Goal: Task Accomplishment & Management: Use online tool/utility

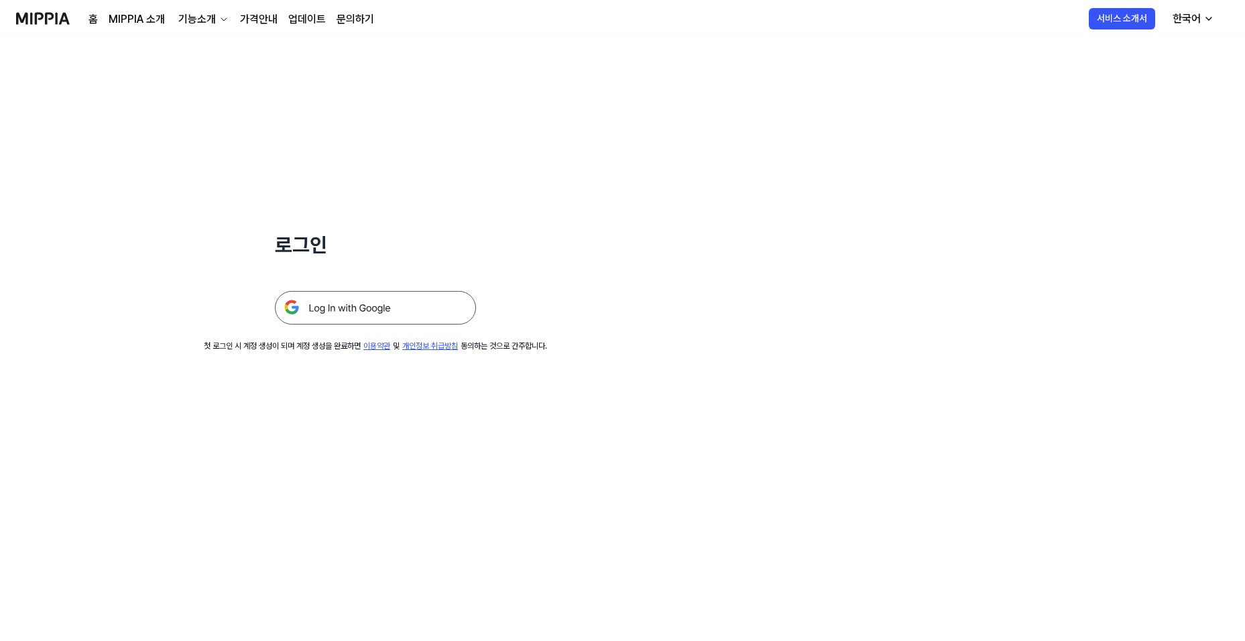
click at [422, 301] on img at bounding box center [375, 308] width 201 height 34
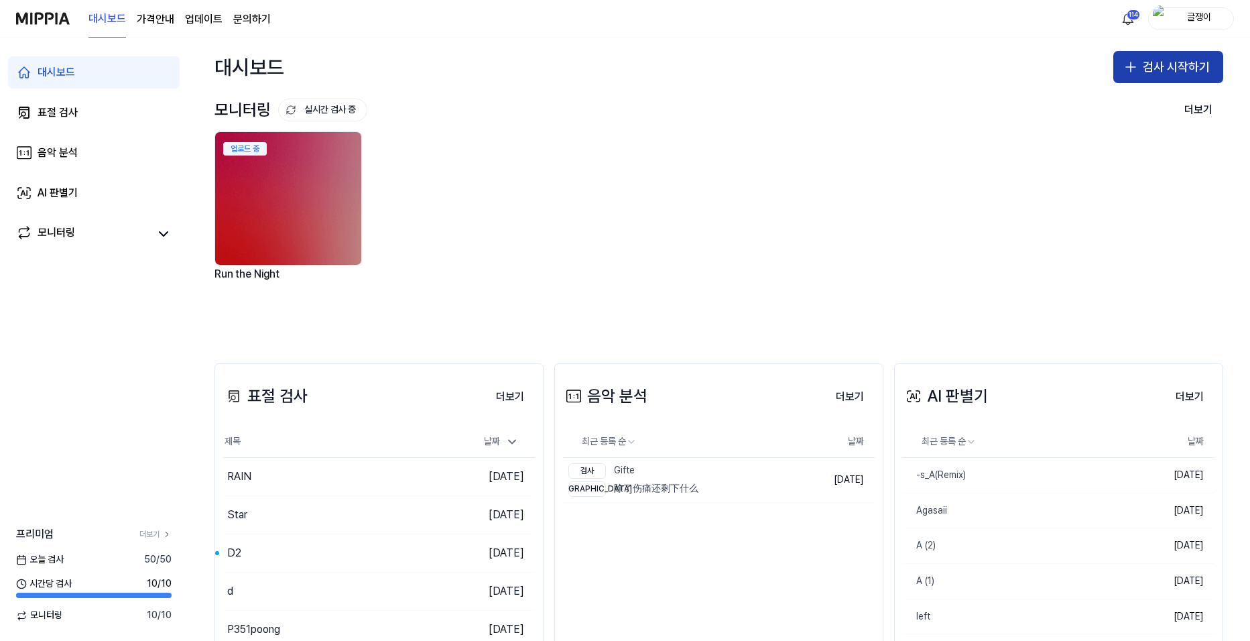
click at [1138, 63] on button "검사 시작하기" at bounding box center [1168, 67] width 110 height 32
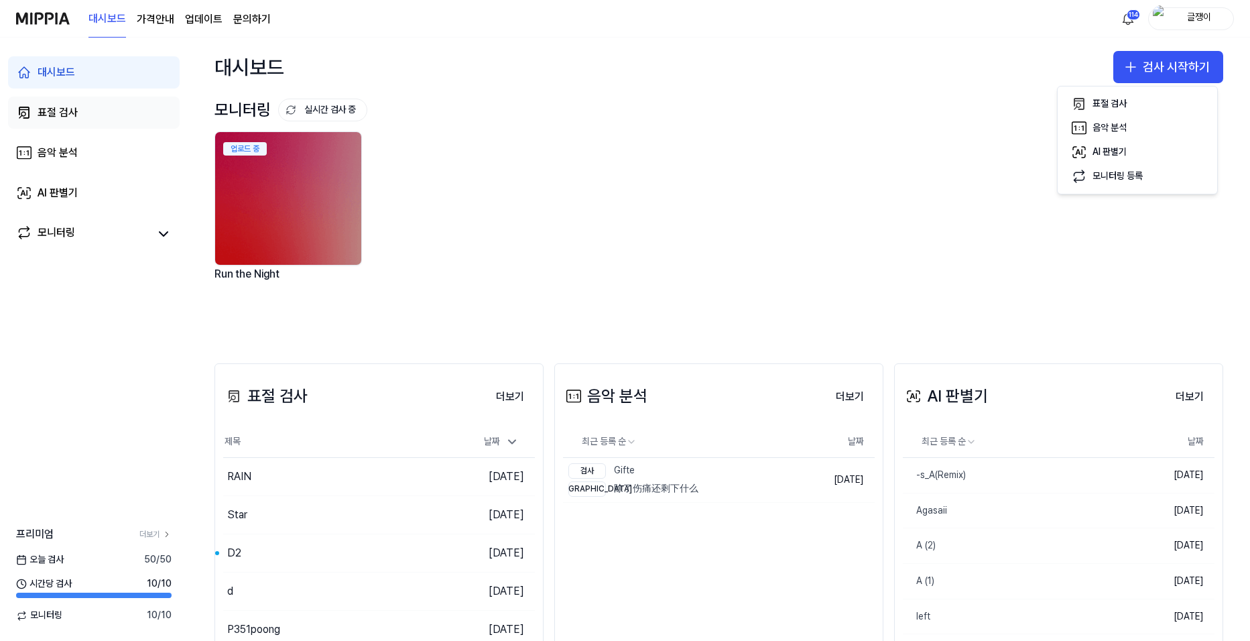
click at [72, 116] on div "표절 검사" at bounding box center [58, 113] width 40 height 16
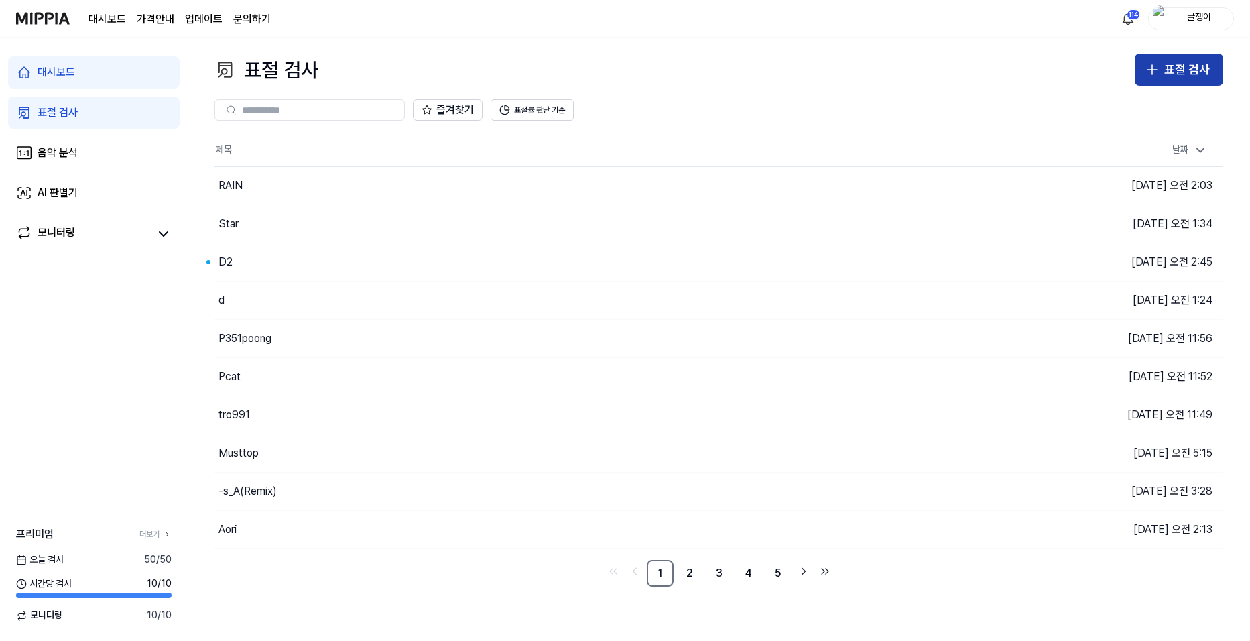
click at [1166, 74] on div "표절 검사" at bounding box center [1187, 69] width 46 height 19
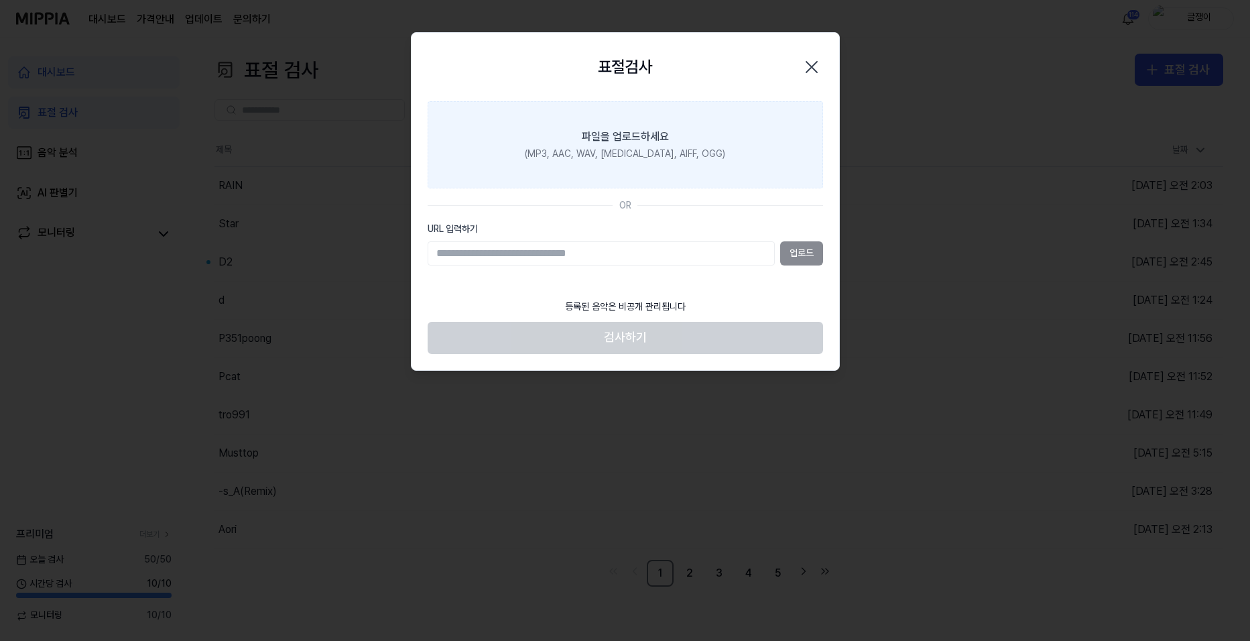
click at [625, 146] on label "파일을 업로드하세요 (MP3, AAC, WAV, [MEDICAL_DATA], AIFF, OGG)" at bounding box center [625, 144] width 395 height 87
drag, startPoint x: 625, startPoint y: 146, endPoint x: 541, endPoint y: 135, distance: 84.5
click at [541, 135] on label "파일을 업로드하세요 (MP3, AAC, WAV, [MEDICAL_DATA], AIFF, OGG)" at bounding box center [625, 144] width 395 height 87
click at [0, 0] on input "파일을 업로드하세요 (MP3, AAC, WAV, [MEDICAL_DATA], AIFF, OGG)" at bounding box center [0, 0] width 0 height 0
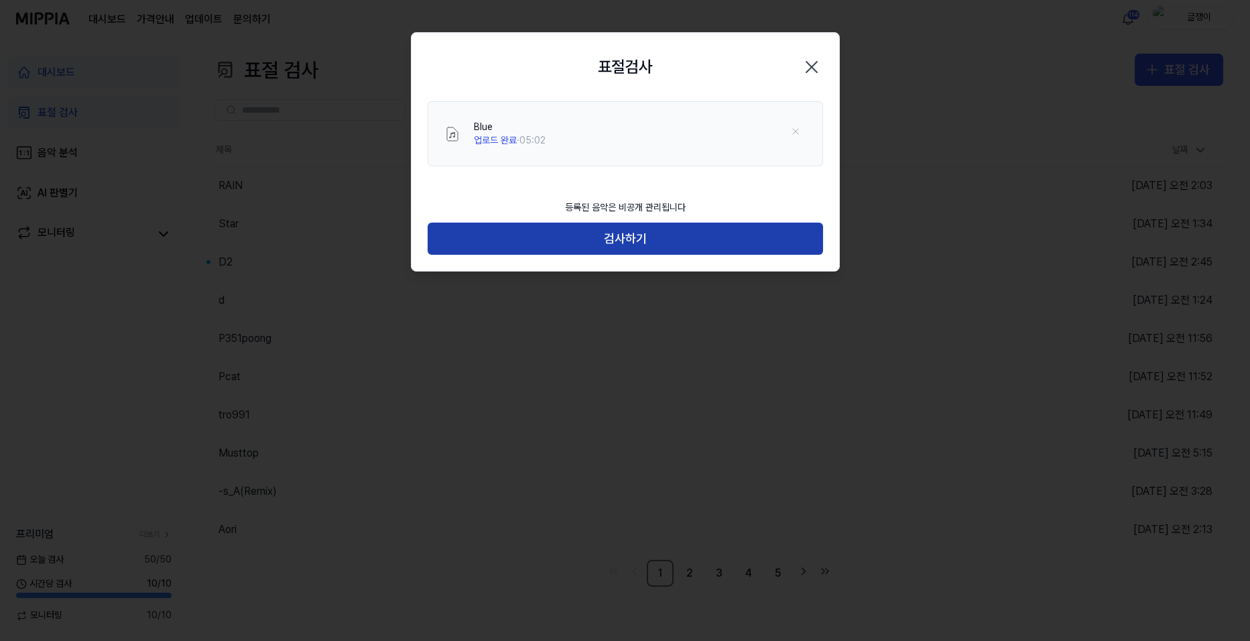
click at [631, 236] on button "검사하기" at bounding box center [625, 239] width 395 height 32
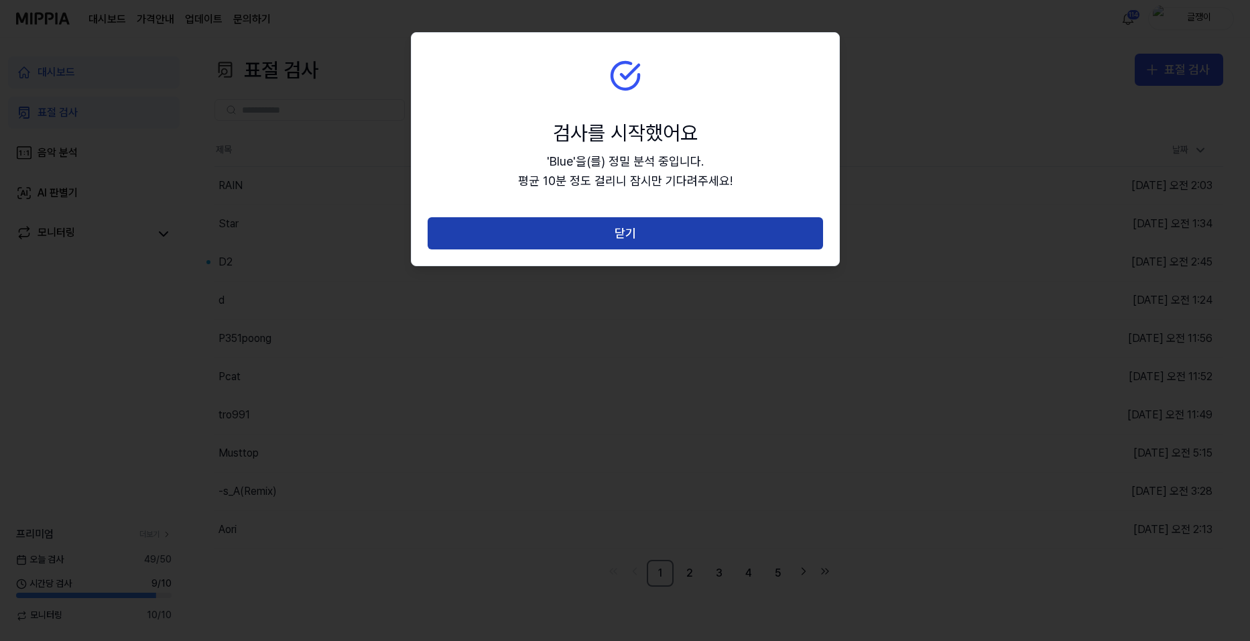
click at [627, 235] on button "닫기" at bounding box center [625, 233] width 395 height 32
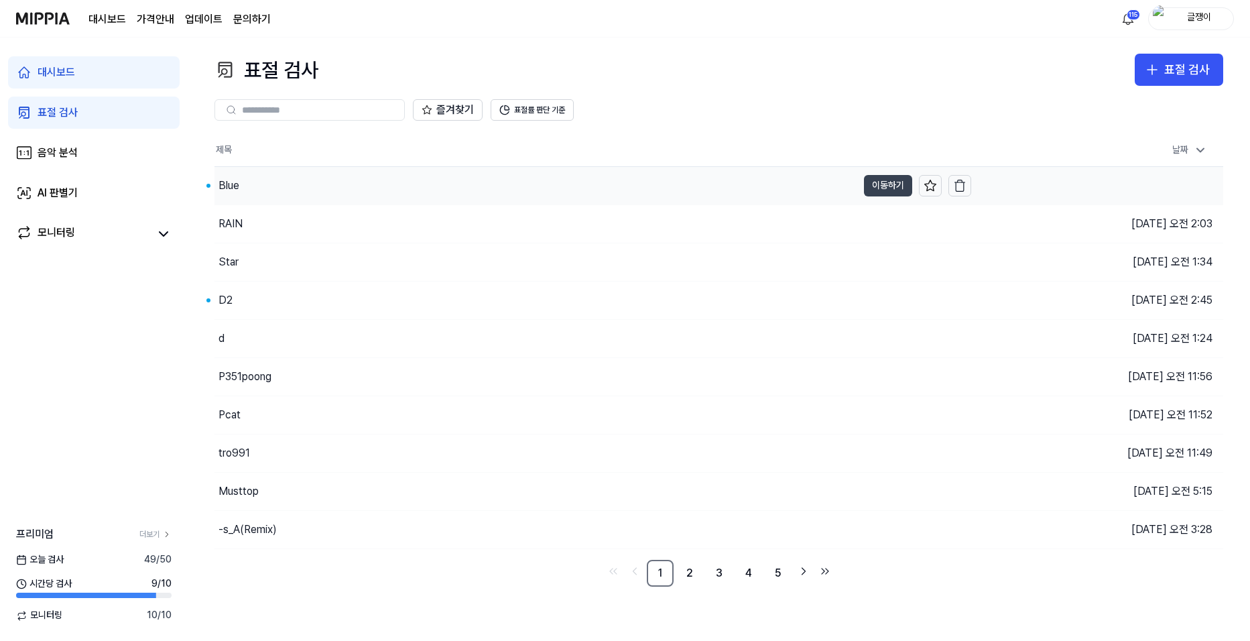
click at [875, 181] on button "이동하기" at bounding box center [888, 185] width 48 height 21
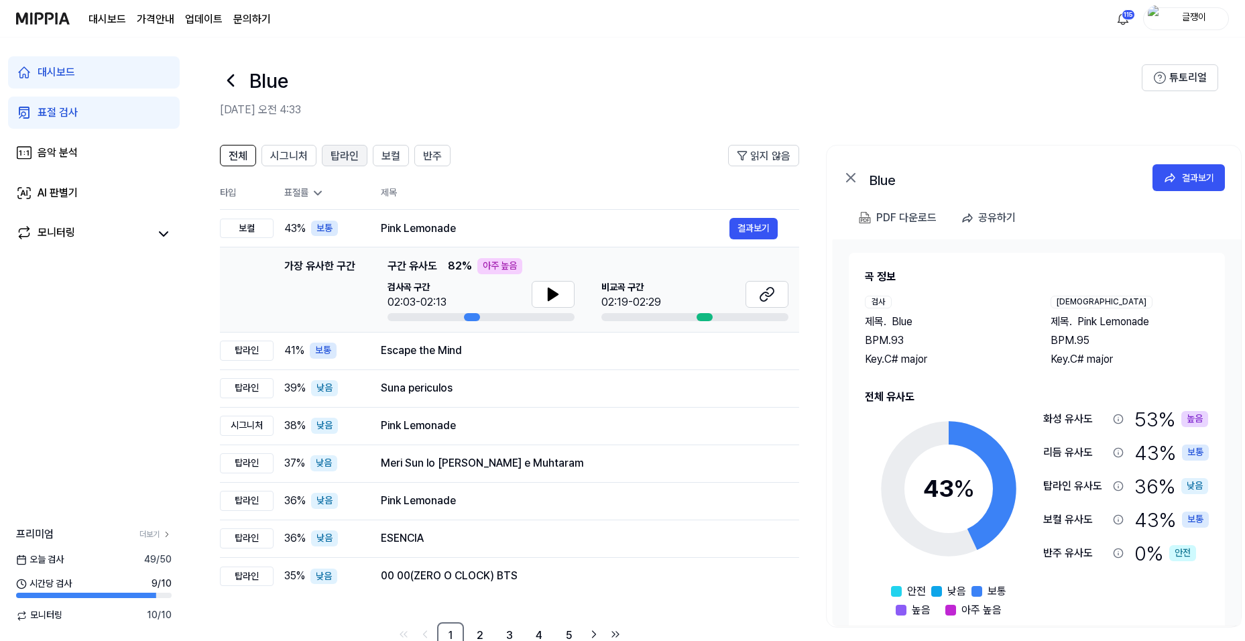
drag, startPoint x: 273, startPoint y: 153, endPoint x: 320, endPoint y: 153, distance: 47.6
click at [275, 152] on span "시그니처" at bounding box center [289, 156] width 38 height 16
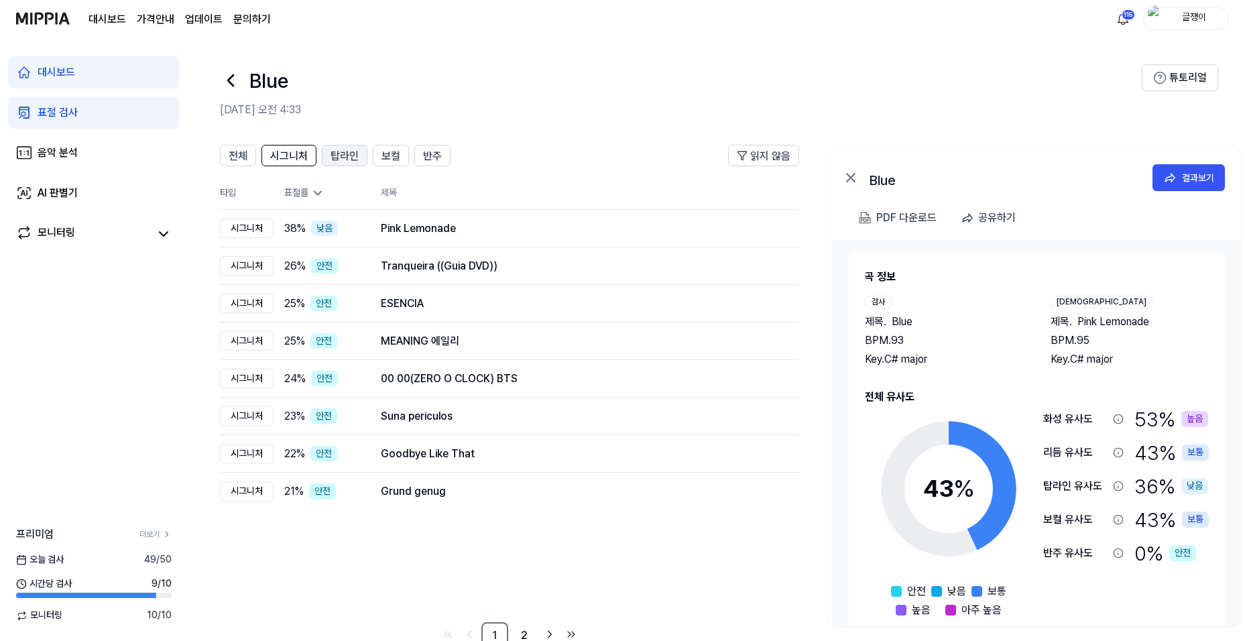
click at [344, 153] on span "탑라인" at bounding box center [344, 156] width 28 height 16
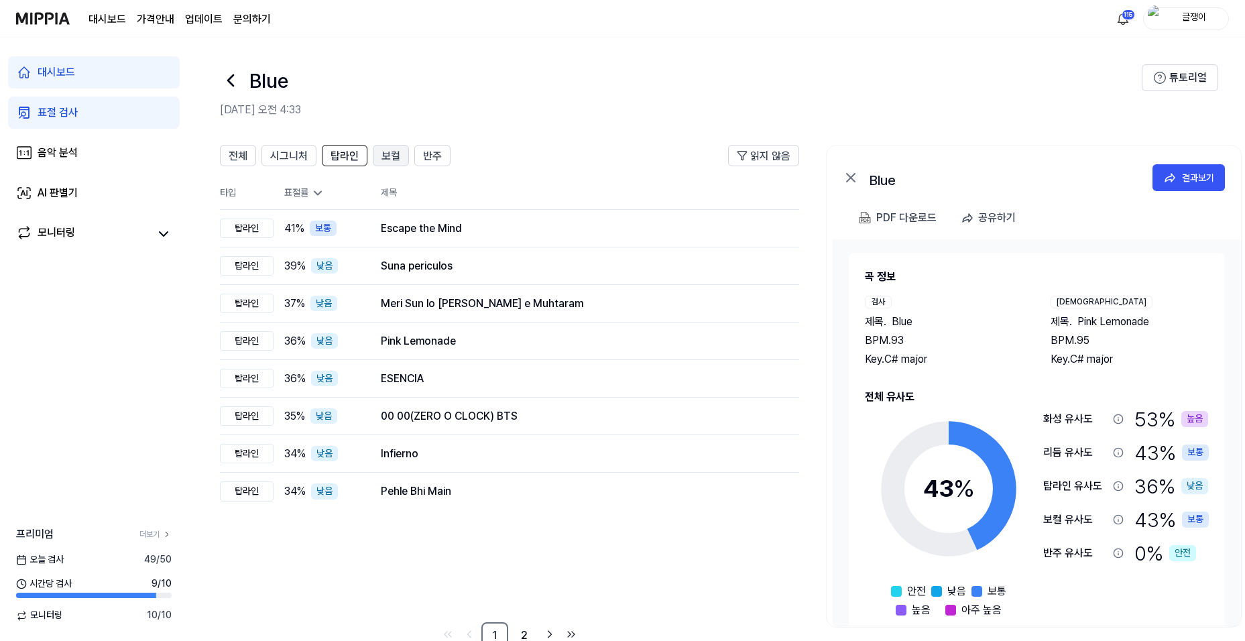
click at [381, 152] on span "보컬" at bounding box center [390, 156] width 19 height 16
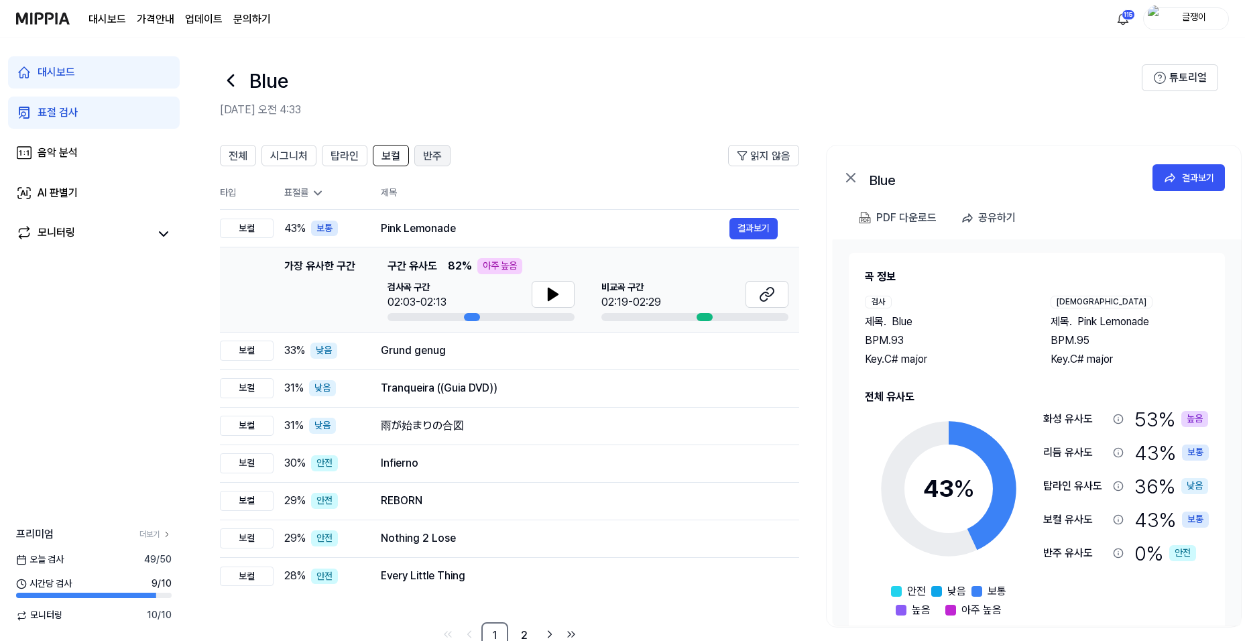
click at [435, 158] on span "반주" at bounding box center [432, 156] width 19 height 16
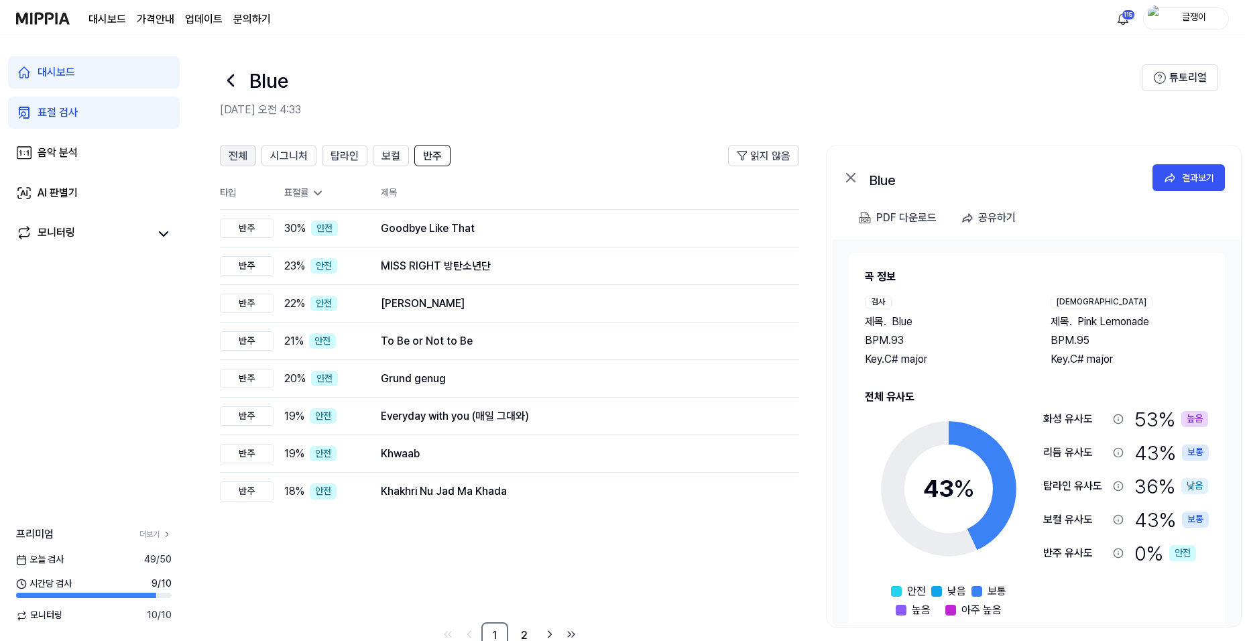
click at [229, 151] on span "전체" at bounding box center [238, 156] width 19 height 16
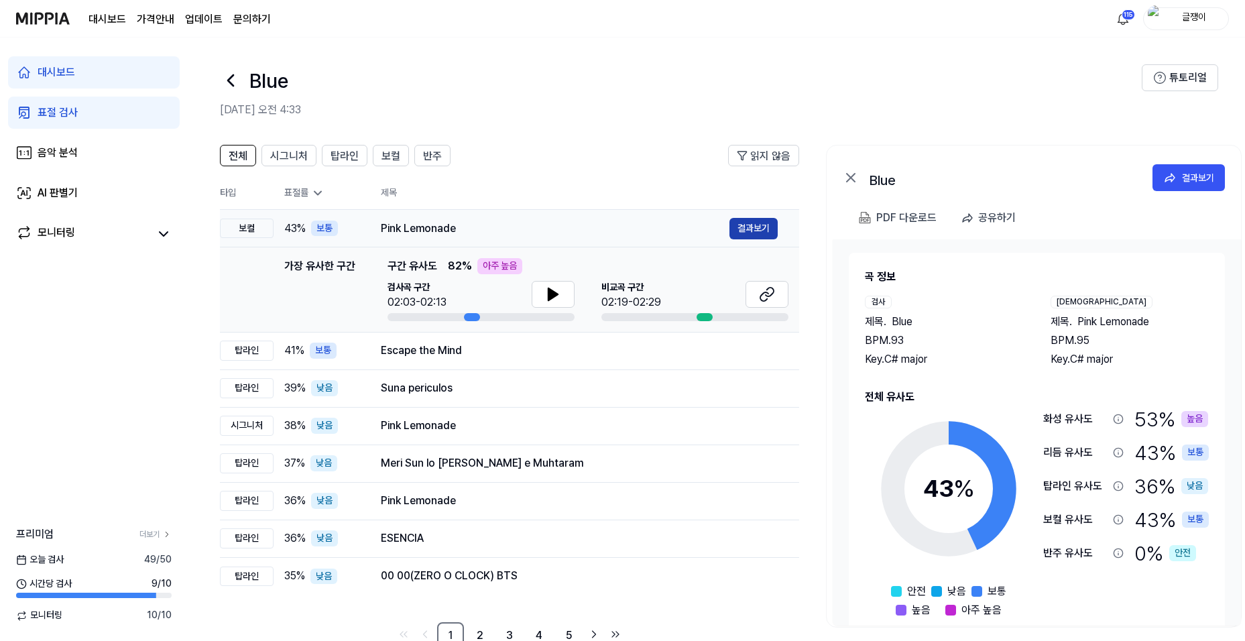
click at [752, 225] on button "결과보기" at bounding box center [753, 228] width 48 height 21
click at [73, 118] on div "표절 검사" at bounding box center [58, 113] width 40 height 16
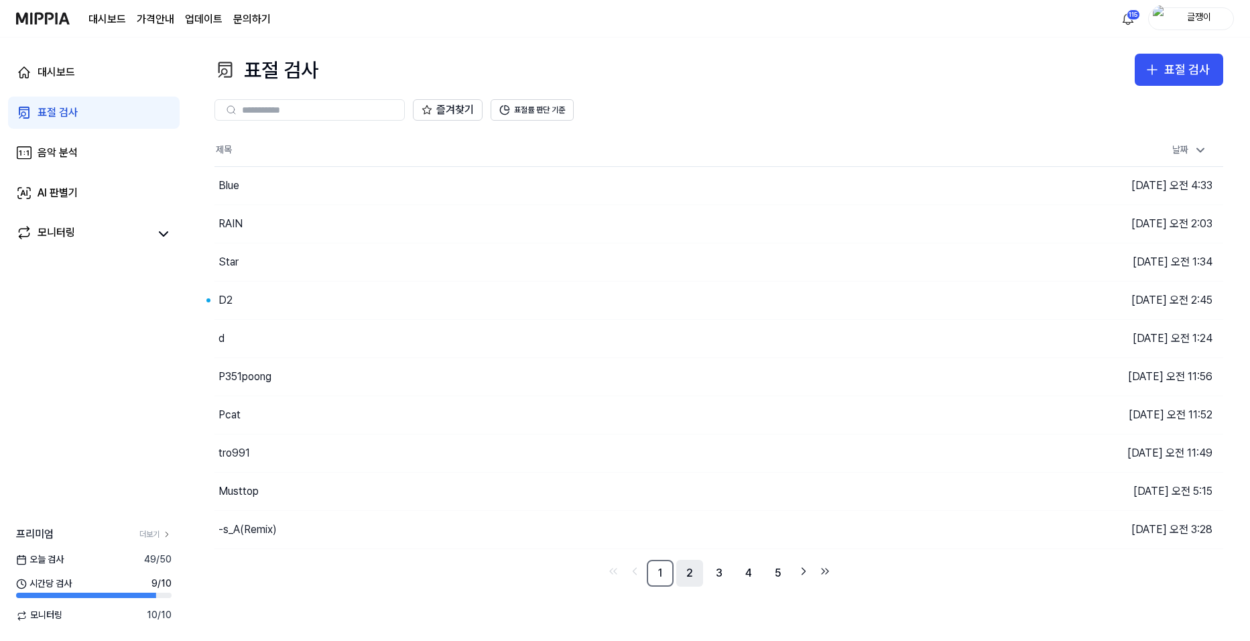
click at [690, 575] on link "2" at bounding box center [689, 573] width 27 height 27
click at [715, 574] on link "3" at bounding box center [719, 573] width 27 height 27
click at [747, 574] on link "4" at bounding box center [748, 573] width 27 height 27
click at [747, 574] on link "5" at bounding box center [748, 573] width 27 height 27
click at [749, 574] on link "6" at bounding box center [748, 573] width 27 height 27
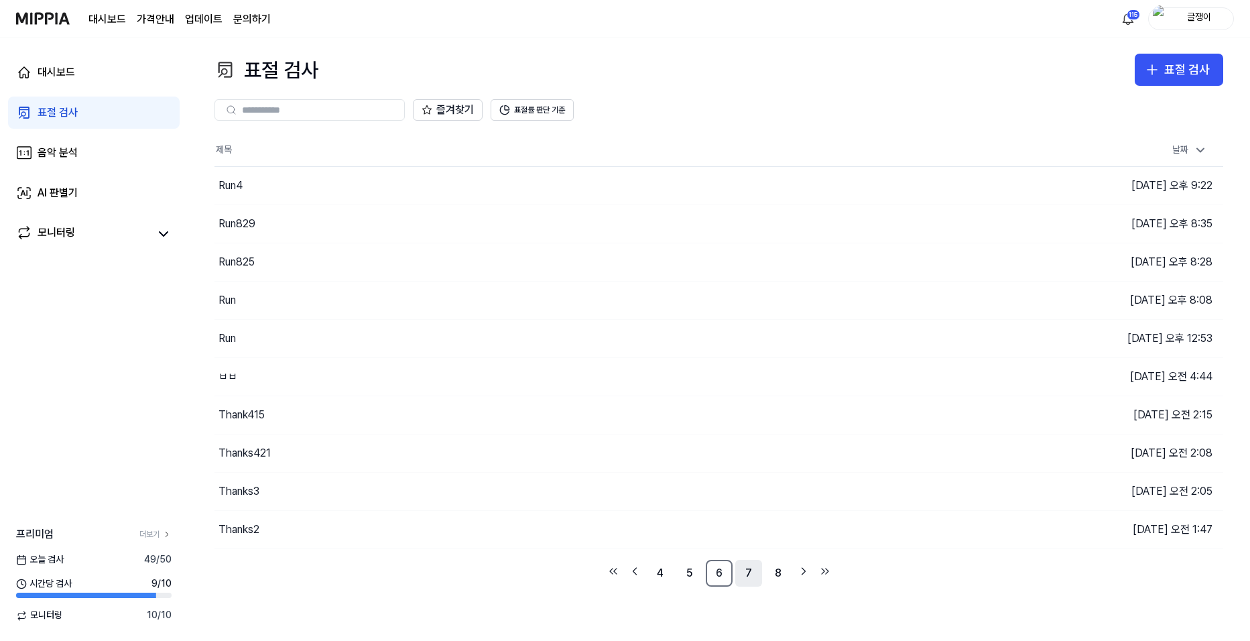
click at [750, 572] on link "7" at bounding box center [748, 573] width 27 height 27
click at [775, 575] on link "8" at bounding box center [778, 573] width 27 height 27
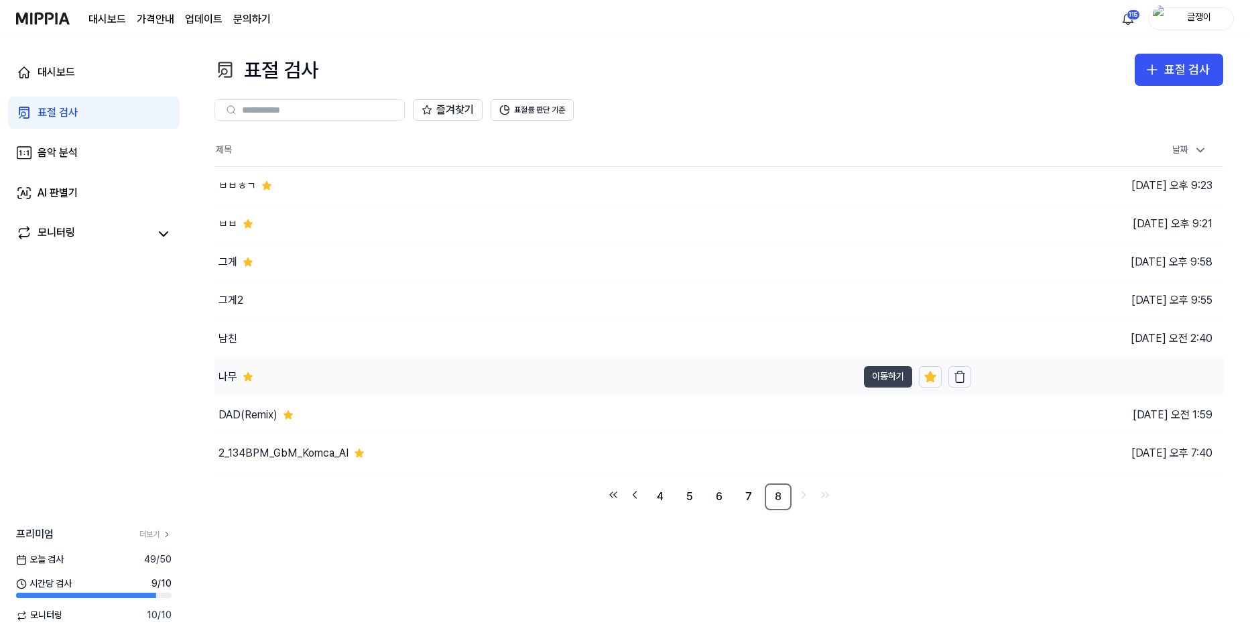
click at [877, 378] on button "이동하기" at bounding box center [888, 376] width 48 height 21
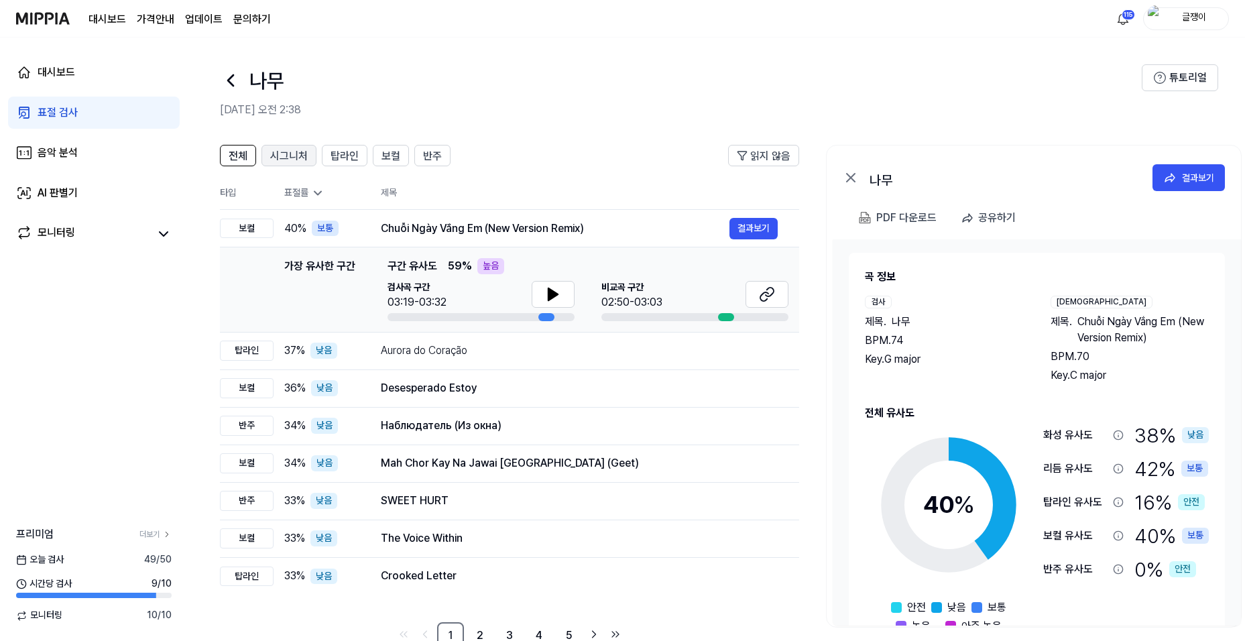
click at [298, 155] on span "시그니처" at bounding box center [289, 156] width 38 height 16
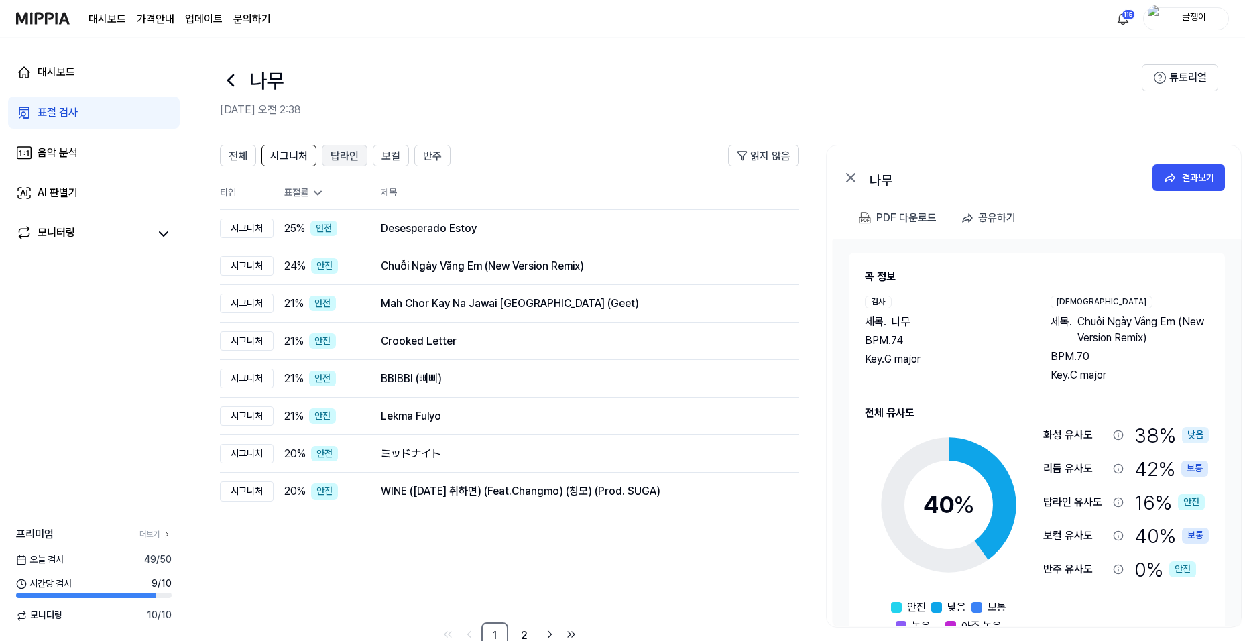
click at [334, 154] on span "탑라인" at bounding box center [344, 156] width 28 height 16
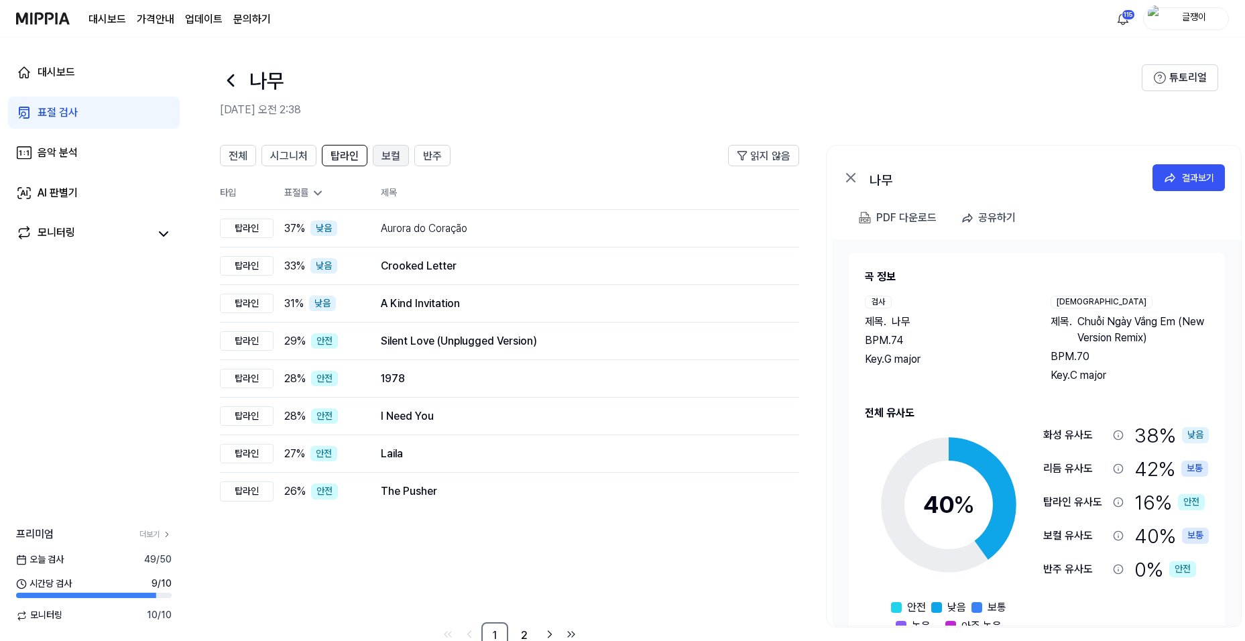
click at [385, 157] on span "보컬" at bounding box center [390, 156] width 19 height 16
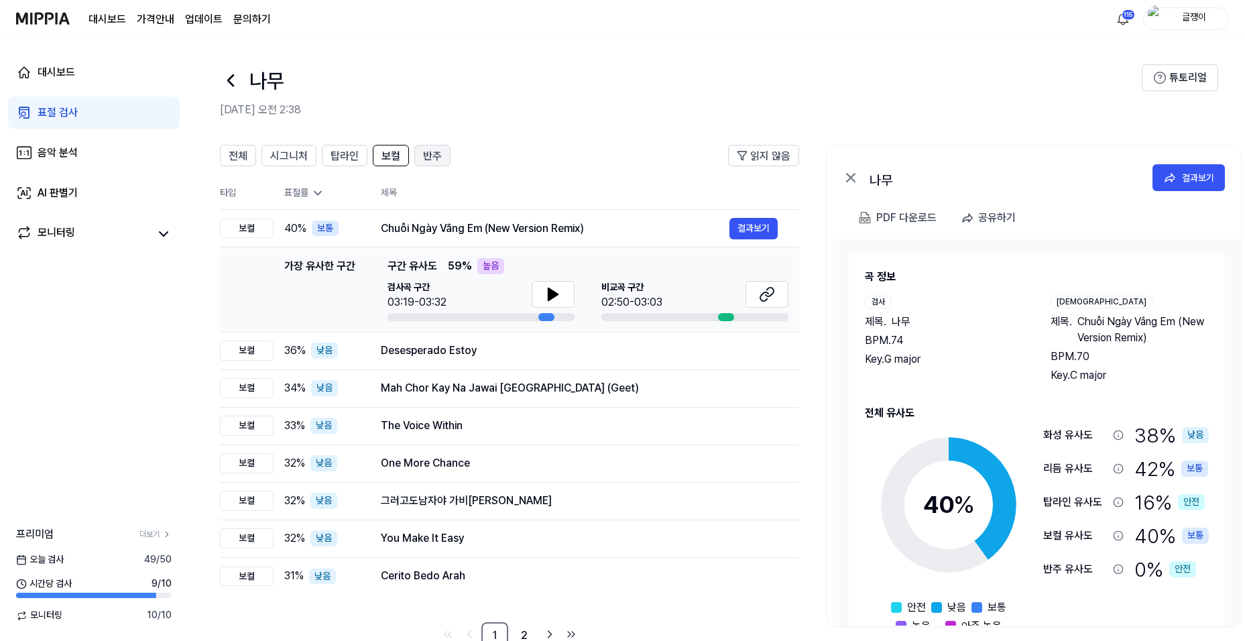
click at [432, 155] on span "반주" at bounding box center [432, 156] width 19 height 16
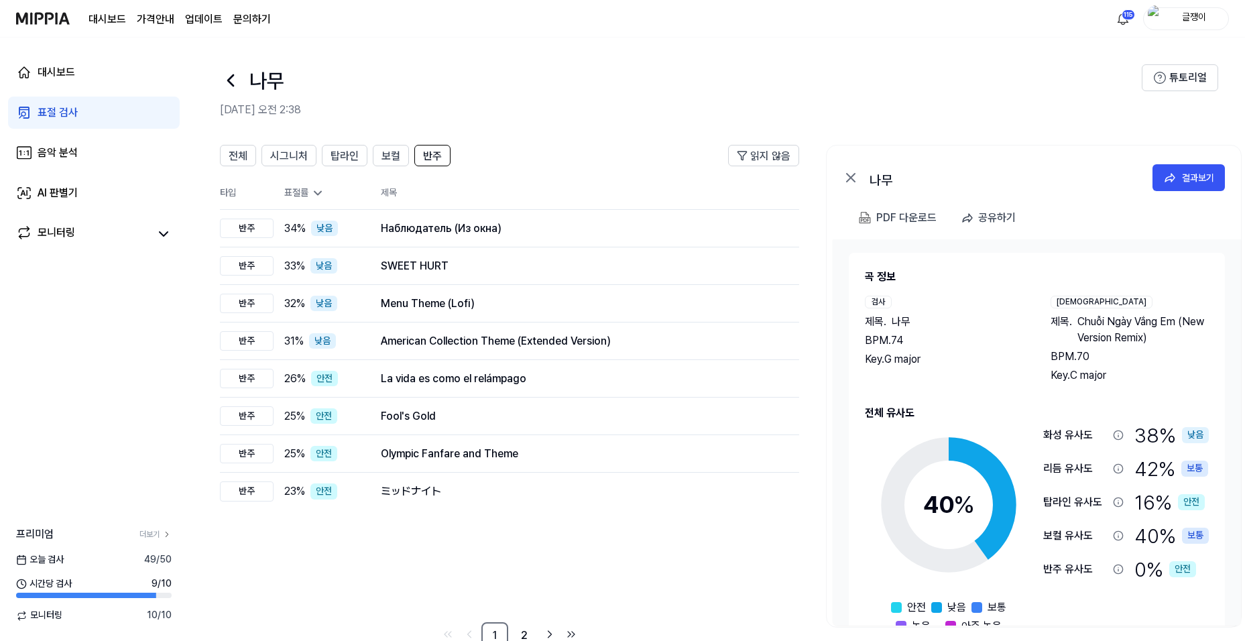
click at [89, 414] on div "대시보드 표절 검사 음악 분석 AI 판별기 모니터링 프리미엄 더보기 [DATE] 검사 49 / 50 시간당 검사 9 / 10 모니터링 10 /…" at bounding box center [94, 339] width 188 height 603
click at [57, 111] on div "표절 검사" at bounding box center [58, 113] width 40 height 16
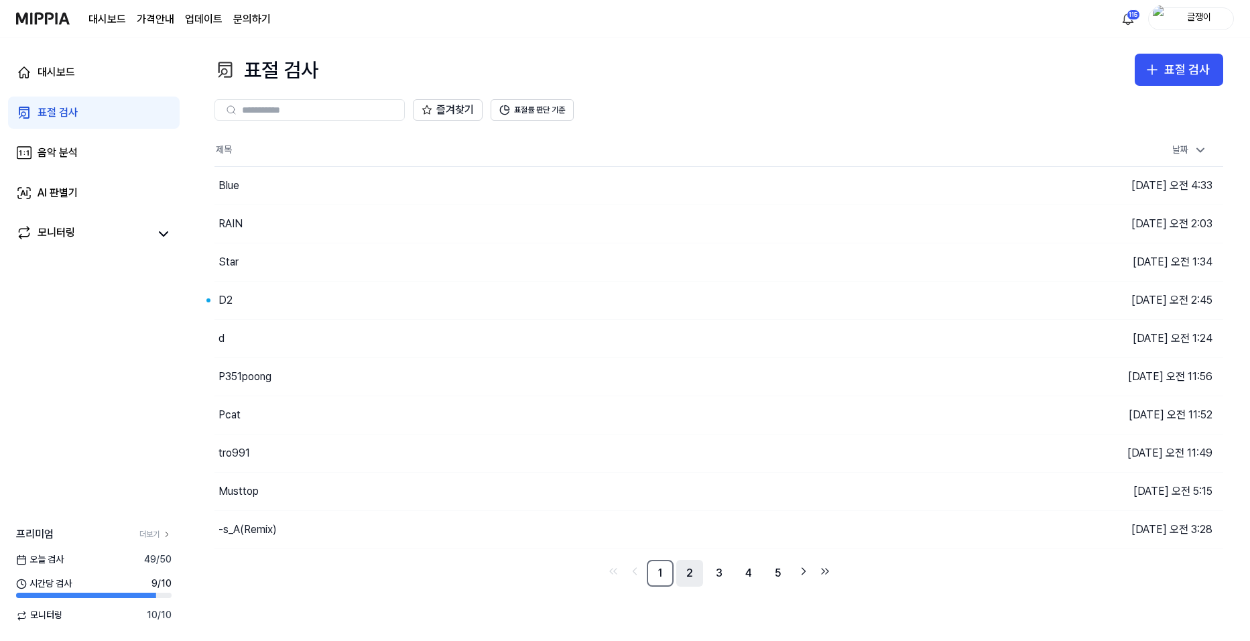
click at [690, 571] on link "2" at bounding box center [689, 573] width 27 height 27
click at [715, 572] on link "3" at bounding box center [719, 573] width 27 height 27
click at [743, 574] on link "4" at bounding box center [748, 573] width 27 height 27
click at [750, 575] on link "5" at bounding box center [748, 573] width 27 height 27
click at [774, 577] on link "7" at bounding box center [778, 573] width 27 height 27
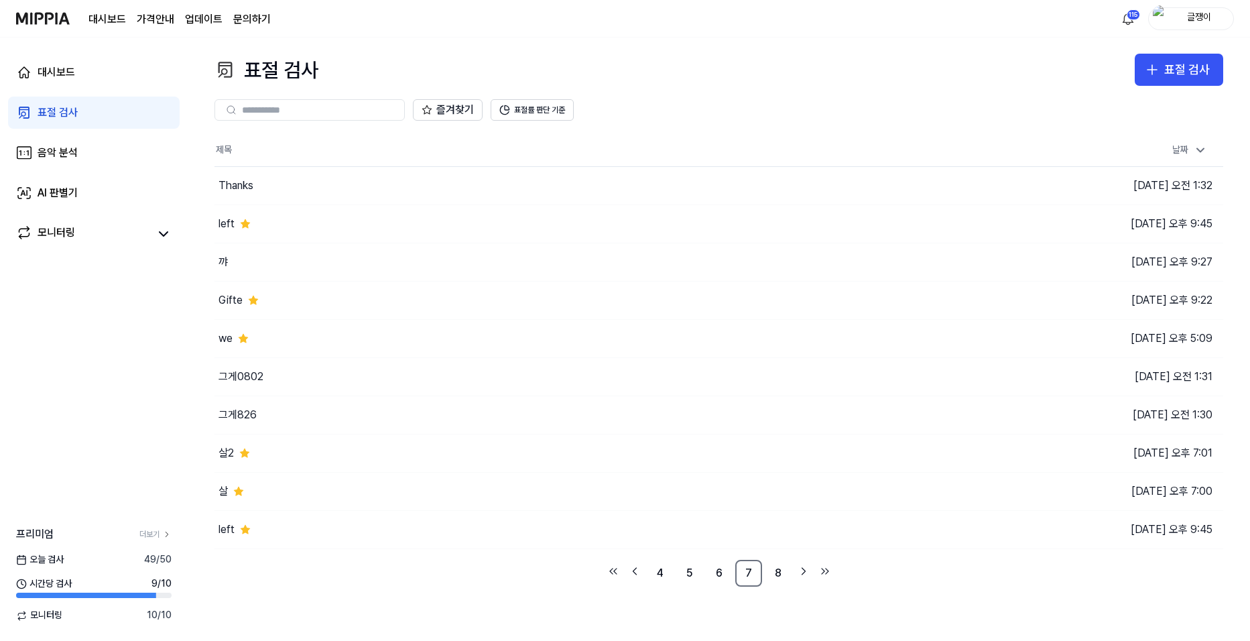
click at [785, 572] on link "8" at bounding box center [778, 573] width 27 height 27
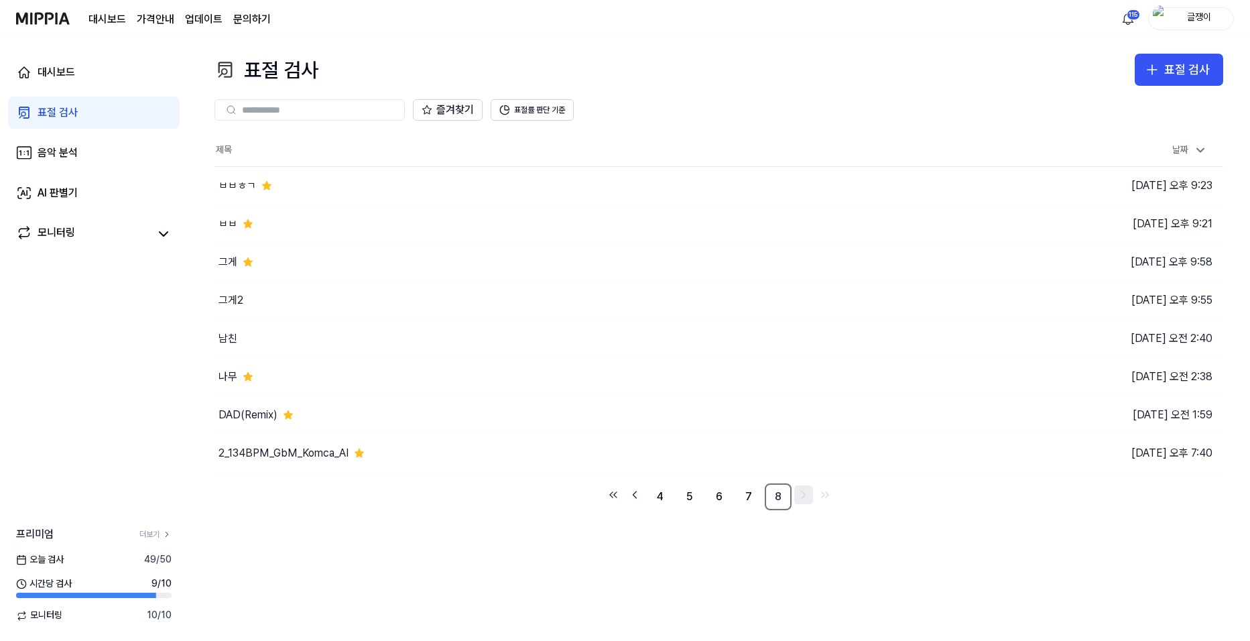
click at [802, 492] on icon "Go to next page" at bounding box center [803, 494] width 3 height 7
click at [803, 496] on icon "Go to next page" at bounding box center [803, 495] width 13 height 16
click at [749, 496] on link "7" at bounding box center [748, 496] width 27 height 27
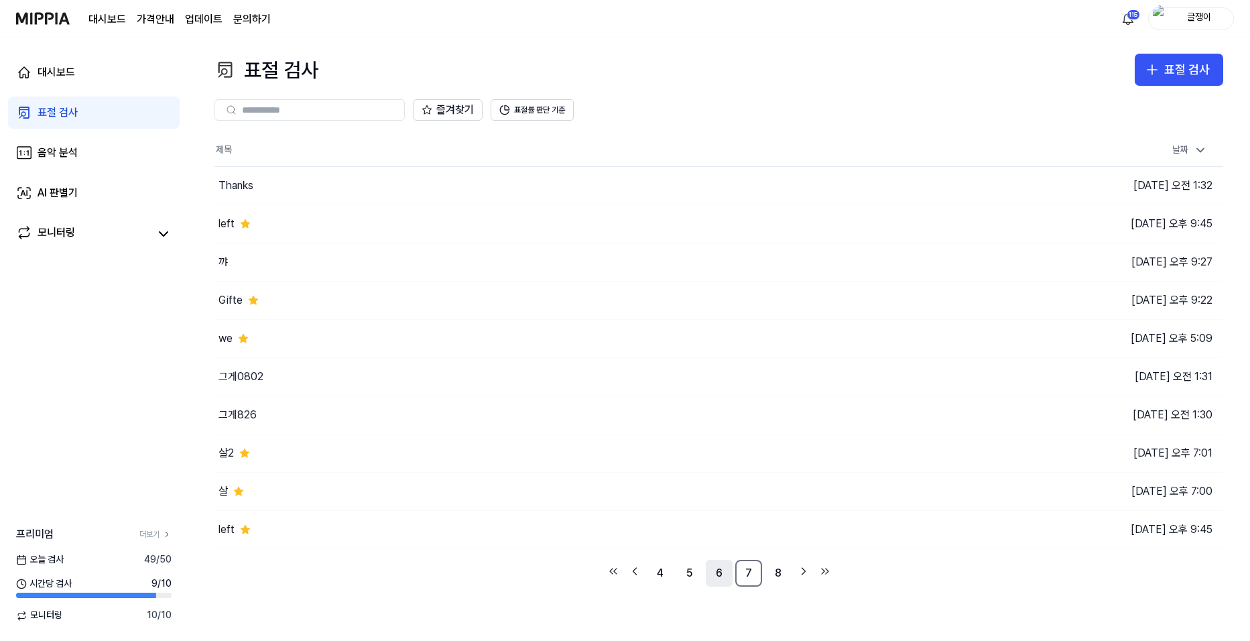
click at [722, 572] on link "6" at bounding box center [719, 573] width 27 height 27
click at [689, 572] on link "5" at bounding box center [689, 573] width 27 height 27
click at [660, 572] on link "3" at bounding box center [660, 573] width 27 height 27
click at [636, 570] on icon "Go to previous page" at bounding box center [634, 571] width 13 height 16
click at [632, 571] on icon "Go to previous page" at bounding box center [634, 571] width 13 height 16
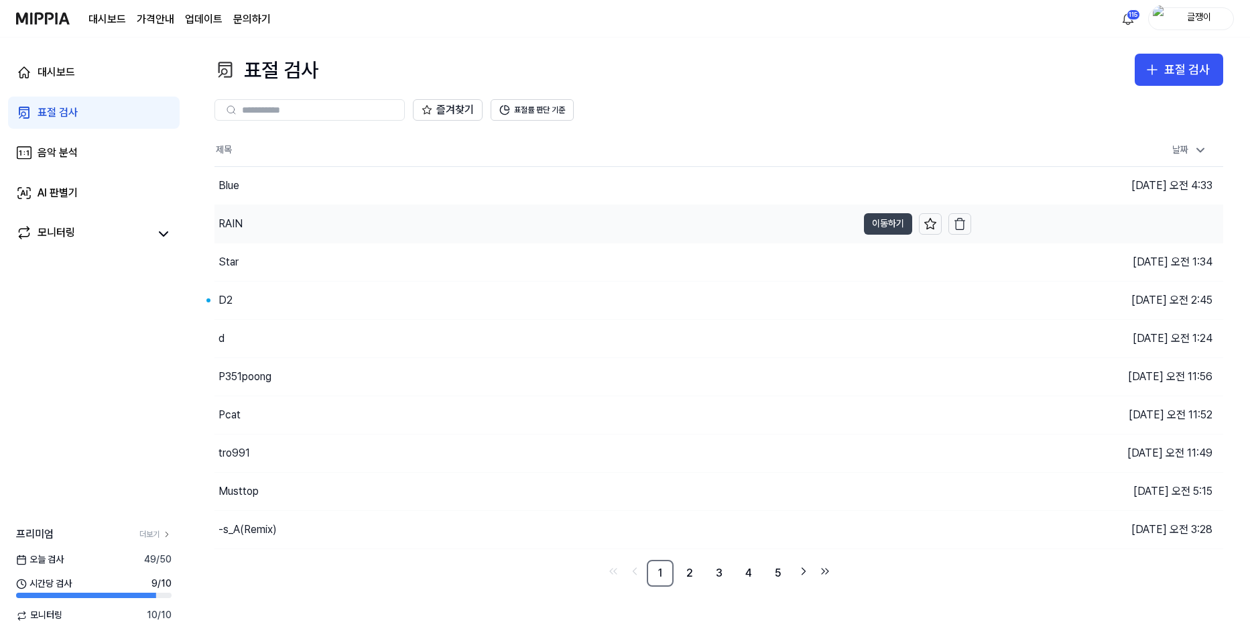
click at [873, 222] on button "이동하기" at bounding box center [888, 223] width 48 height 21
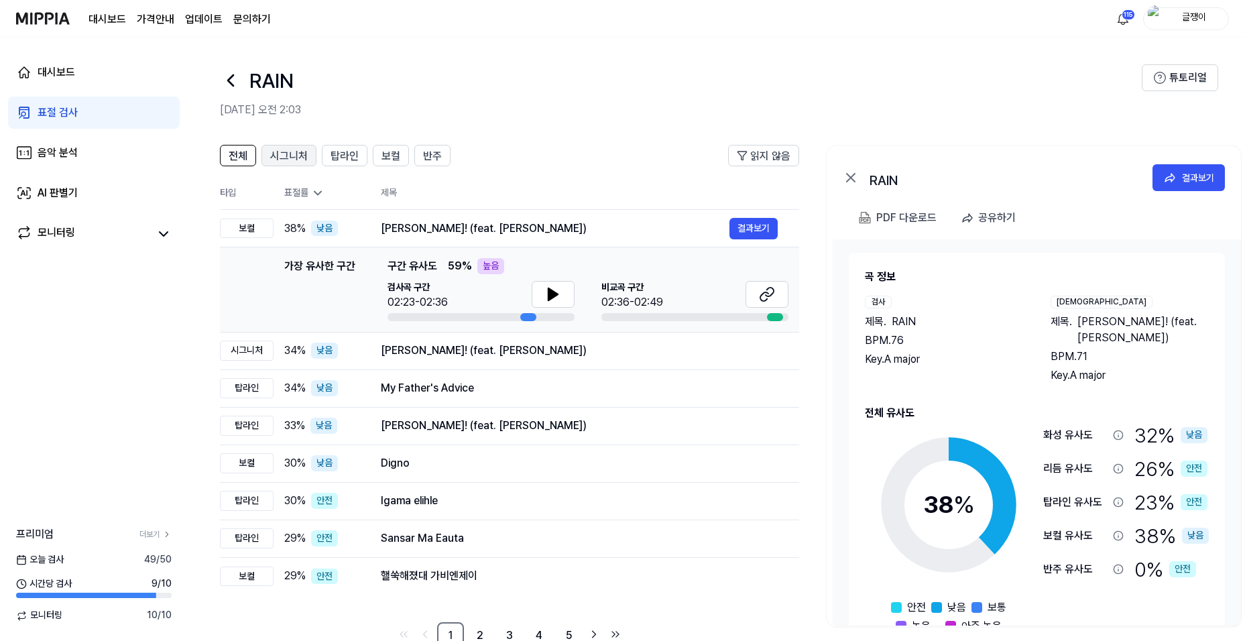
click at [278, 156] on span "시그니처" at bounding box center [289, 156] width 38 height 16
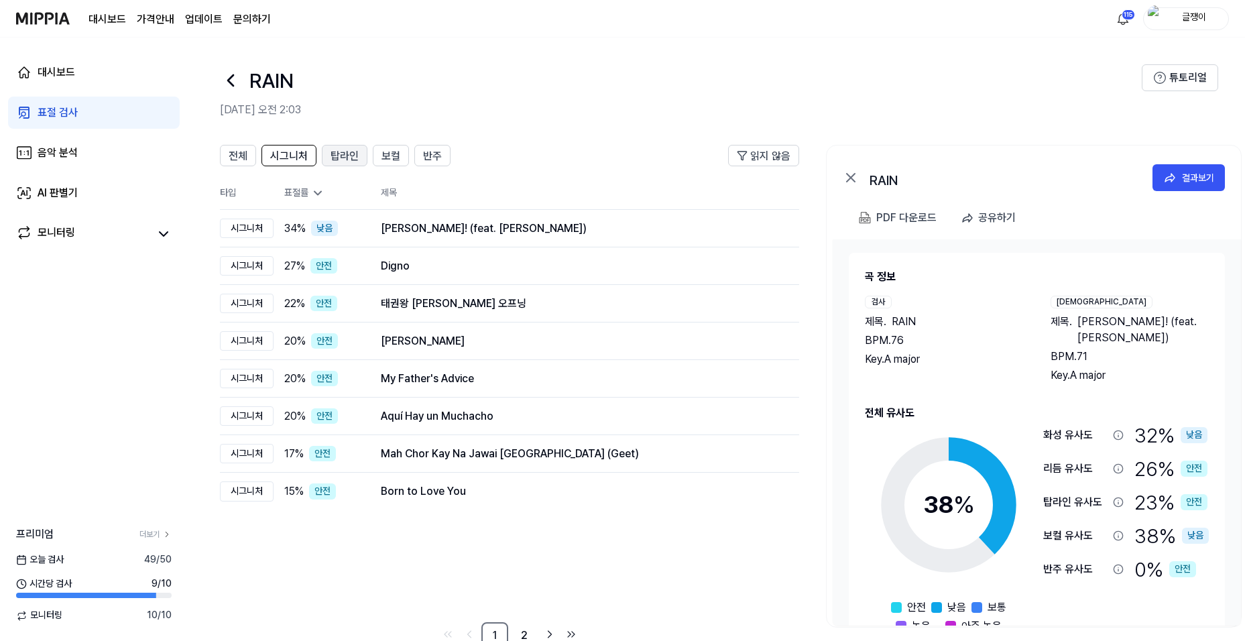
click at [334, 160] on span "탑라인" at bounding box center [344, 156] width 28 height 16
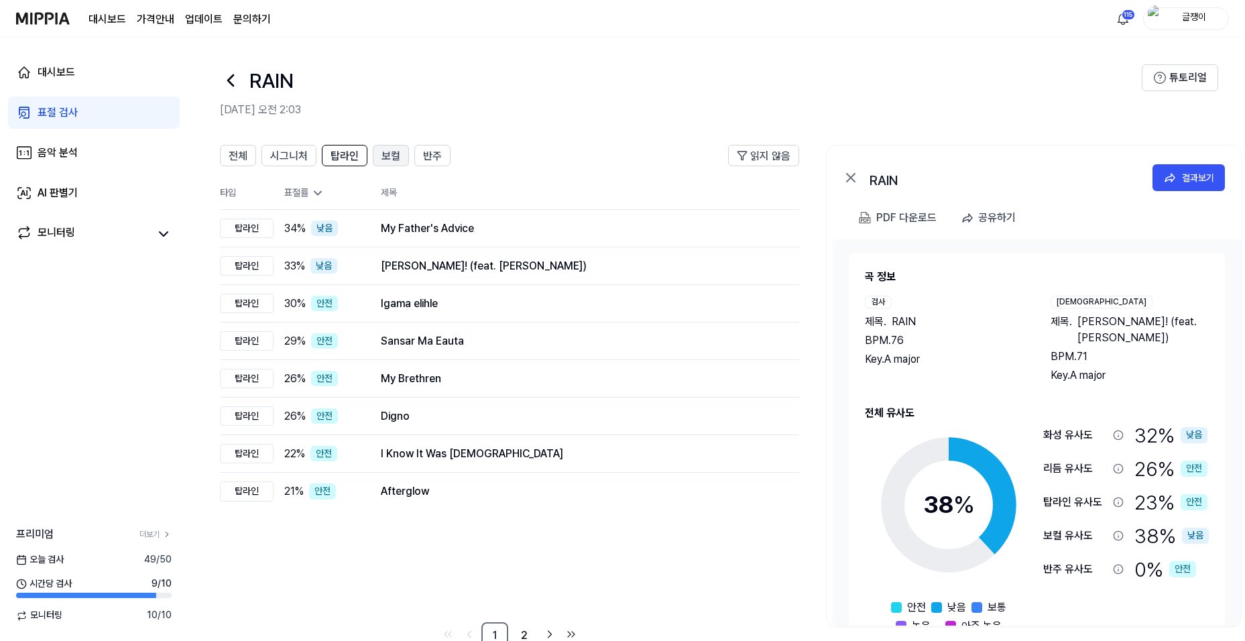
click at [383, 158] on span "보컬" at bounding box center [390, 156] width 19 height 16
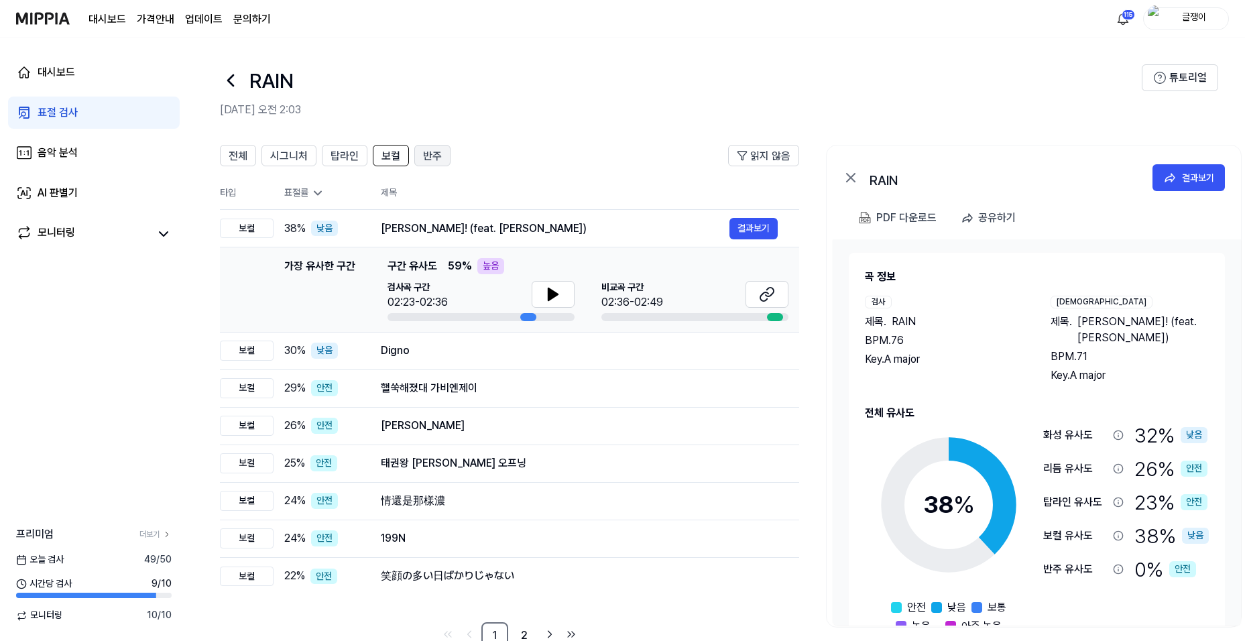
click at [427, 158] on span "반주" at bounding box center [432, 156] width 19 height 16
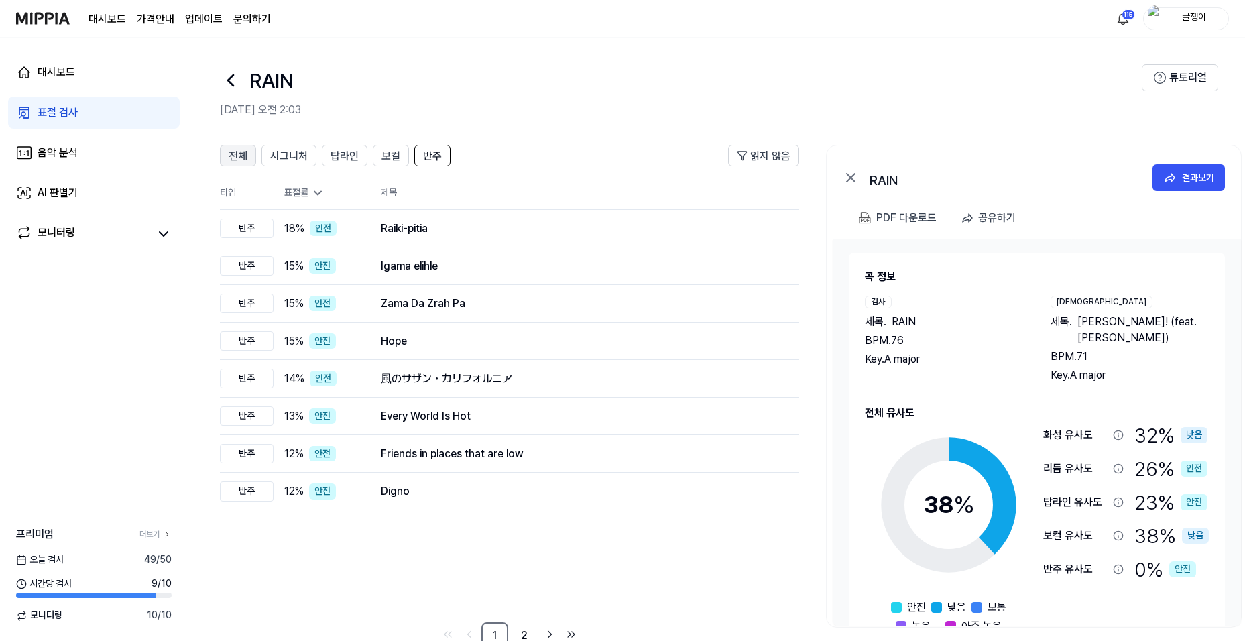
click at [231, 151] on span "전체" at bounding box center [238, 156] width 19 height 16
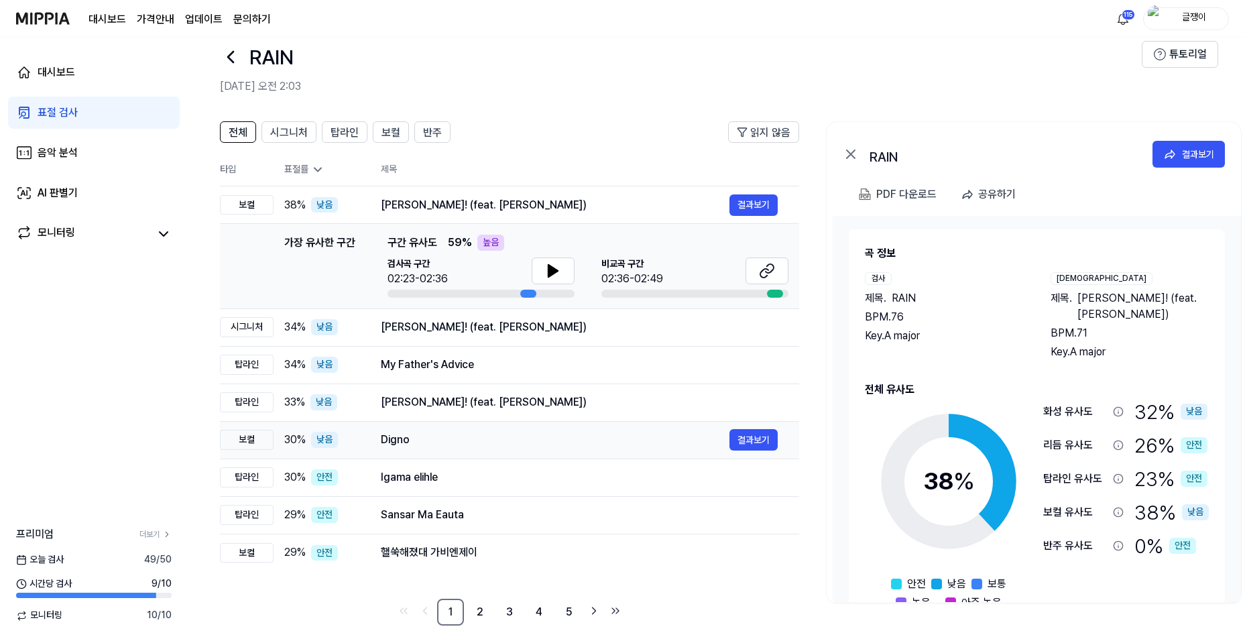
scroll to position [35, 0]
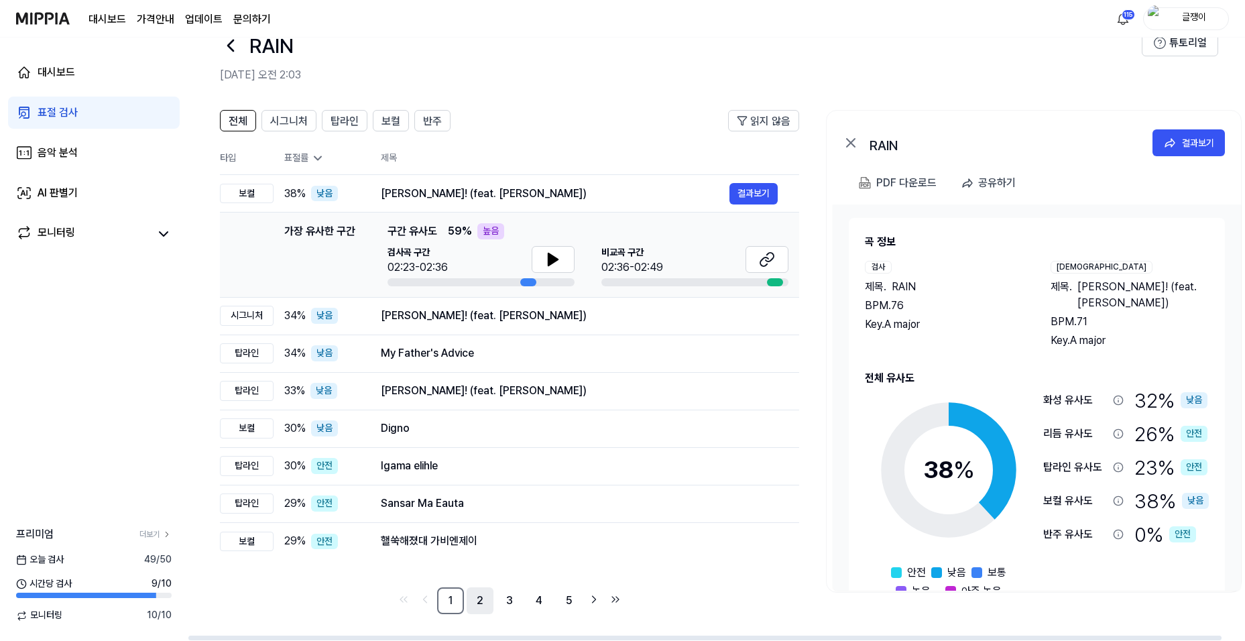
click at [478, 597] on link "2" at bounding box center [480, 600] width 27 height 27
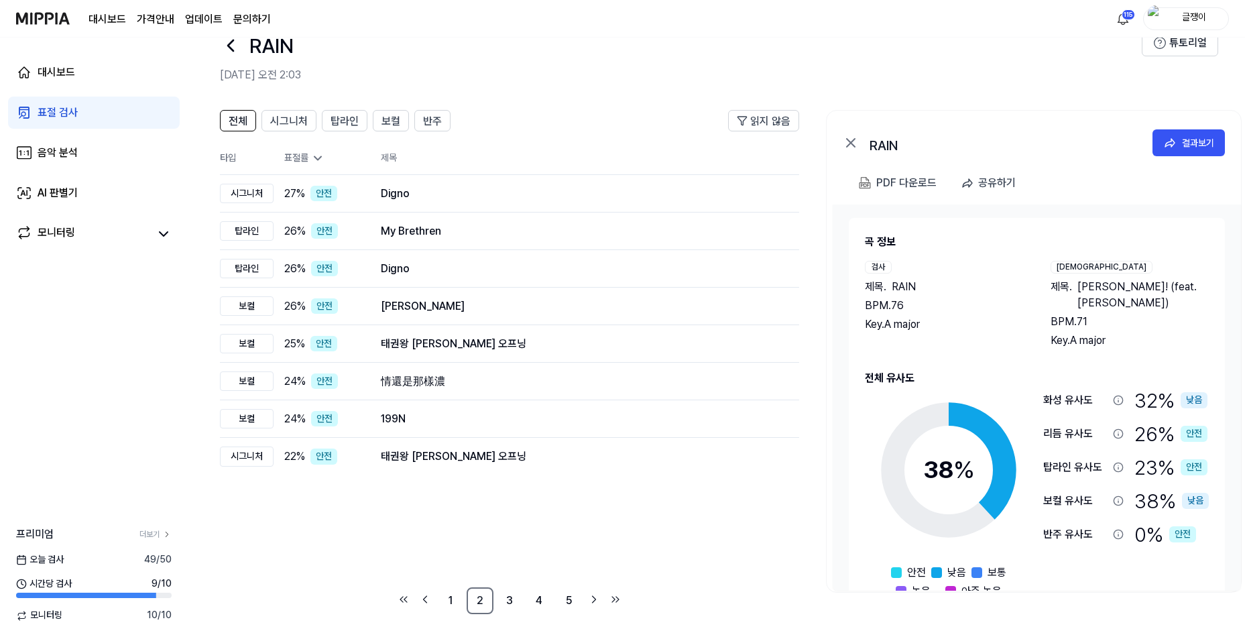
click at [66, 114] on div "표절 검사" at bounding box center [58, 113] width 40 height 16
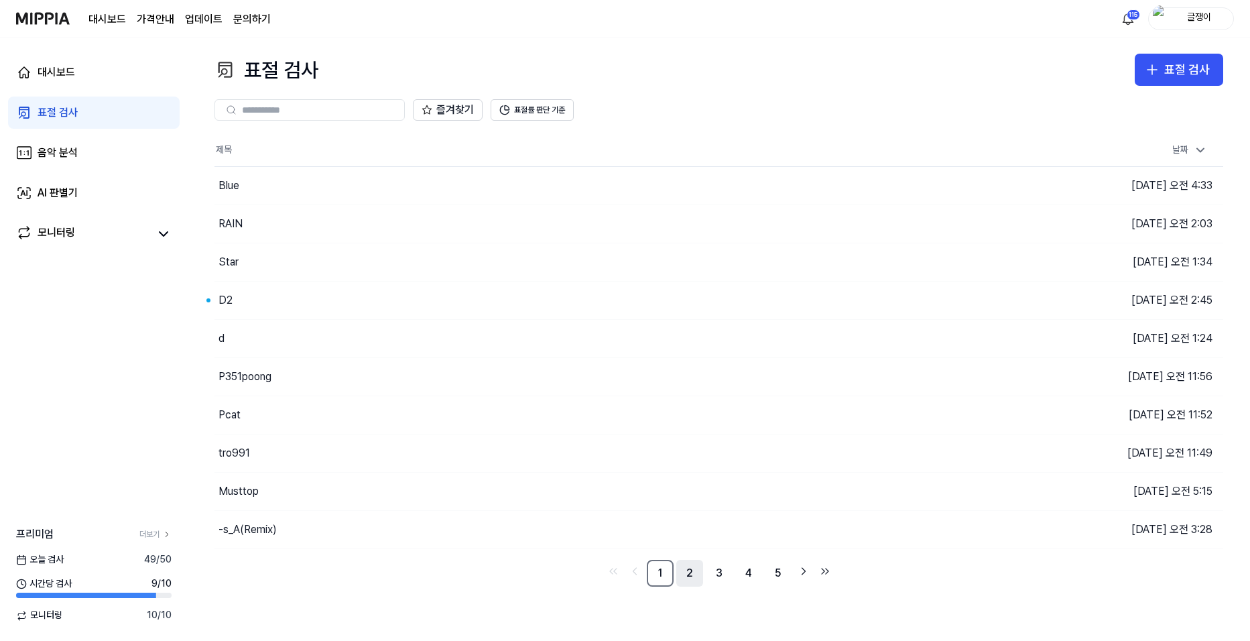
click at [688, 573] on link "2" at bounding box center [689, 573] width 27 height 27
click at [713, 576] on link "3" at bounding box center [719, 573] width 27 height 27
click at [752, 576] on link "4" at bounding box center [748, 573] width 27 height 27
click at [777, 576] on link "6" at bounding box center [778, 573] width 27 height 27
click at [754, 572] on link "7" at bounding box center [748, 573] width 27 height 27
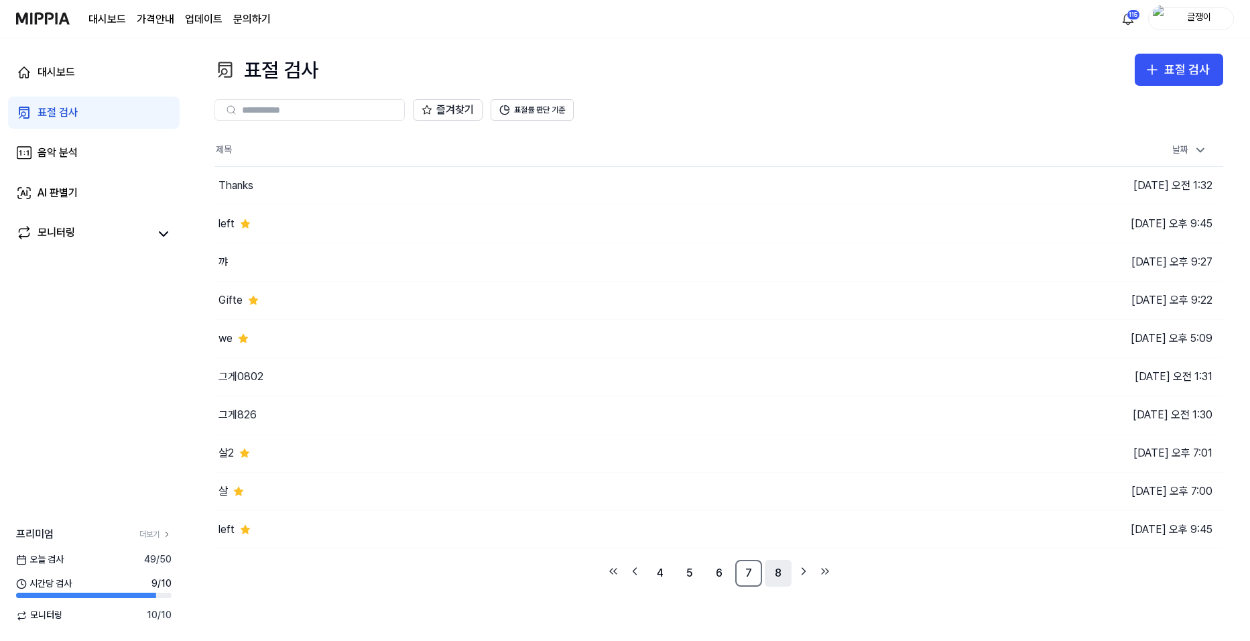
click at [776, 572] on link "8" at bounding box center [778, 573] width 27 height 27
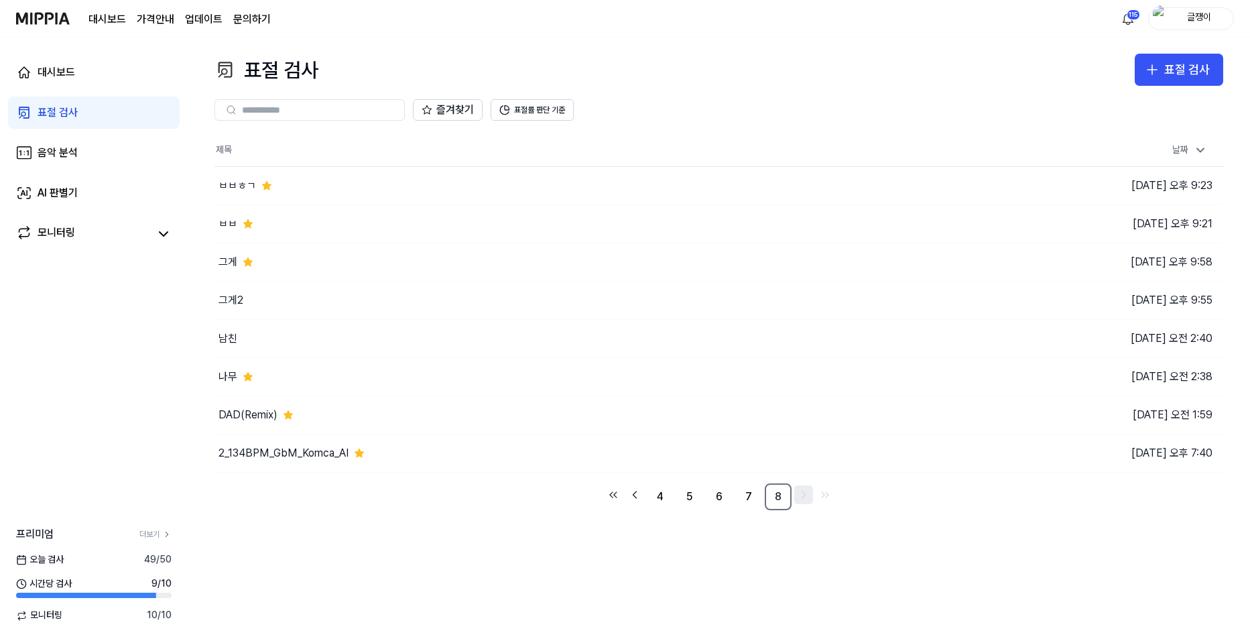
click at [800, 496] on icon "Go to next page" at bounding box center [803, 495] width 13 height 16
click at [802, 495] on icon "Go to next page" at bounding box center [803, 495] width 13 height 16
click at [635, 494] on icon "Go to previous page" at bounding box center [634, 495] width 13 height 16
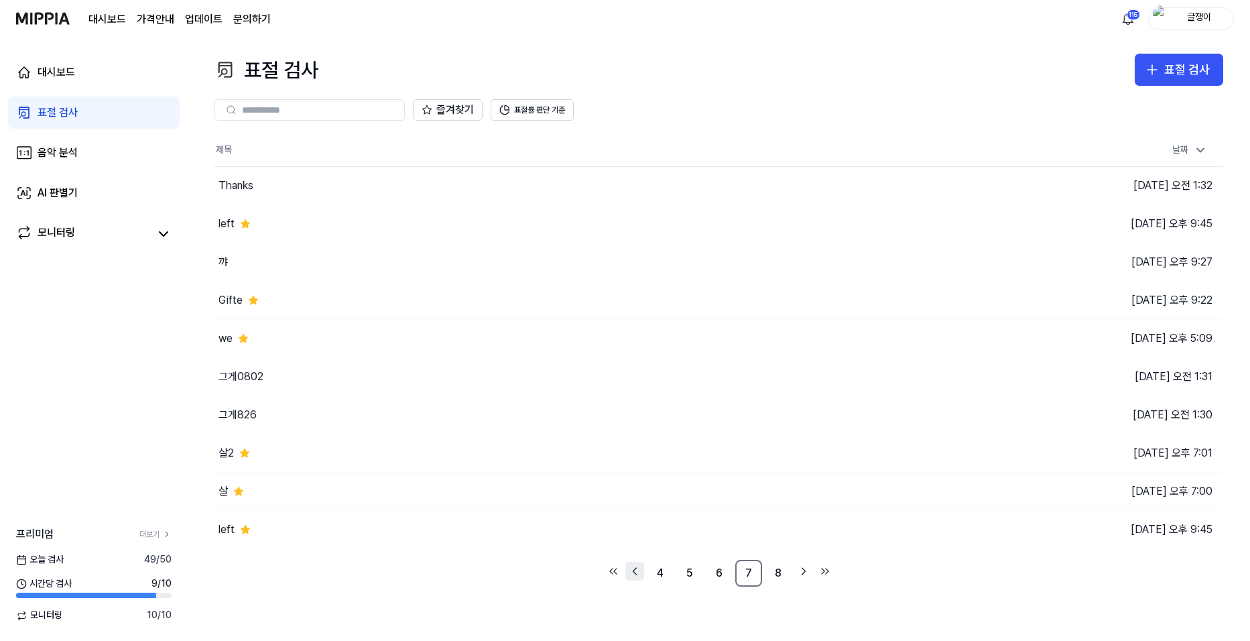
click at [632, 570] on icon "Go to previous page" at bounding box center [634, 571] width 13 height 16
click at [631, 569] on icon "Go to previous page" at bounding box center [634, 571] width 13 height 16
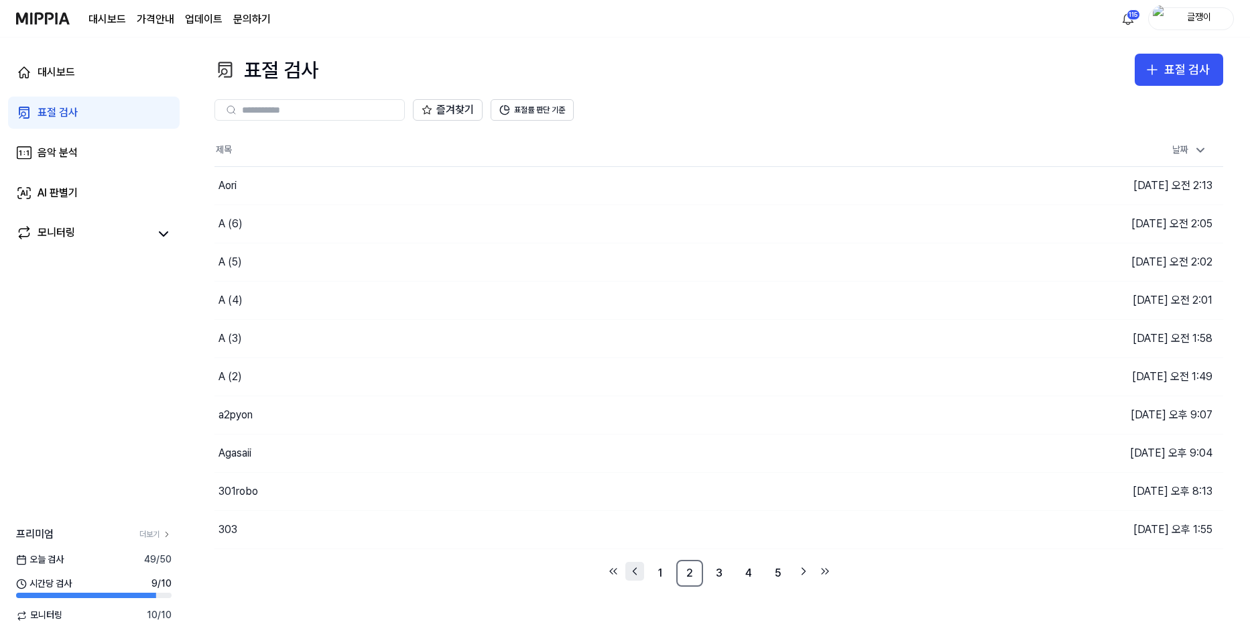
click at [631, 569] on icon "Go to previous page" at bounding box center [634, 571] width 13 height 16
click at [879, 222] on button "이동하기" at bounding box center [888, 223] width 48 height 21
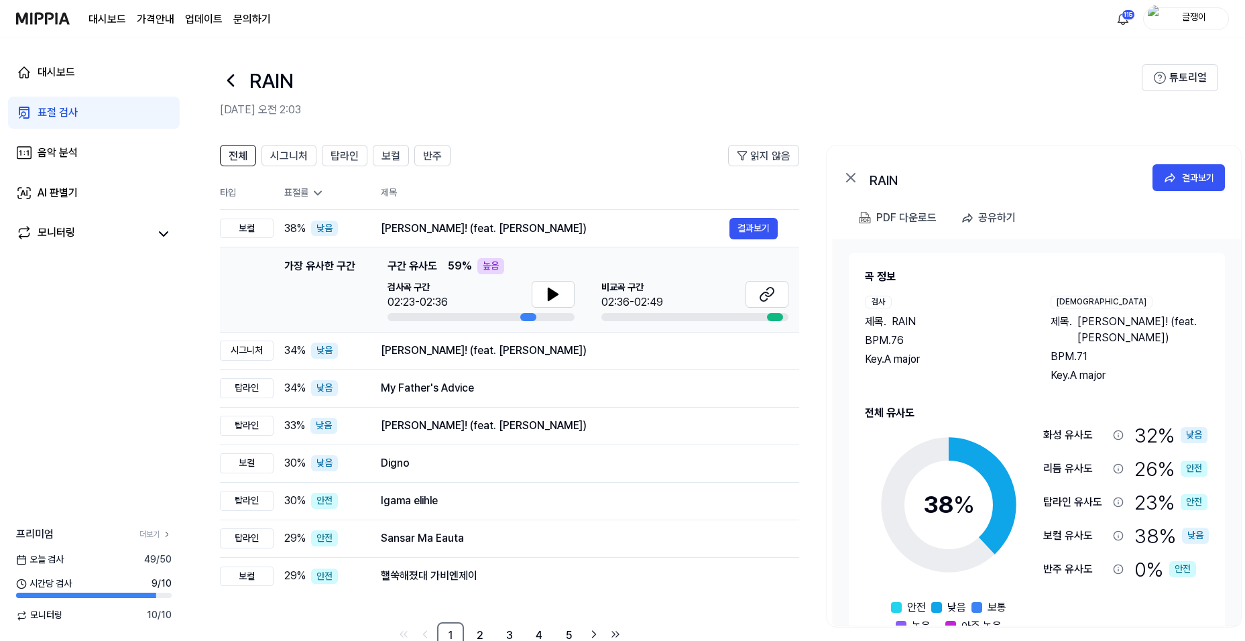
click at [61, 108] on div "표절 검사" at bounding box center [58, 113] width 40 height 16
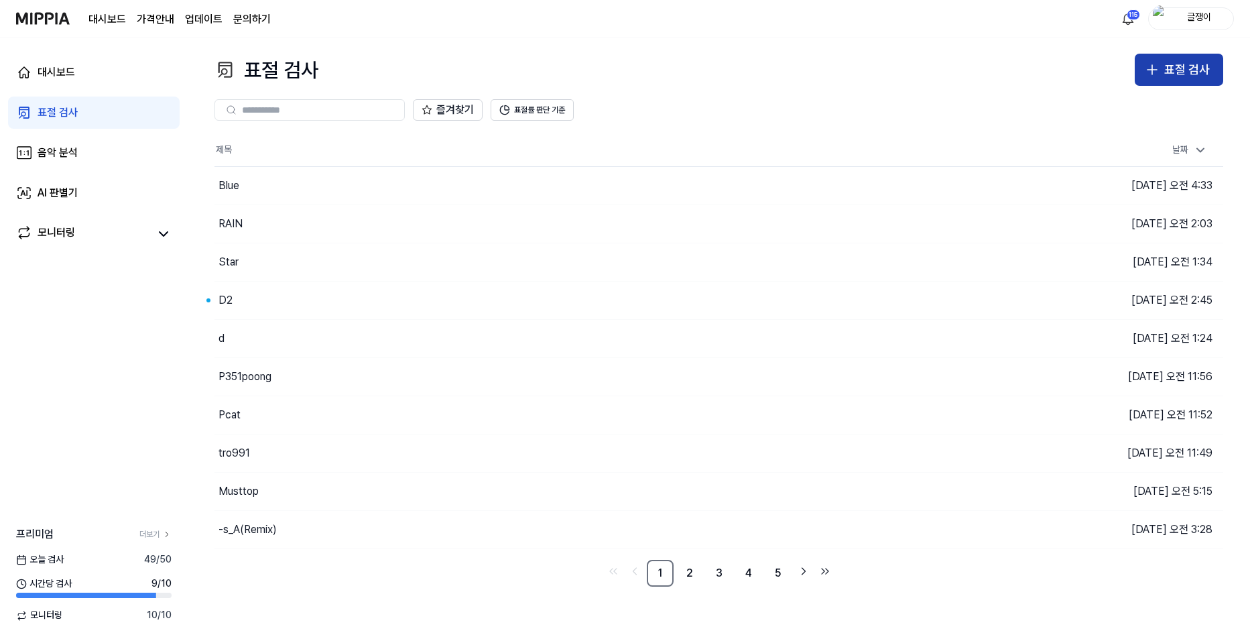
click at [1166, 70] on div "표절 검사" at bounding box center [1187, 69] width 46 height 19
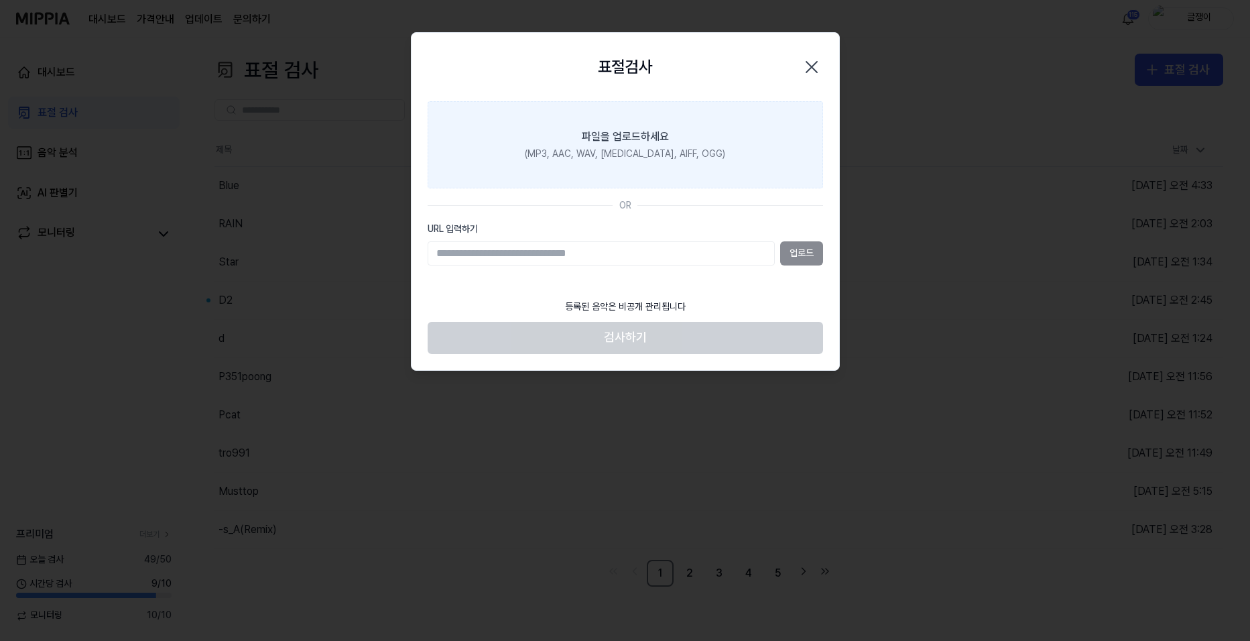
click at [633, 154] on div "(MP3, AAC, WAV, [MEDICAL_DATA], AIFF, OGG)" at bounding box center [625, 153] width 200 height 13
click at [0, 0] on input "파일을 업로드하세요 (MP3, AAC, WAV, [MEDICAL_DATA], AIFF, OGG)" at bounding box center [0, 0] width 0 height 0
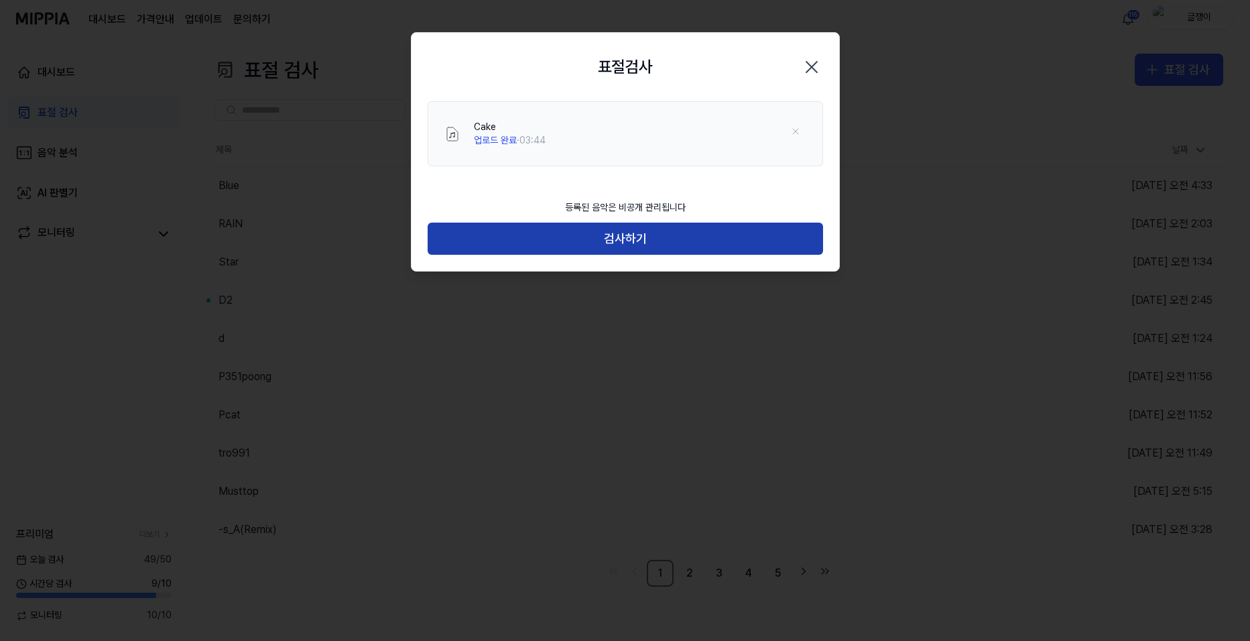
click at [605, 244] on button "검사하기" at bounding box center [625, 239] width 395 height 32
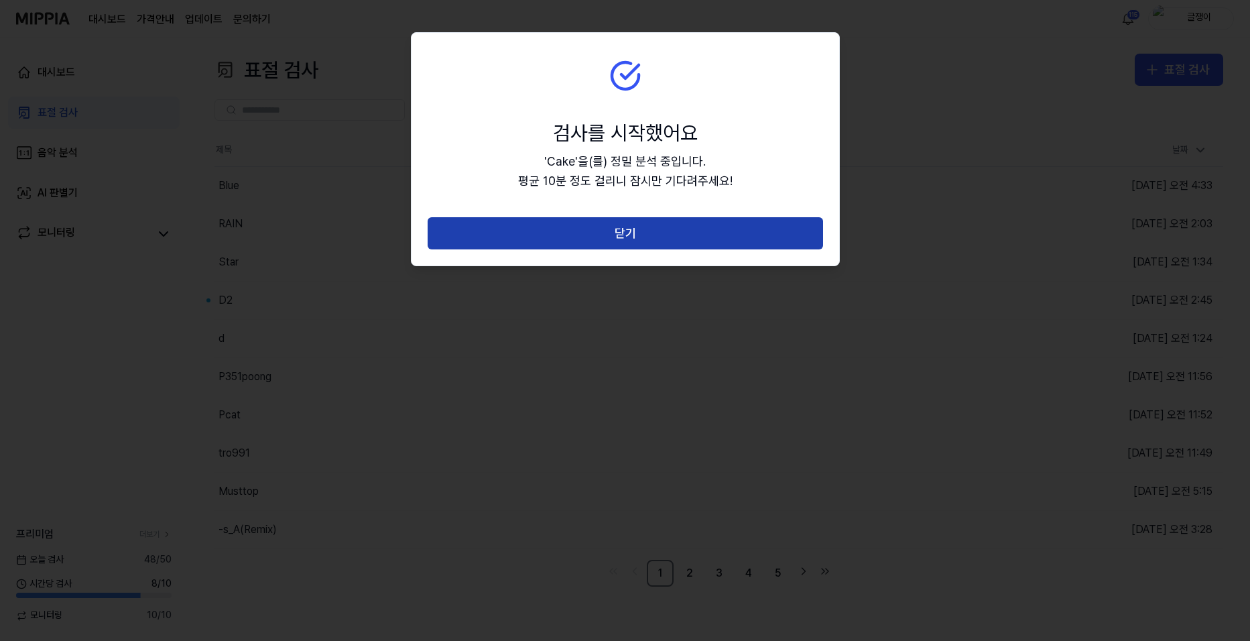
click at [614, 237] on button "닫기" at bounding box center [625, 233] width 395 height 32
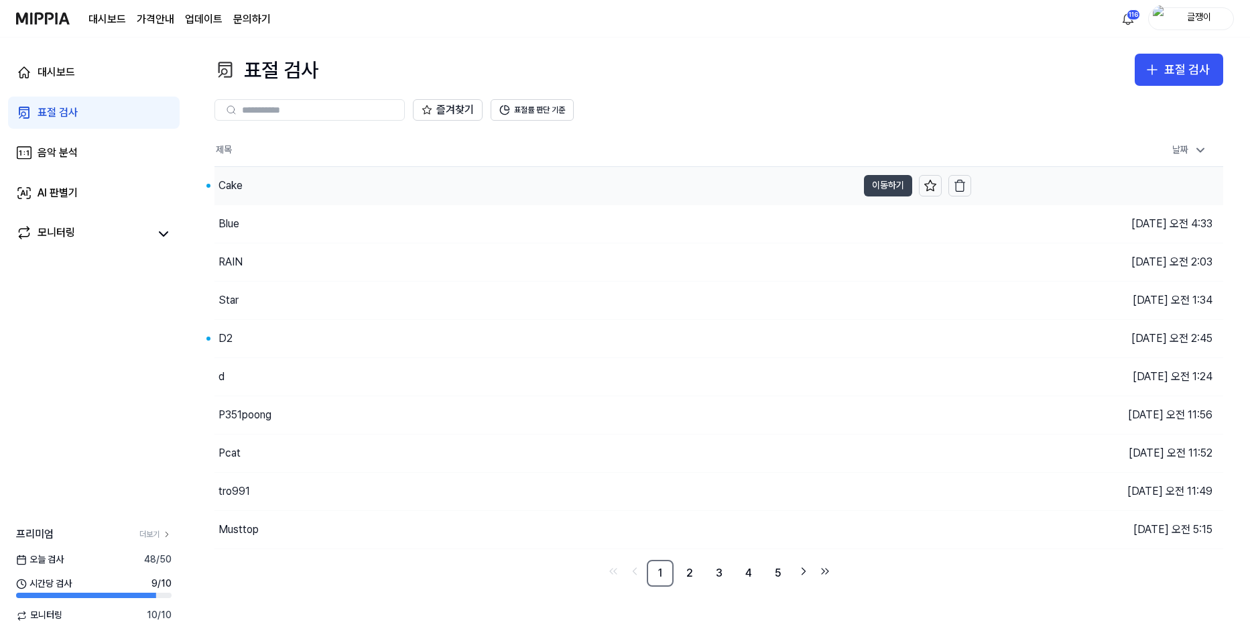
click at [870, 182] on button "이동하기" at bounding box center [888, 185] width 48 height 21
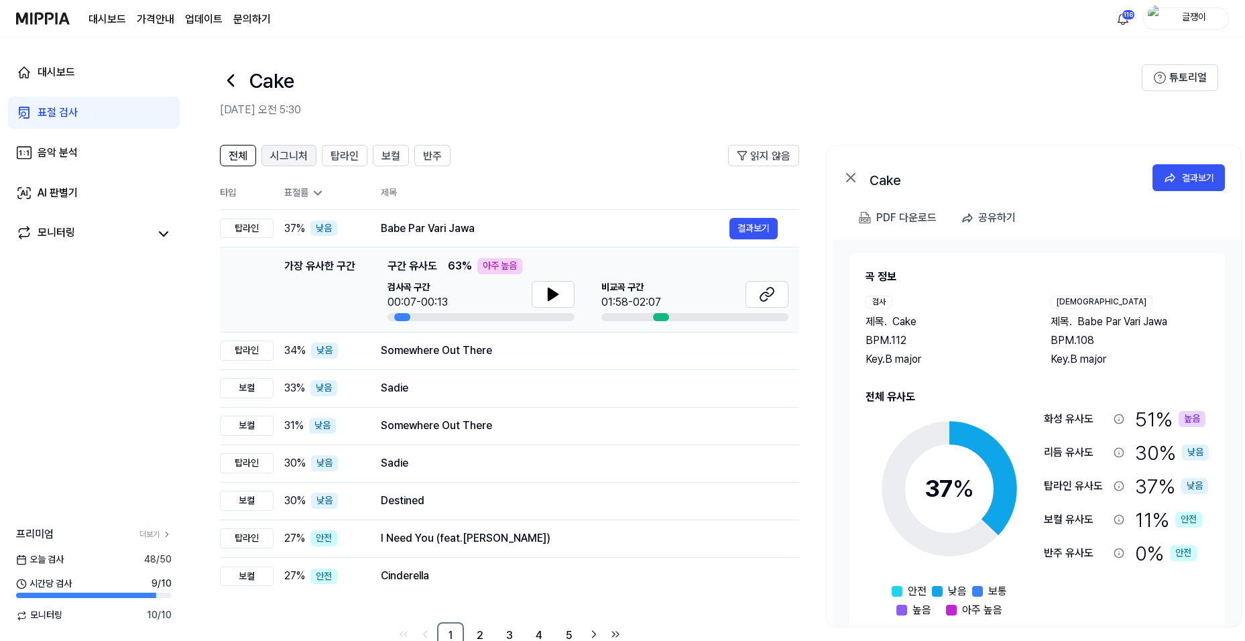
click at [281, 153] on span "시그니처" at bounding box center [289, 156] width 38 height 16
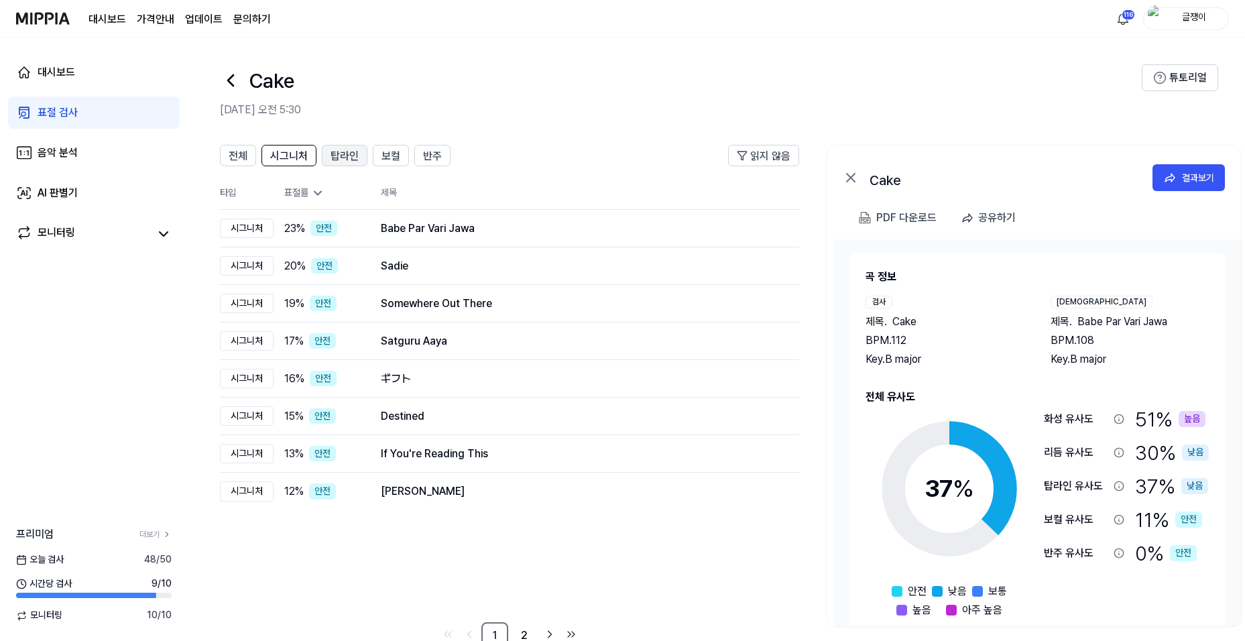
click at [341, 154] on span "탑라인" at bounding box center [344, 156] width 28 height 16
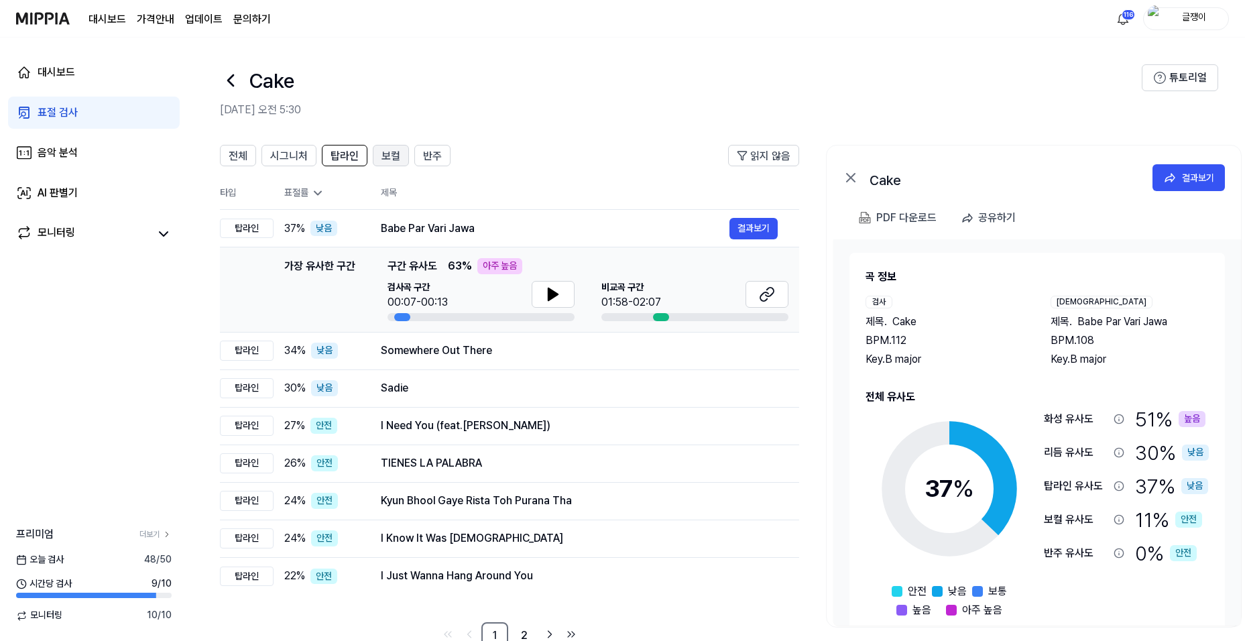
click at [388, 154] on span "보컬" at bounding box center [390, 156] width 19 height 16
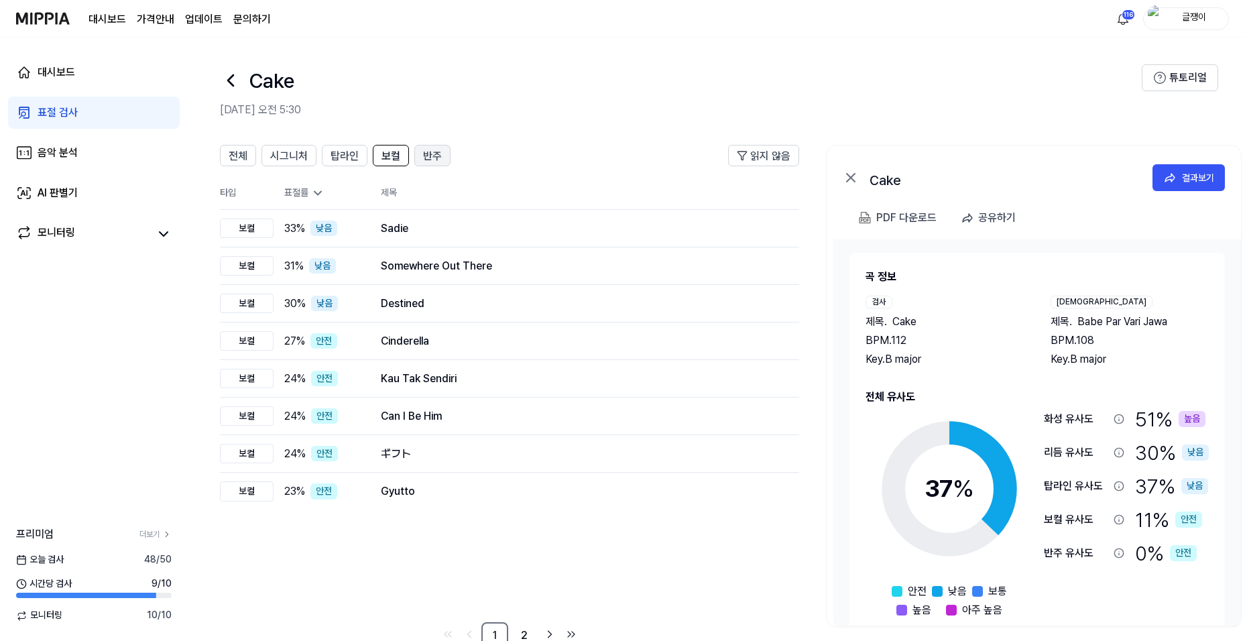
click at [423, 154] on span "반주" at bounding box center [432, 156] width 19 height 16
click at [241, 155] on span "전체" at bounding box center [238, 156] width 19 height 16
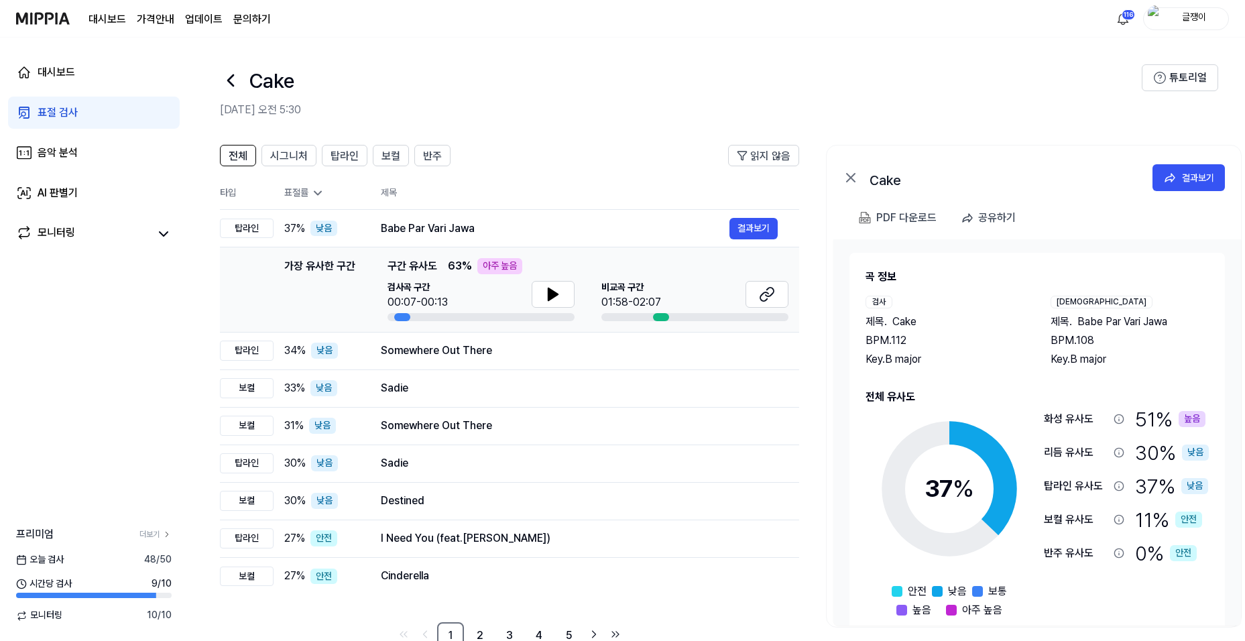
click at [66, 111] on div "표절 검사" at bounding box center [58, 113] width 40 height 16
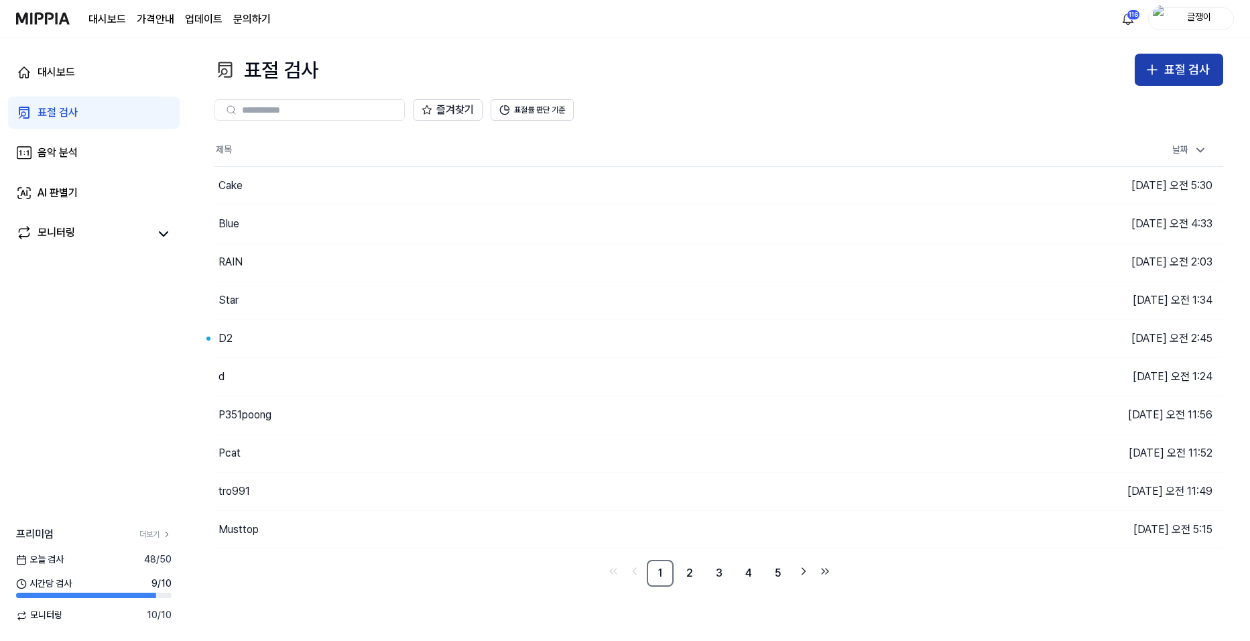
click at [1158, 74] on icon "button" at bounding box center [1152, 70] width 16 height 16
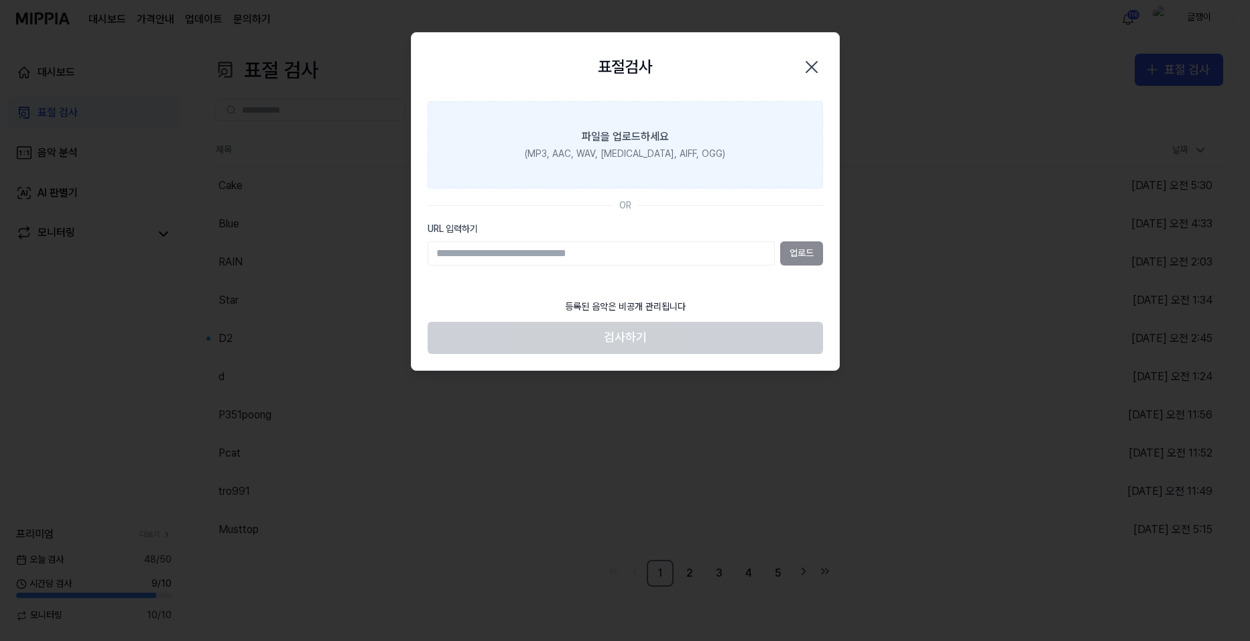
click at [629, 136] on div "파일을 업로드하세요" at bounding box center [625, 137] width 87 height 16
click at [0, 0] on input "파일을 업로드하세요 (MP3, AAC, WAV, [MEDICAL_DATA], AIFF, OGG)" at bounding box center [0, 0] width 0 height 0
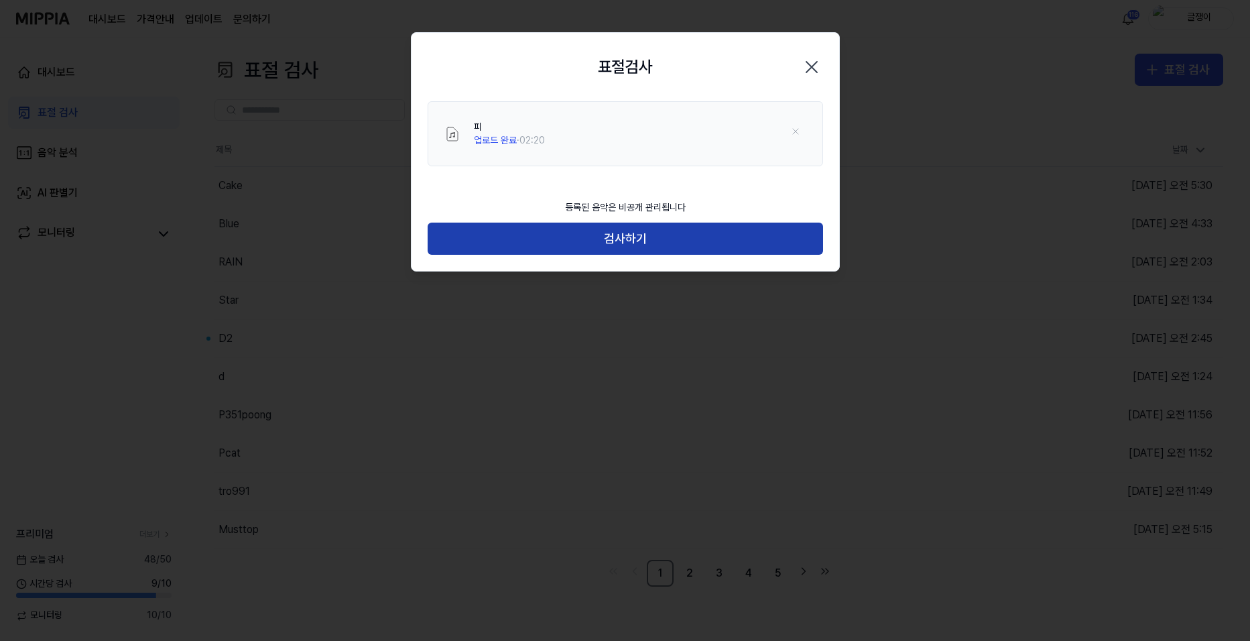
click at [609, 231] on button "검사하기" at bounding box center [625, 239] width 395 height 32
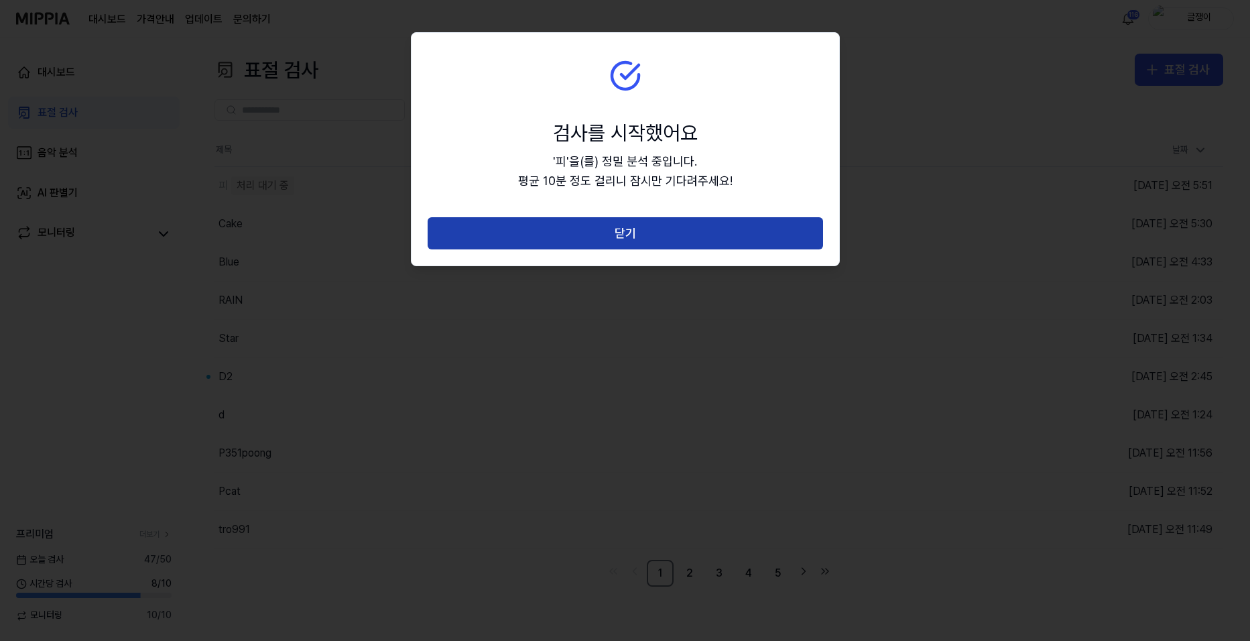
click at [626, 233] on button "닫기" at bounding box center [625, 233] width 395 height 32
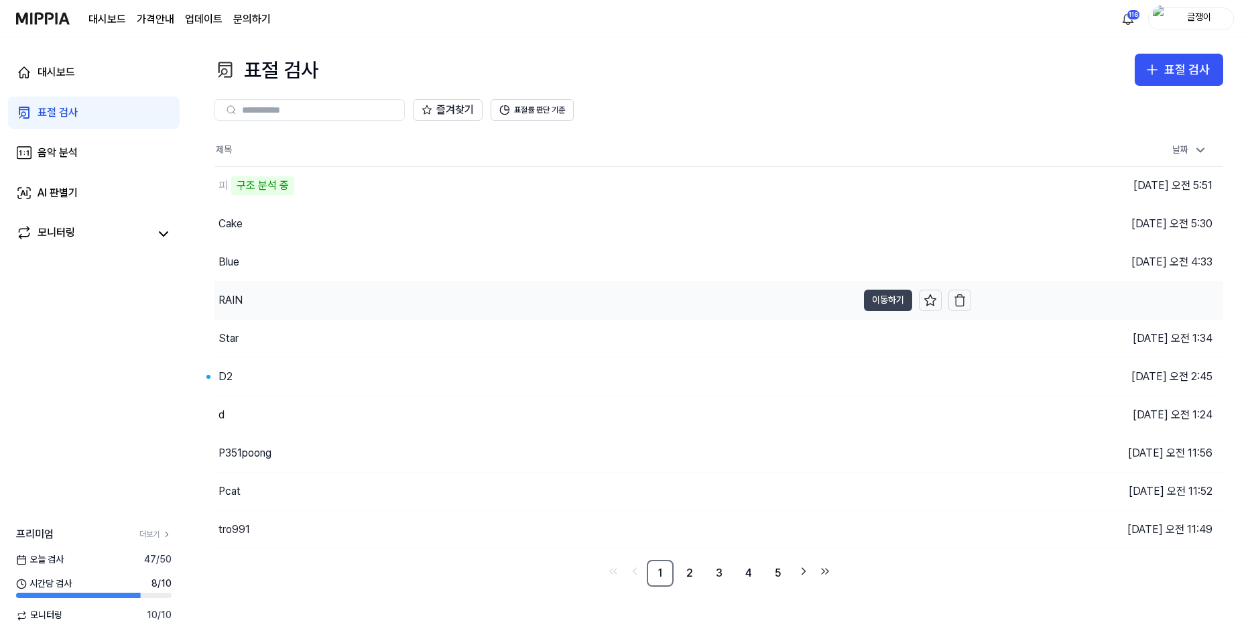
click at [870, 298] on button "이동하기" at bounding box center [888, 300] width 48 height 21
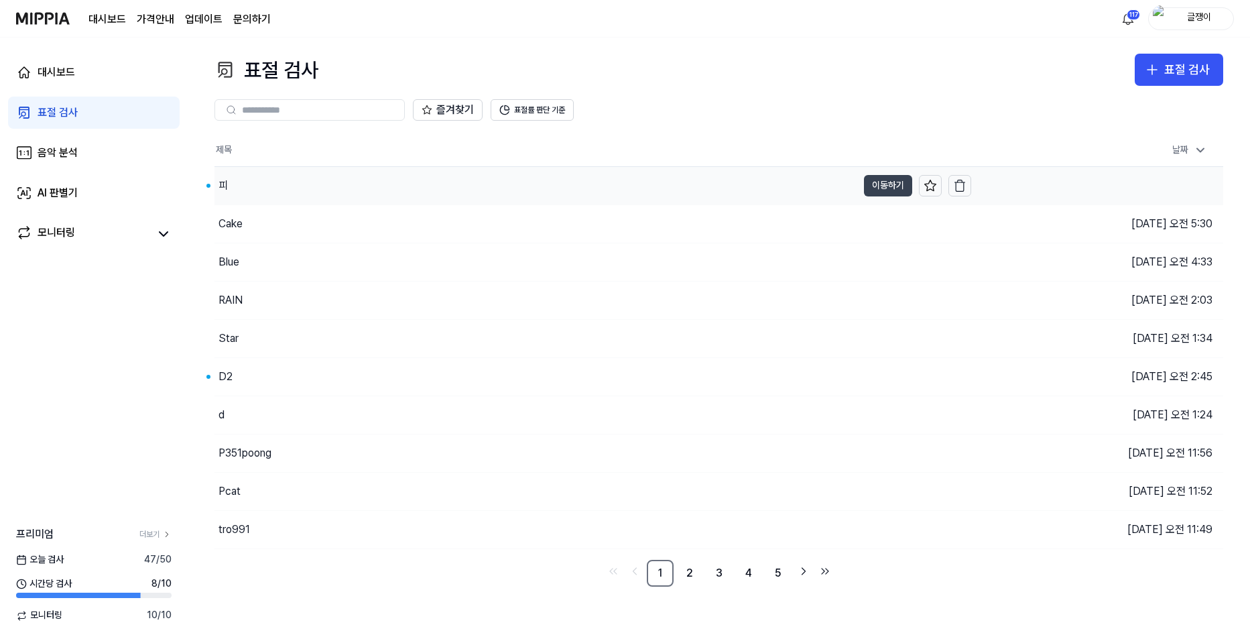
click at [870, 178] on button "이동하기" at bounding box center [888, 185] width 48 height 21
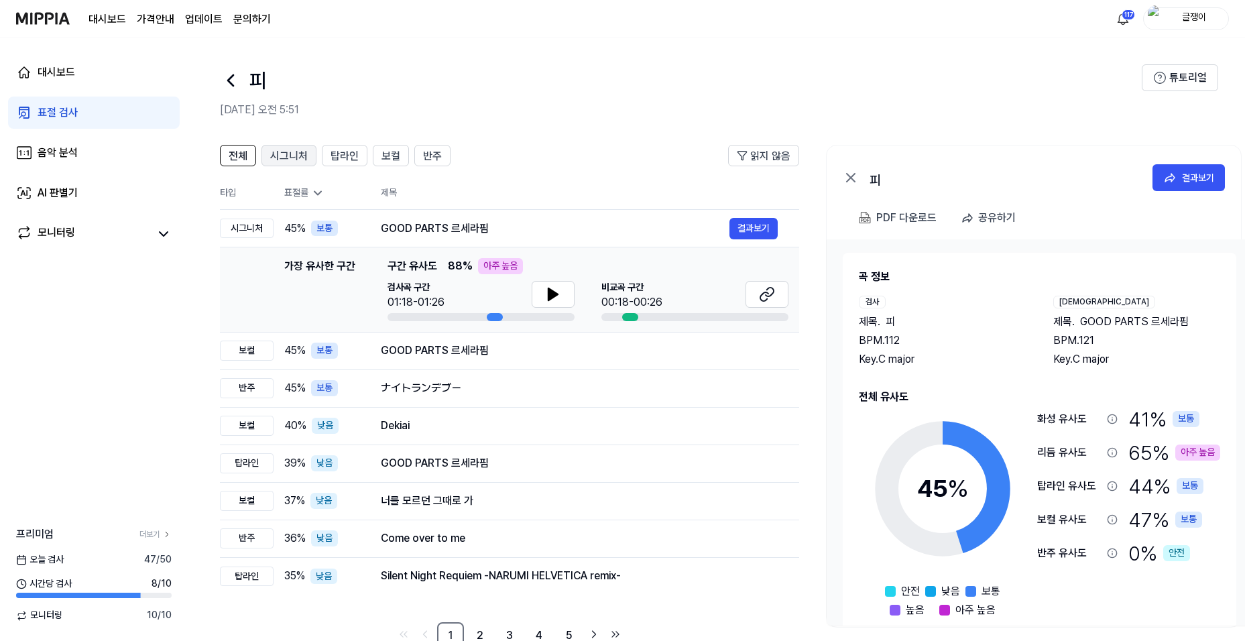
click at [288, 158] on span "시그니처" at bounding box center [289, 156] width 38 height 16
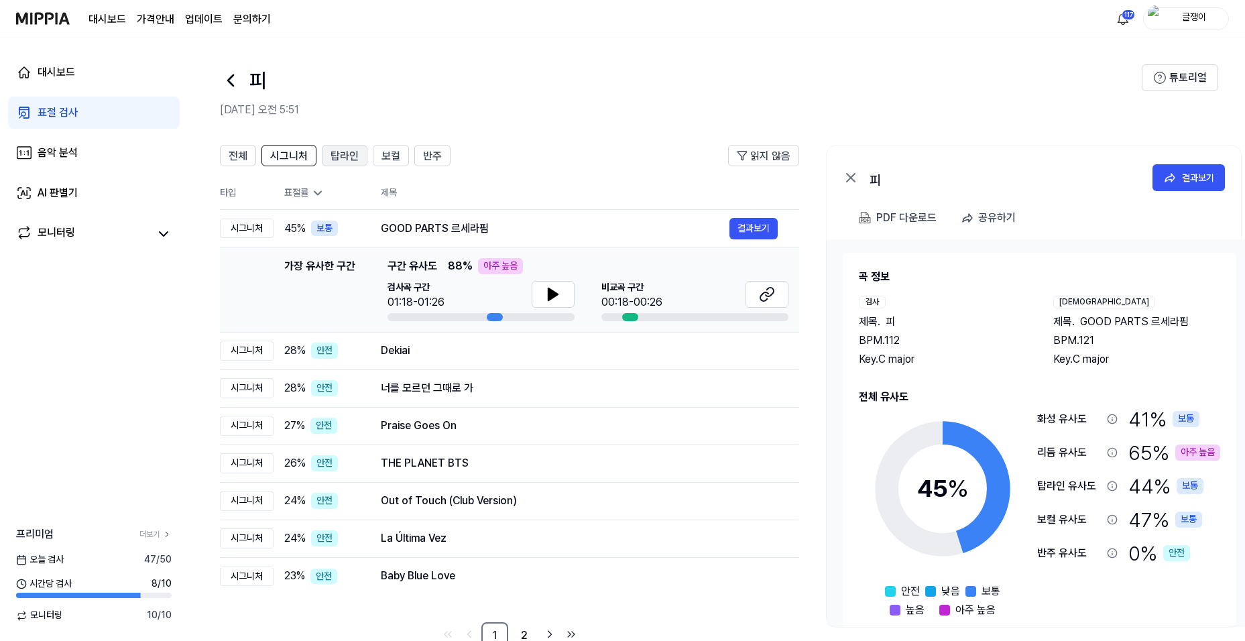
click at [343, 159] on span "탑라인" at bounding box center [344, 156] width 28 height 16
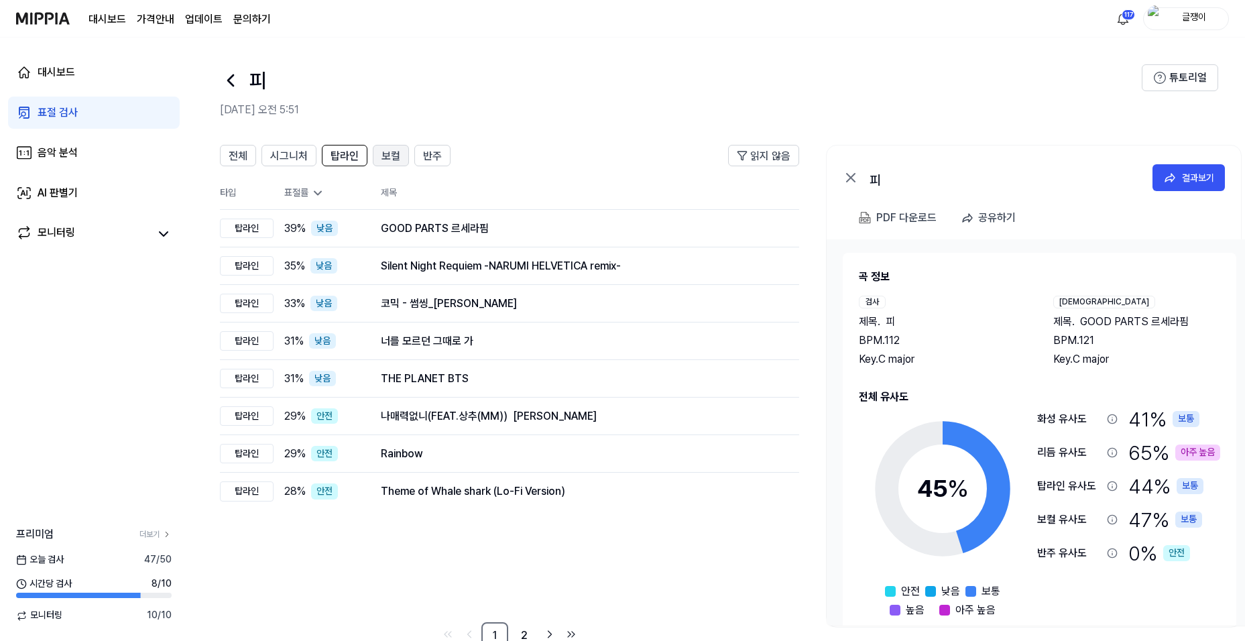
click at [382, 156] on span "보컬" at bounding box center [390, 156] width 19 height 16
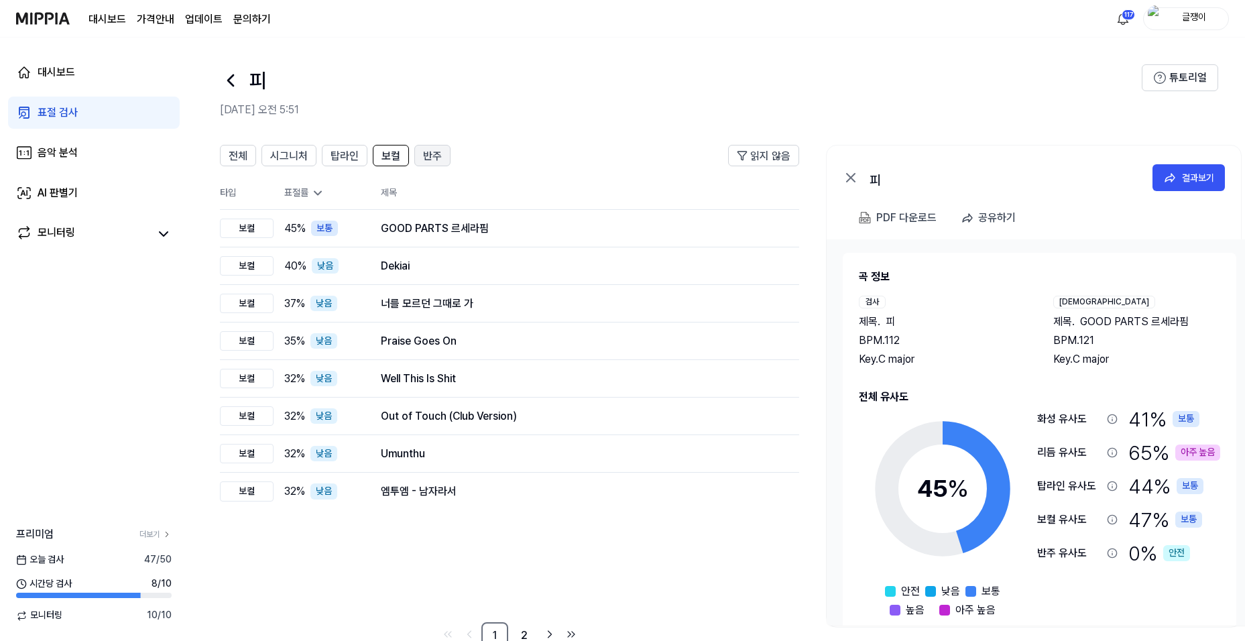
click at [440, 153] on button "반주" at bounding box center [432, 155] width 36 height 21
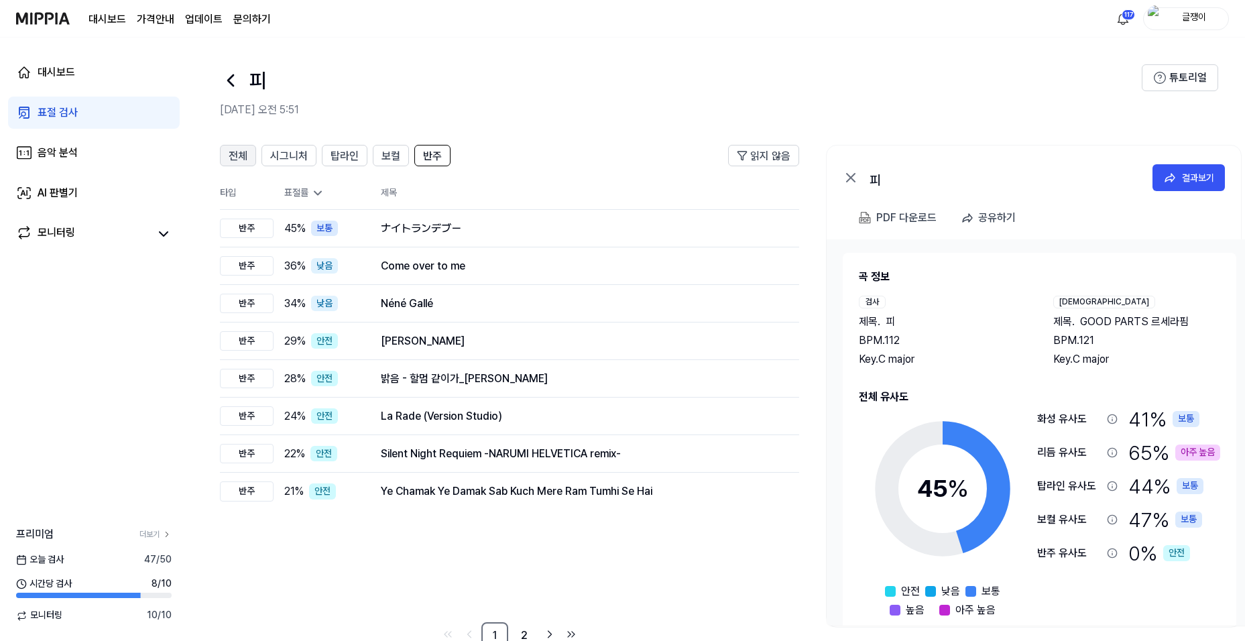
click at [235, 158] on span "전체" at bounding box center [238, 156] width 19 height 16
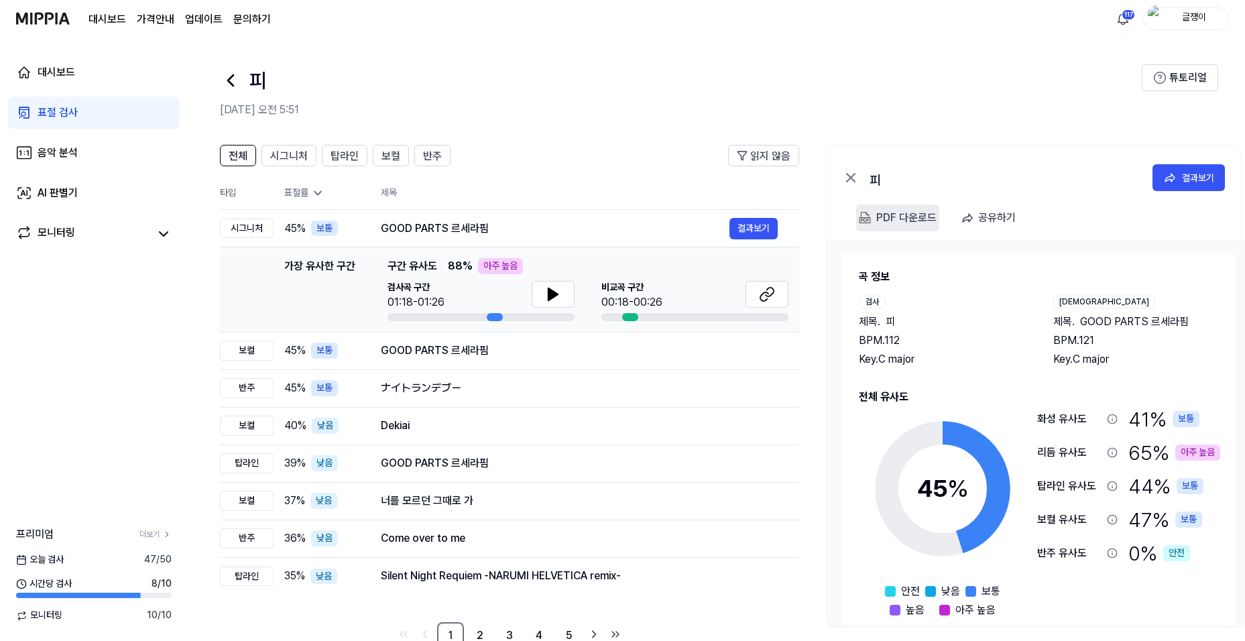
click at [900, 212] on div "PDF 다운로드" at bounding box center [906, 217] width 60 height 17
click at [63, 115] on div "표절 검사" at bounding box center [58, 113] width 40 height 16
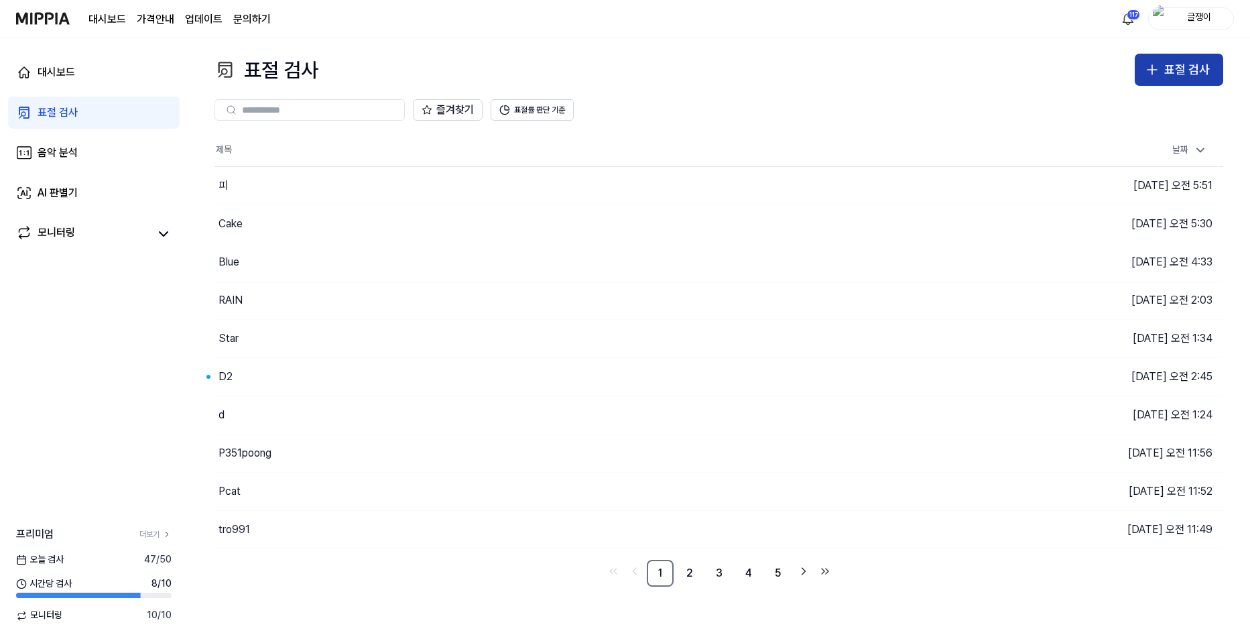
click at [1181, 61] on div "표절 검사" at bounding box center [1187, 69] width 46 height 19
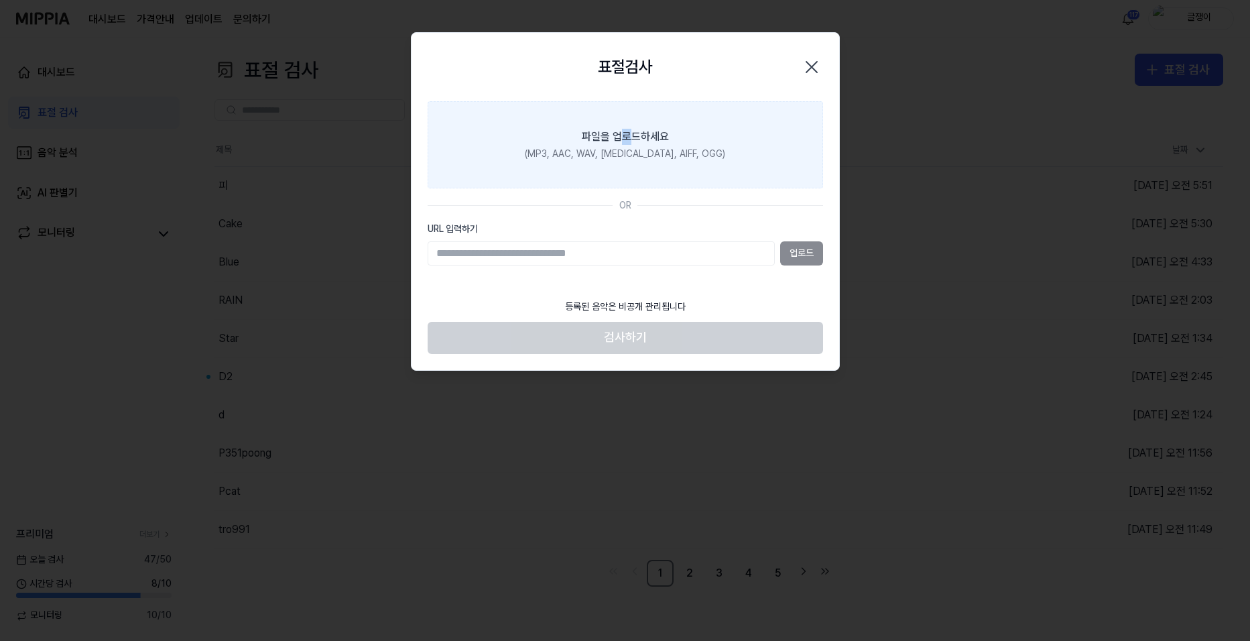
click at [626, 143] on div "파일을 업로드하세요" at bounding box center [625, 137] width 87 height 16
drag, startPoint x: 626, startPoint y: 143, endPoint x: 578, endPoint y: 146, distance: 48.4
click at [578, 146] on label "파일을 업로드하세요 (MP3, AAC, WAV, [MEDICAL_DATA], AIFF, OGG)" at bounding box center [625, 144] width 395 height 87
click at [0, 0] on input "파일을 업로드하세요 (MP3, AAC, WAV, [MEDICAL_DATA], AIFF, OGG)" at bounding box center [0, 0] width 0 height 0
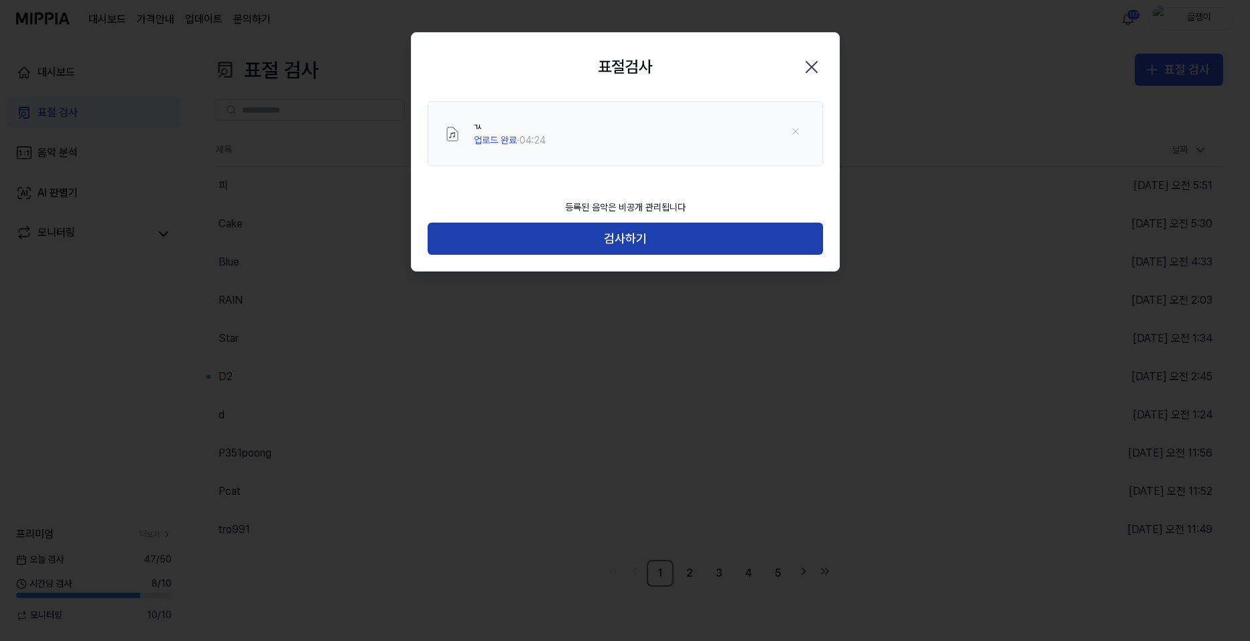
click at [629, 231] on button "검사하기" at bounding box center [625, 239] width 395 height 32
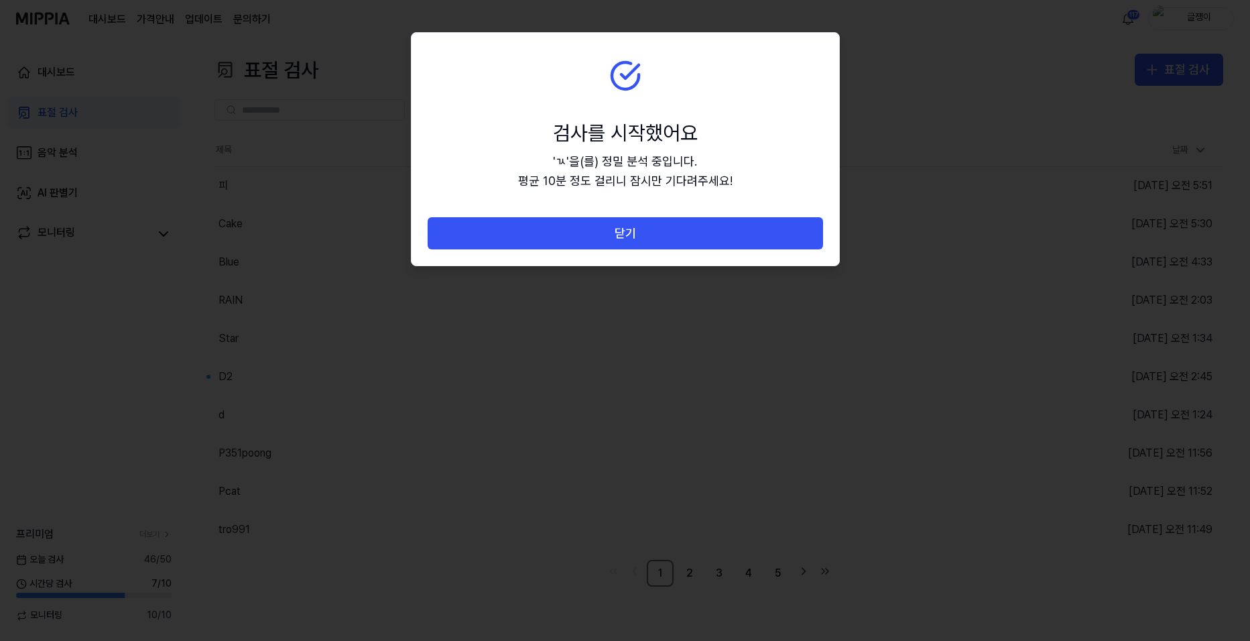
click at [629, 231] on button "닫기" at bounding box center [625, 233] width 395 height 32
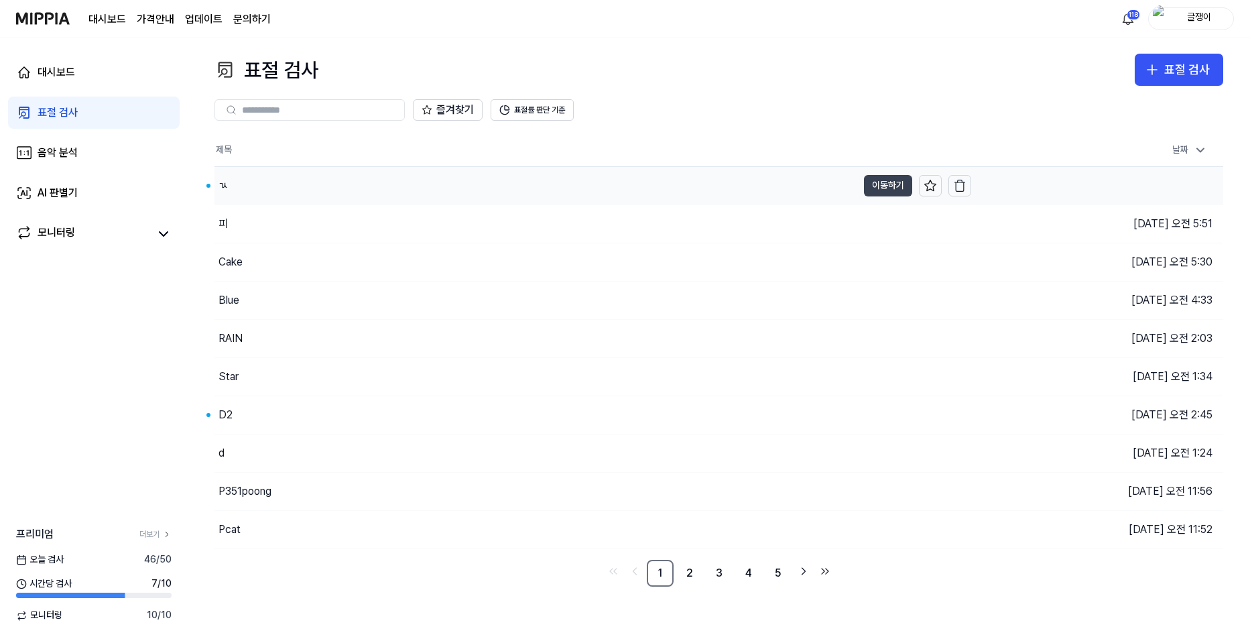
click at [874, 177] on button "이동하기" at bounding box center [888, 185] width 48 height 21
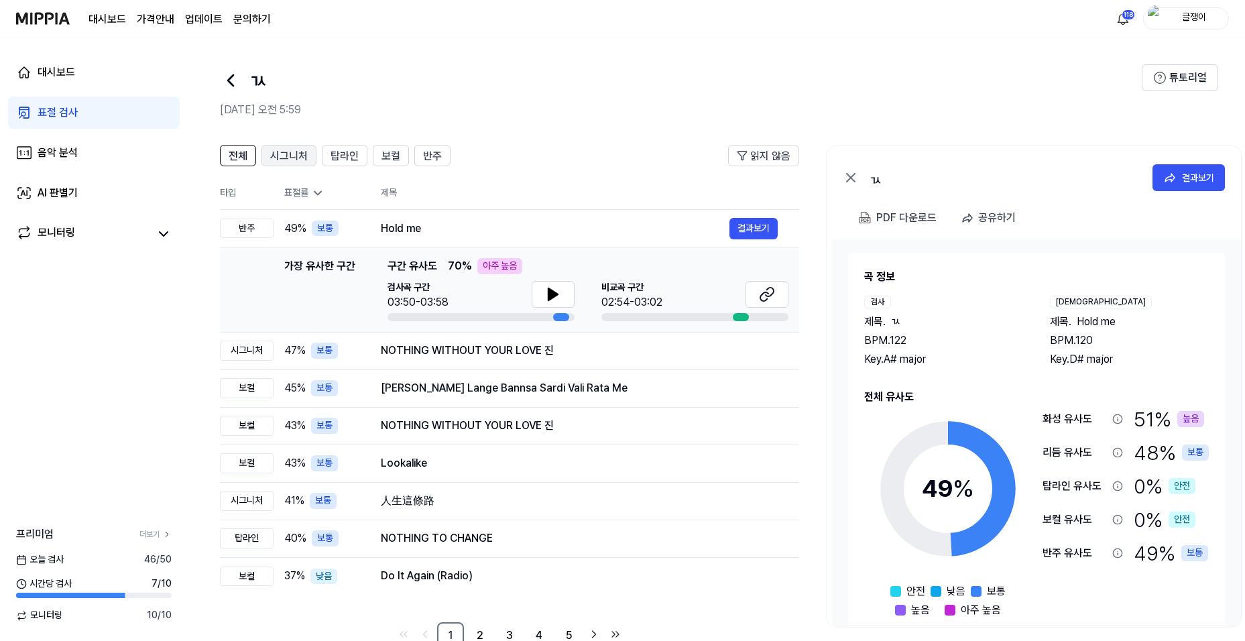
click at [278, 158] on span "시그니처" at bounding box center [289, 156] width 38 height 16
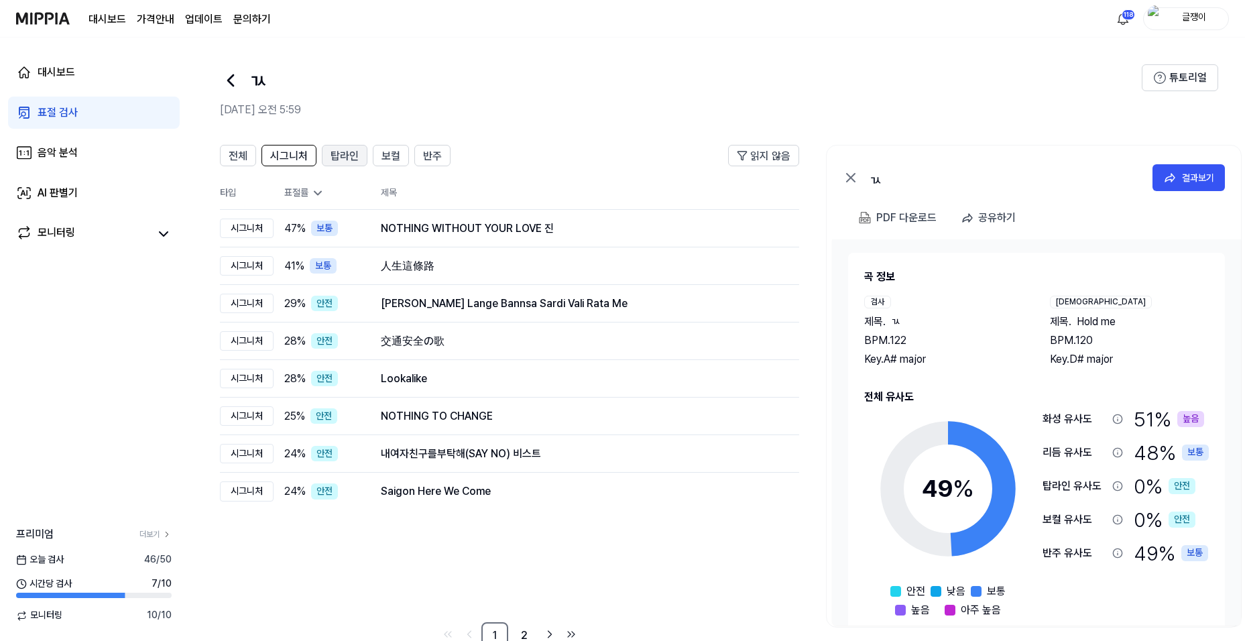
click at [339, 151] on span "탑라인" at bounding box center [344, 156] width 28 height 16
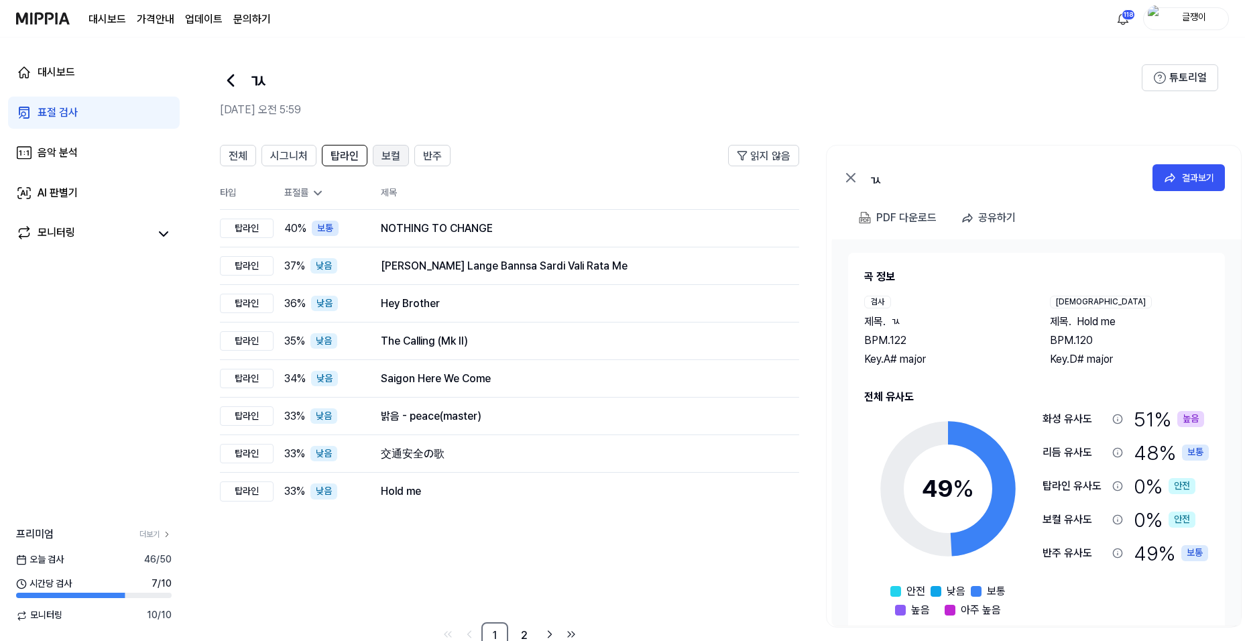
click at [383, 153] on span "보컬" at bounding box center [390, 156] width 19 height 16
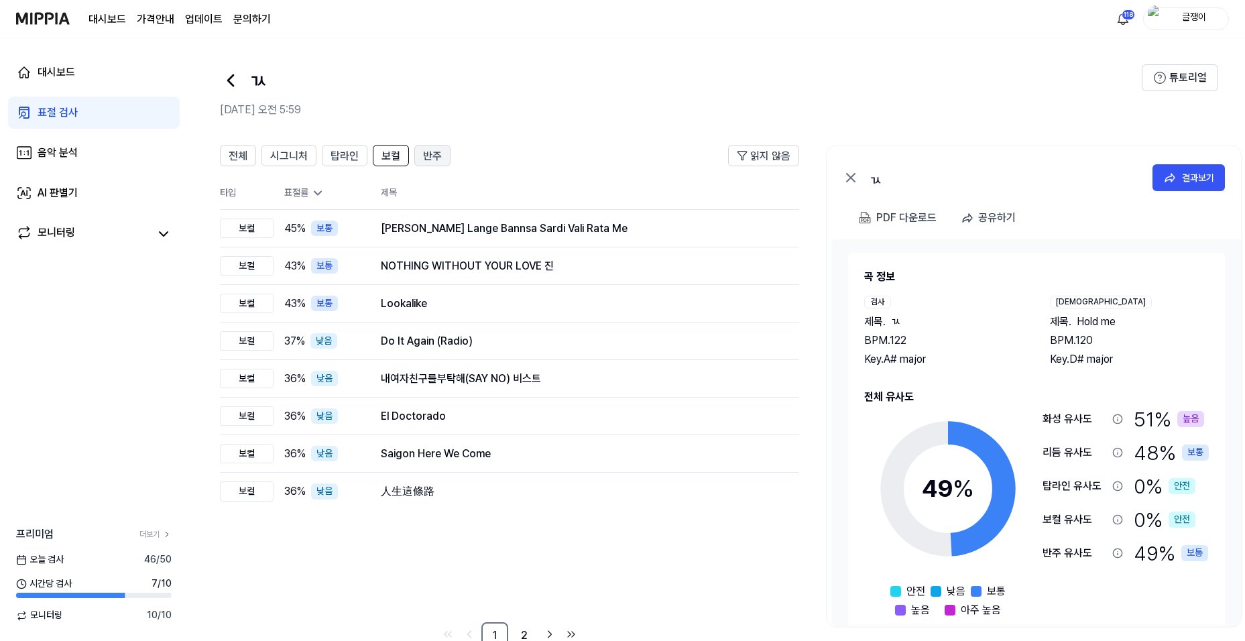
click at [420, 151] on button "반주" at bounding box center [432, 155] width 36 height 21
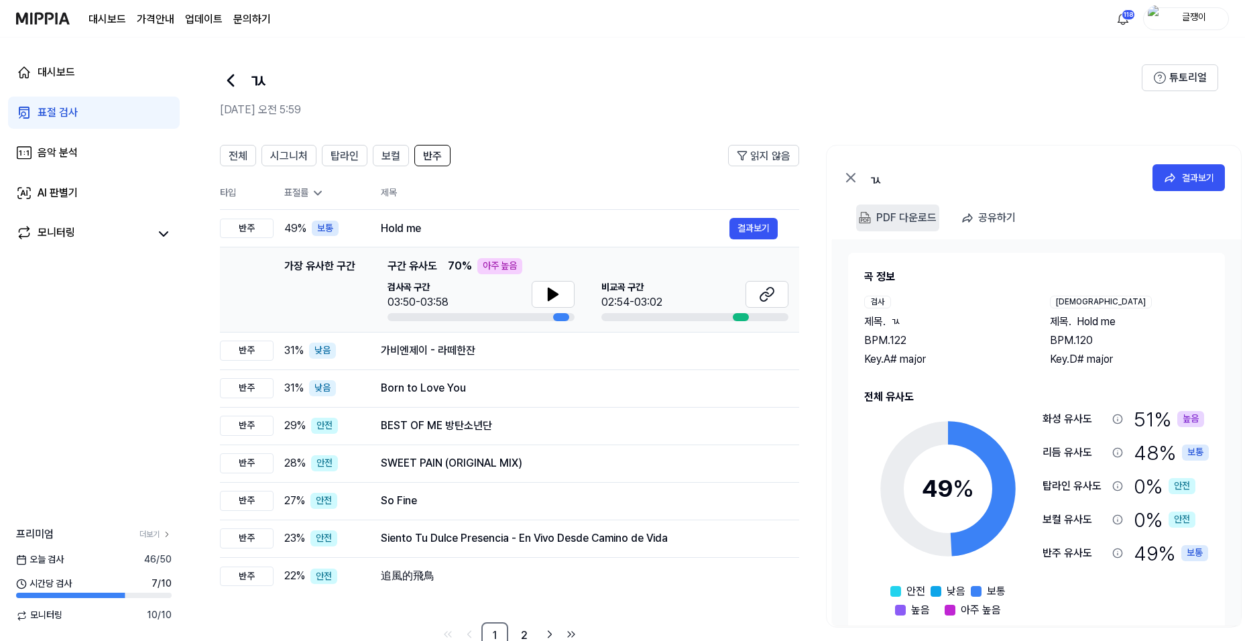
click at [906, 215] on div "PDF 다운로드" at bounding box center [906, 217] width 60 height 17
drag, startPoint x: 56, startPoint y: 112, endPoint x: 74, endPoint y: 113, distance: 18.1
click at [58, 112] on div "표절 검사" at bounding box center [58, 113] width 40 height 16
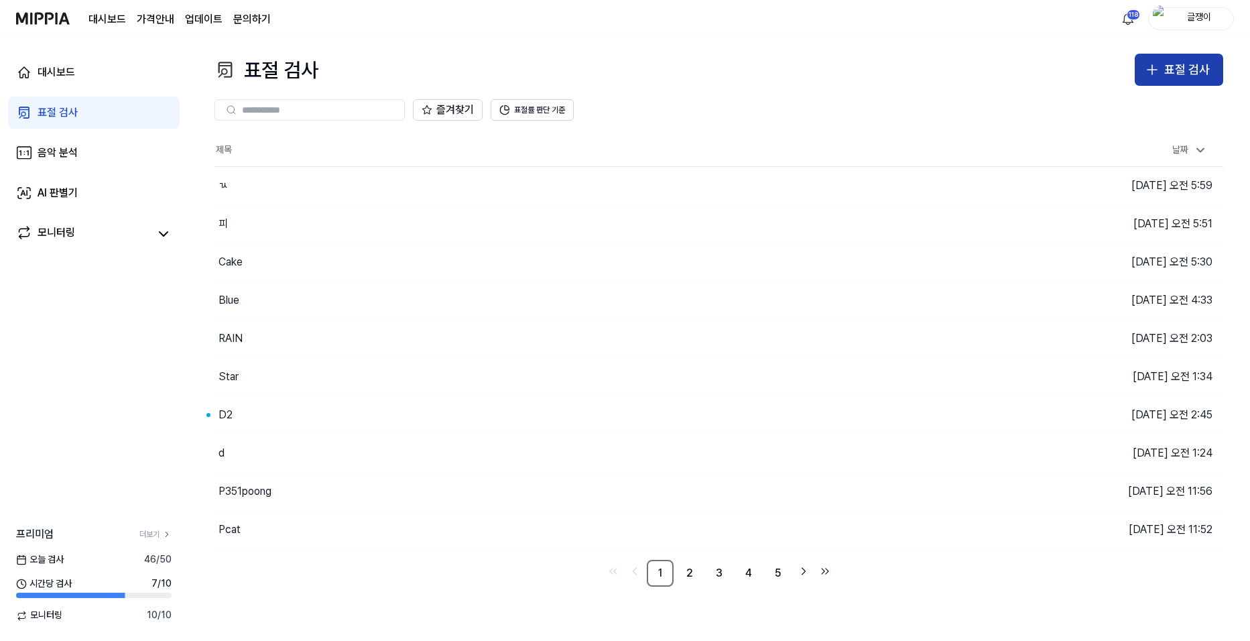
click at [1175, 73] on div "표절 검사" at bounding box center [1187, 69] width 46 height 19
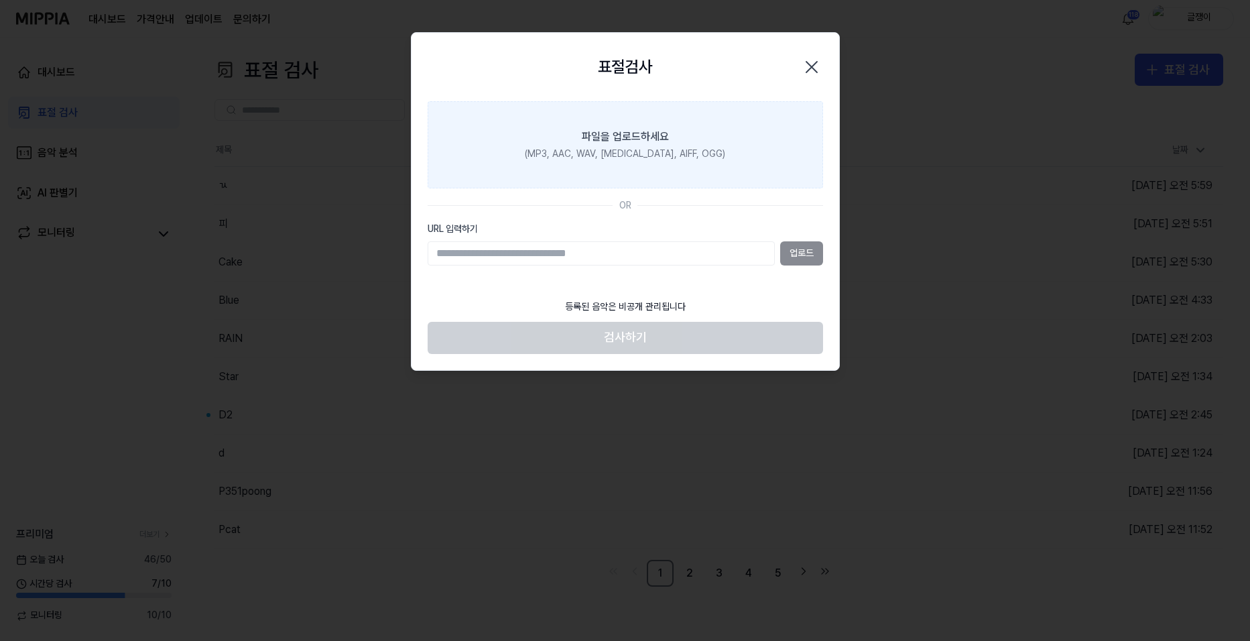
click at [646, 141] on div "파일을 업로드하세요" at bounding box center [625, 137] width 87 height 16
click at [0, 0] on input "파일을 업로드하세요 (MP3, AAC, WAV, [MEDICAL_DATA], AIFF, OGG)" at bounding box center [0, 0] width 0 height 0
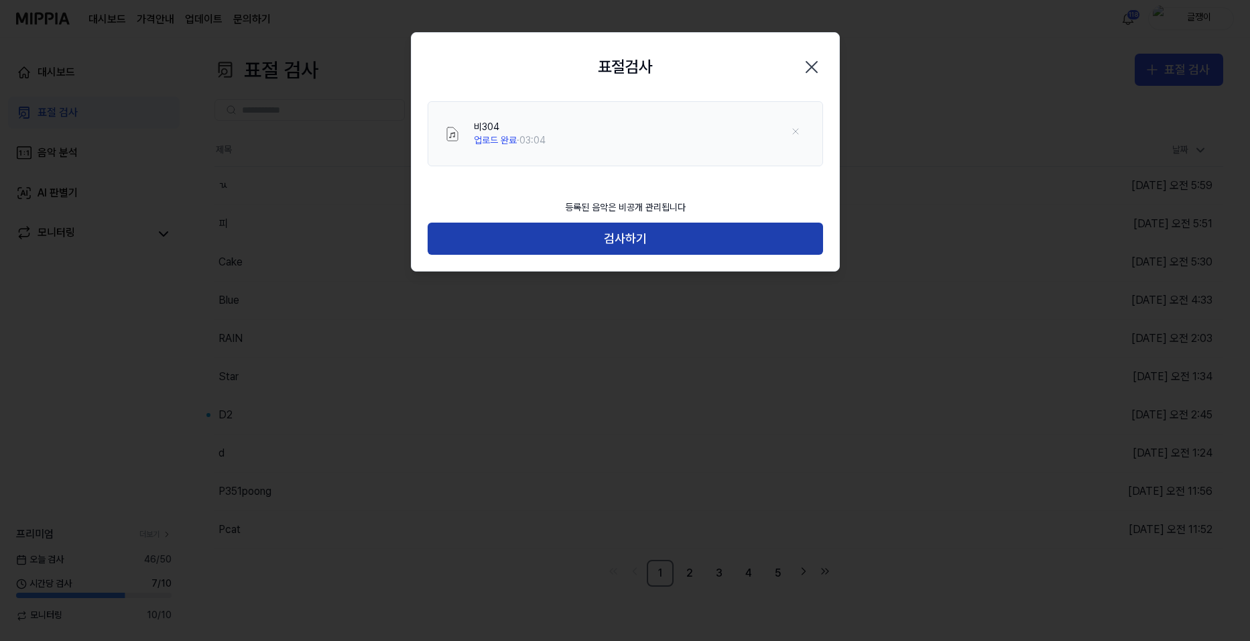
click at [630, 239] on button "검사하기" at bounding box center [625, 239] width 395 height 32
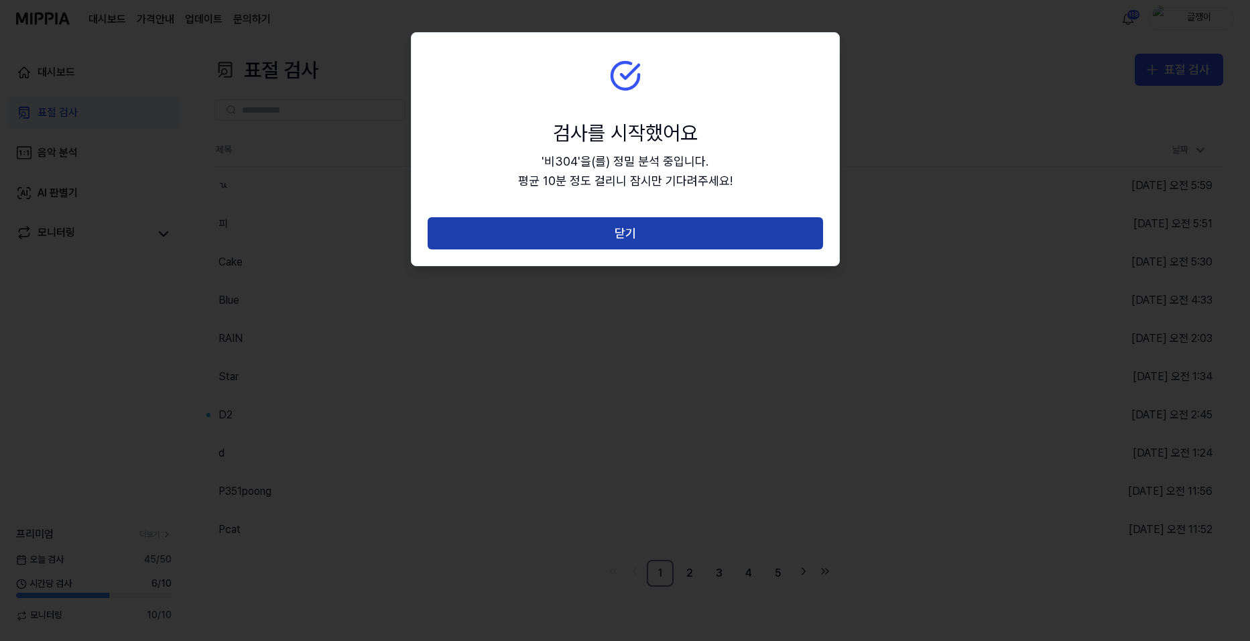
click at [632, 236] on button "닫기" at bounding box center [625, 233] width 395 height 32
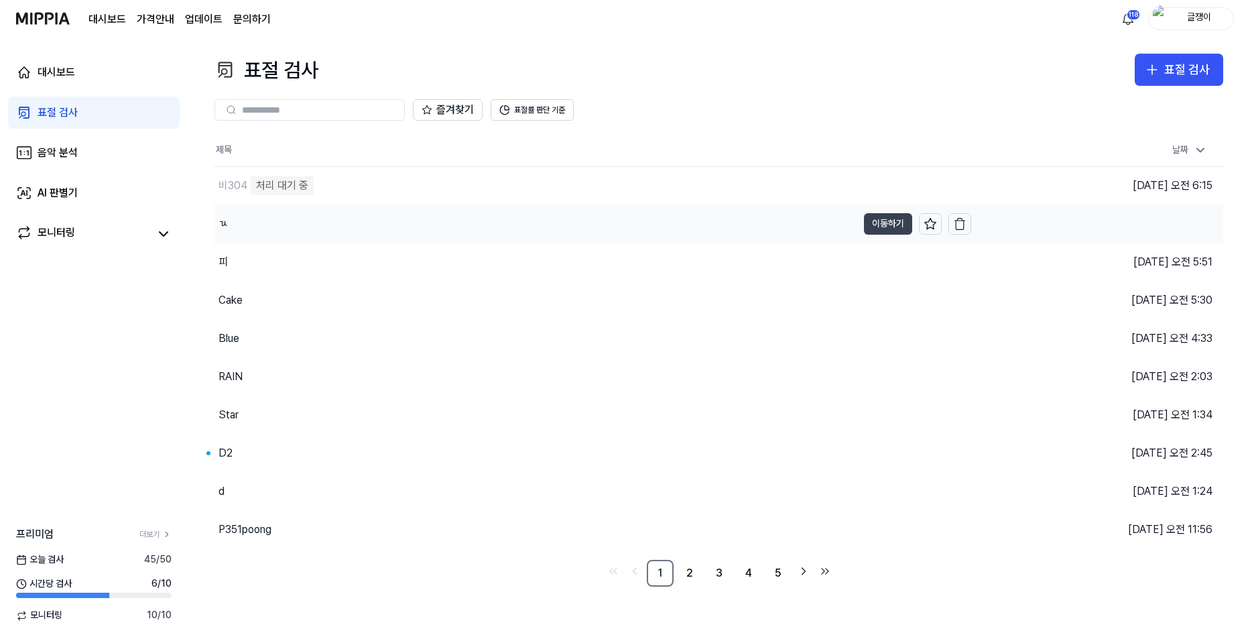
click at [880, 221] on button "이동하기" at bounding box center [888, 223] width 48 height 21
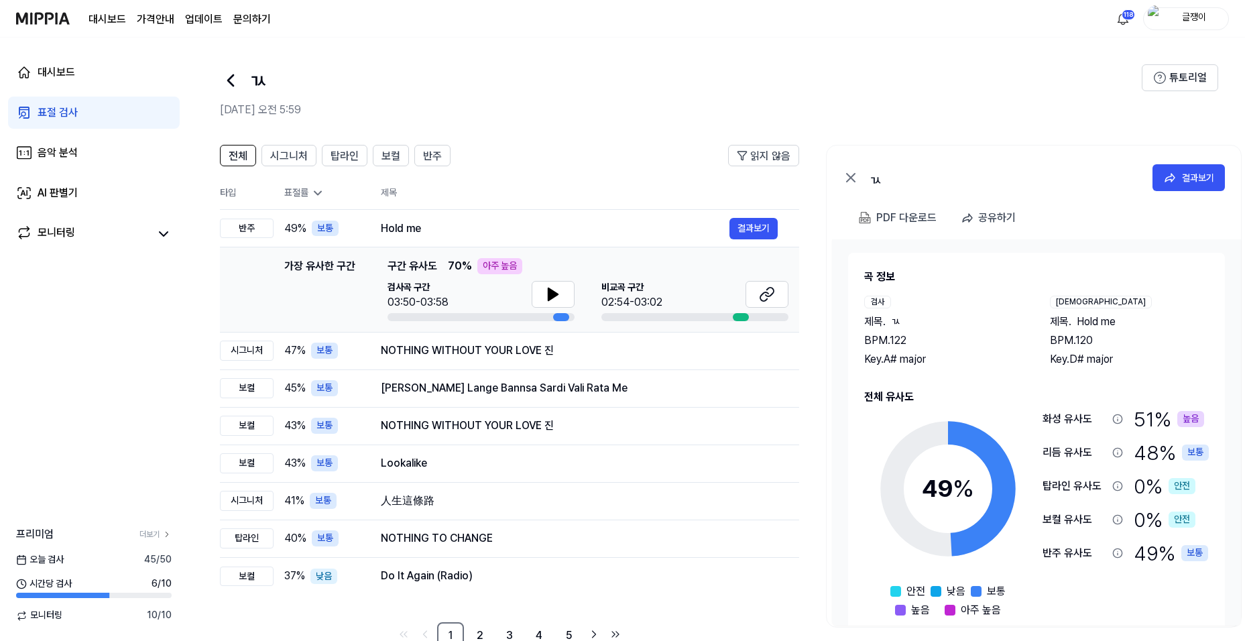
click at [56, 109] on div "표절 검사" at bounding box center [58, 113] width 40 height 16
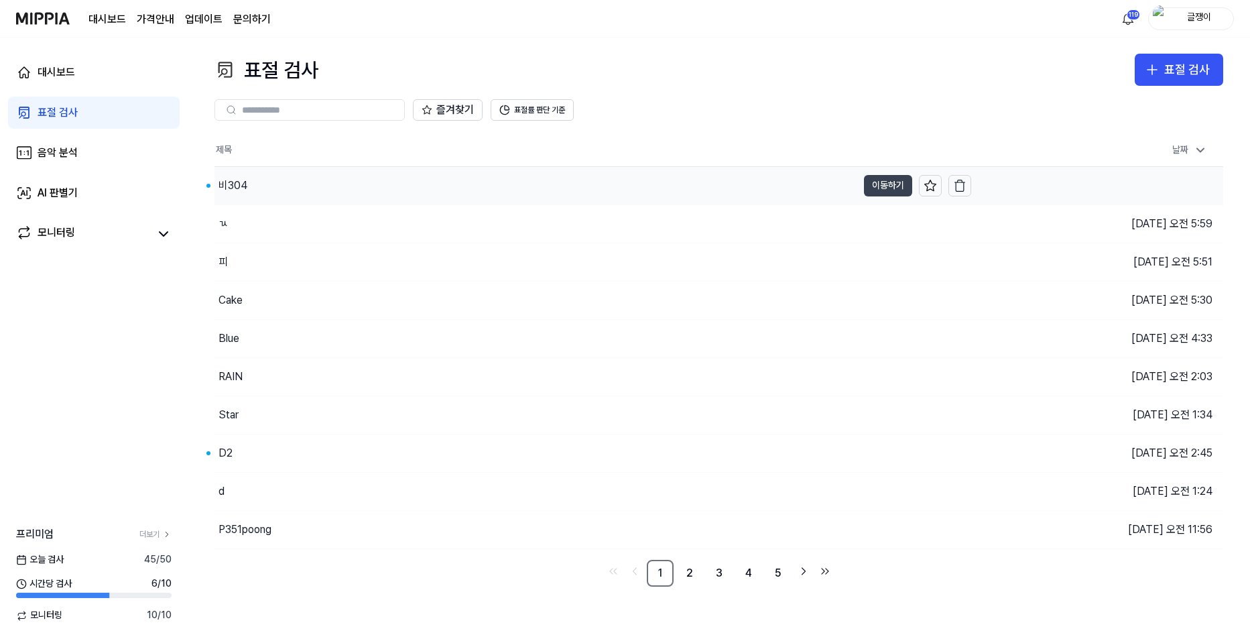
click at [876, 182] on button "이동하기" at bounding box center [888, 185] width 48 height 21
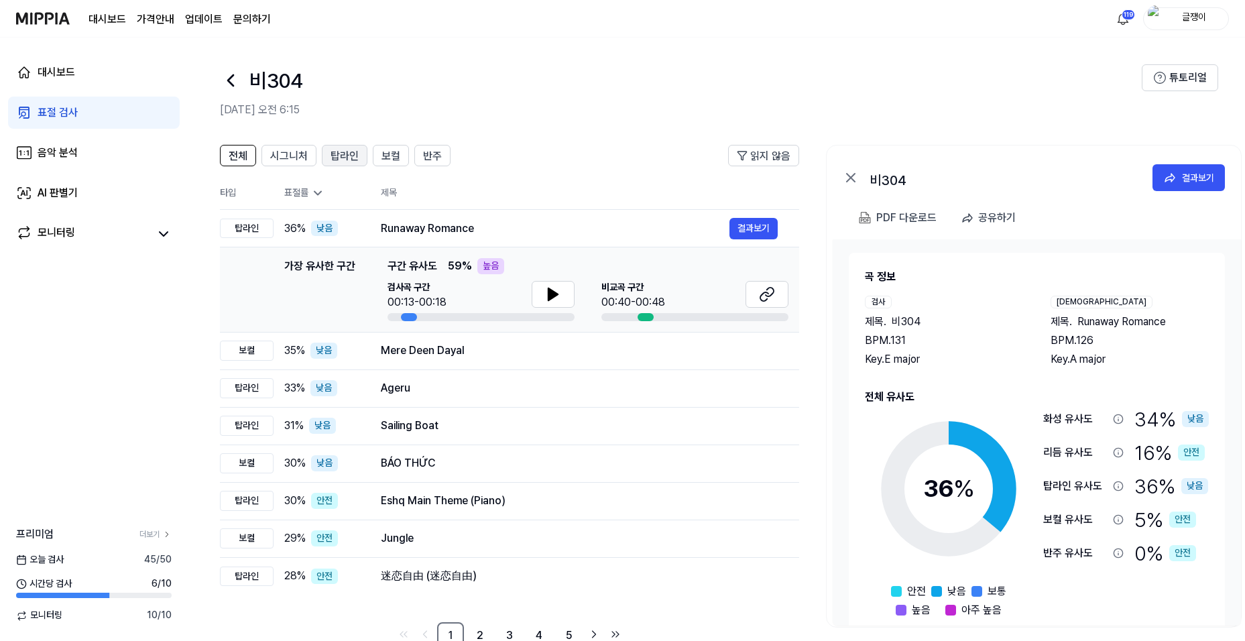
drag, startPoint x: 285, startPoint y: 155, endPoint x: 336, endPoint y: 156, distance: 51.6
click at [286, 155] on span "시그니처" at bounding box center [289, 156] width 38 height 16
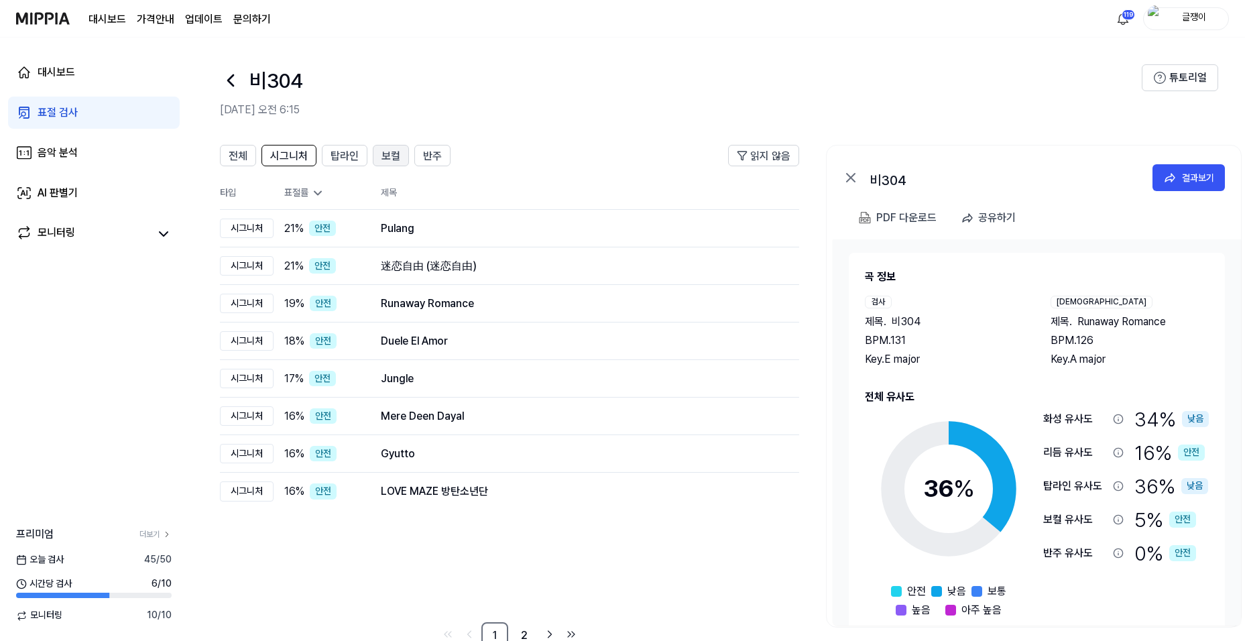
drag, startPoint x: 347, startPoint y: 158, endPoint x: 378, endPoint y: 160, distance: 31.5
click at [347, 158] on span "탑라인" at bounding box center [344, 156] width 28 height 16
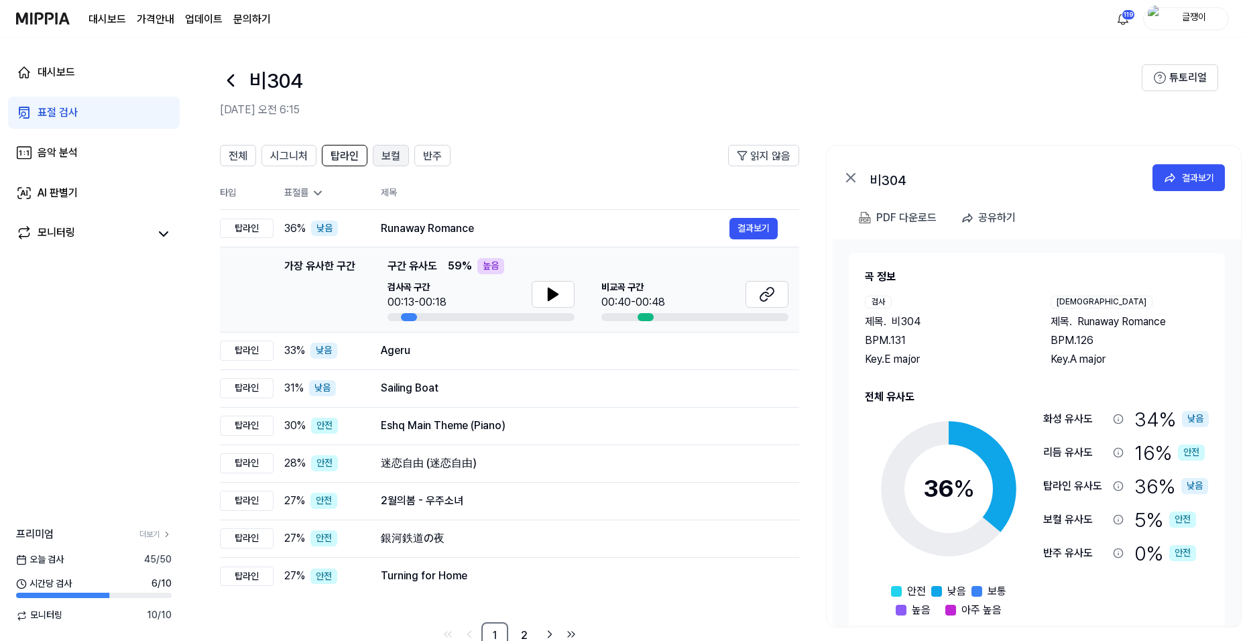
click at [384, 158] on span "보컬" at bounding box center [390, 156] width 19 height 16
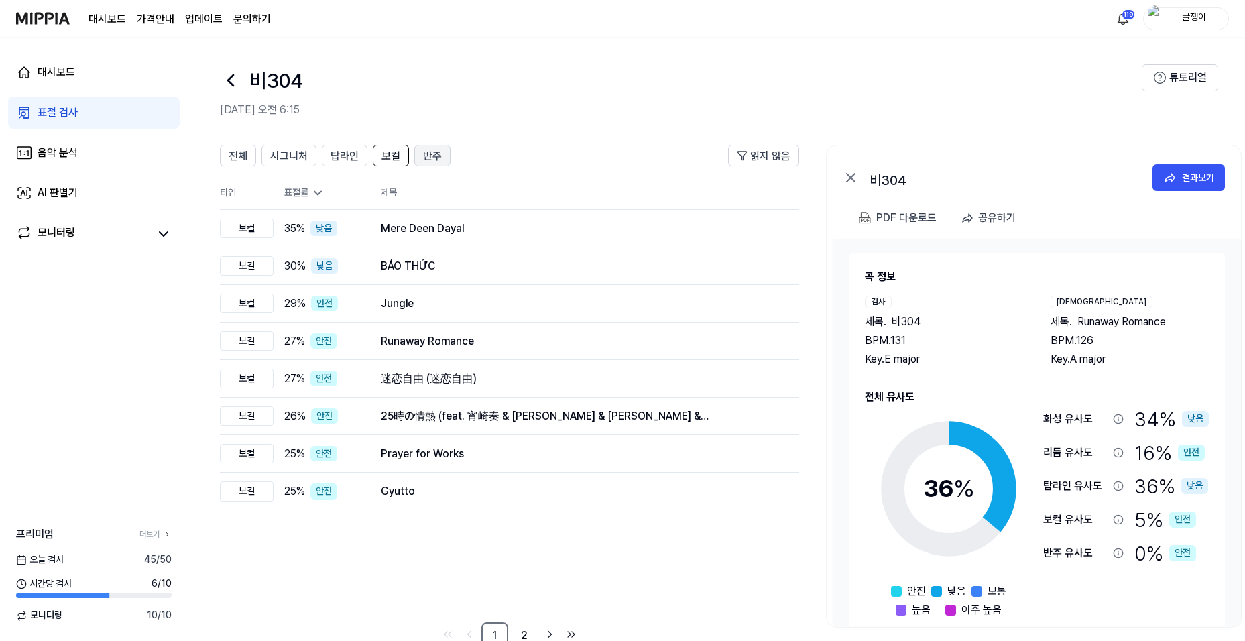
click at [424, 156] on span "반주" at bounding box center [432, 156] width 19 height 16
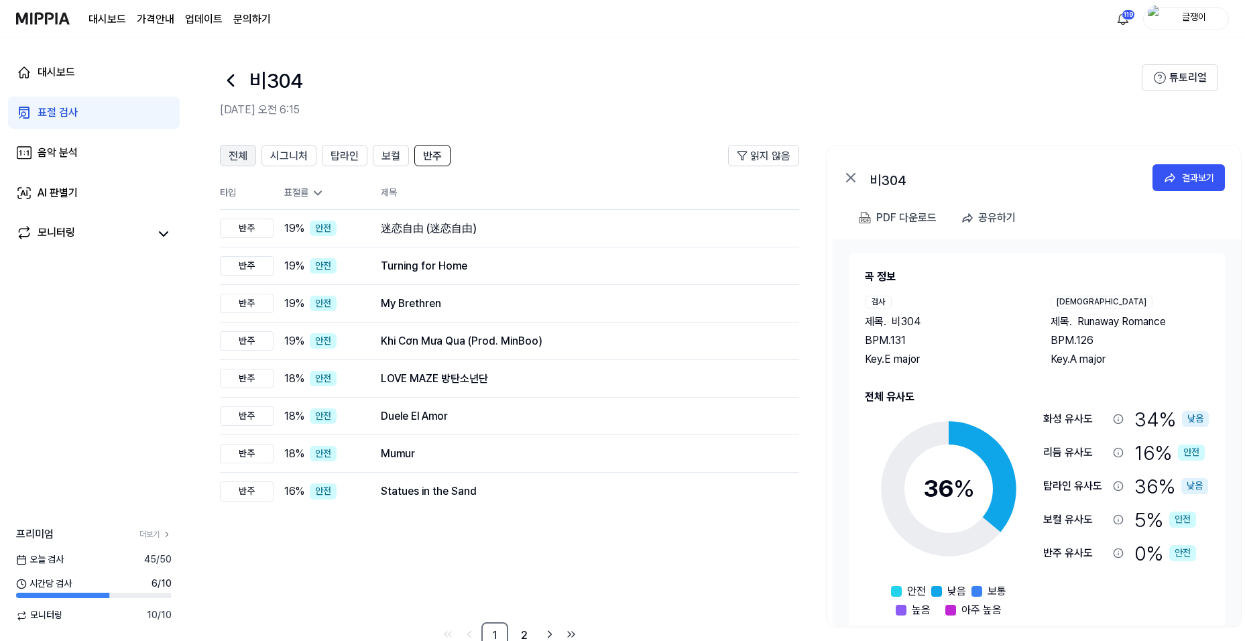
click at [239, 156] on span "전체" at bounding box center [238, 156] width 19 height 16
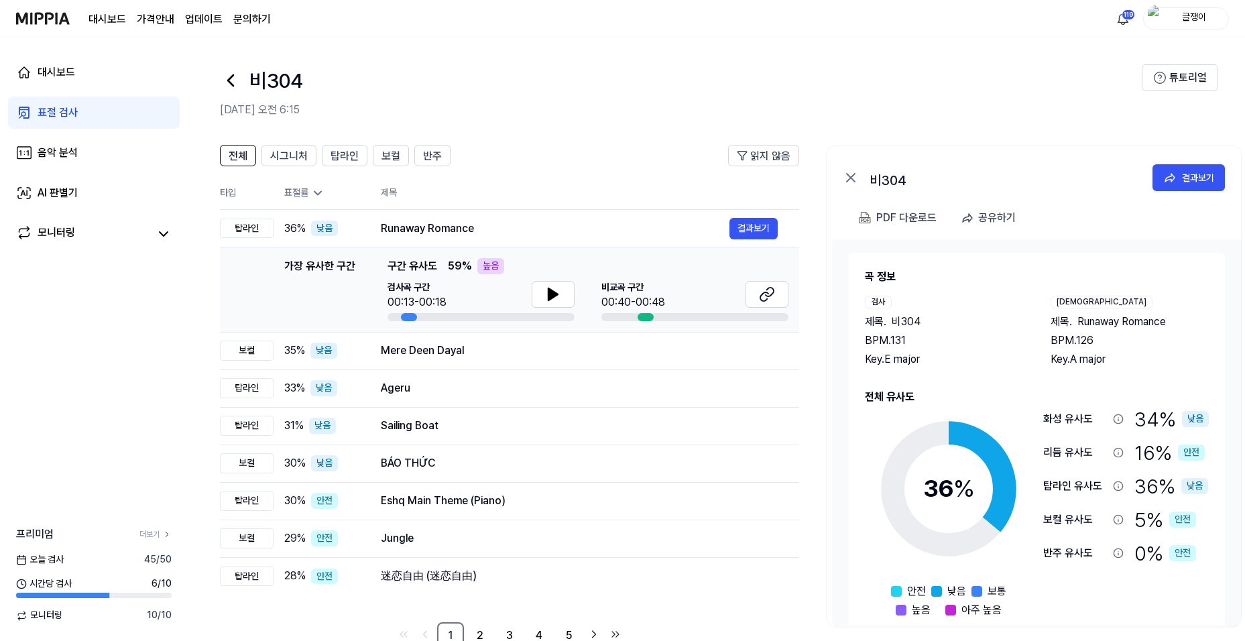
click at [88, 105] on link "표절 검사" at bounding box center [94, 113] width 172 height 32
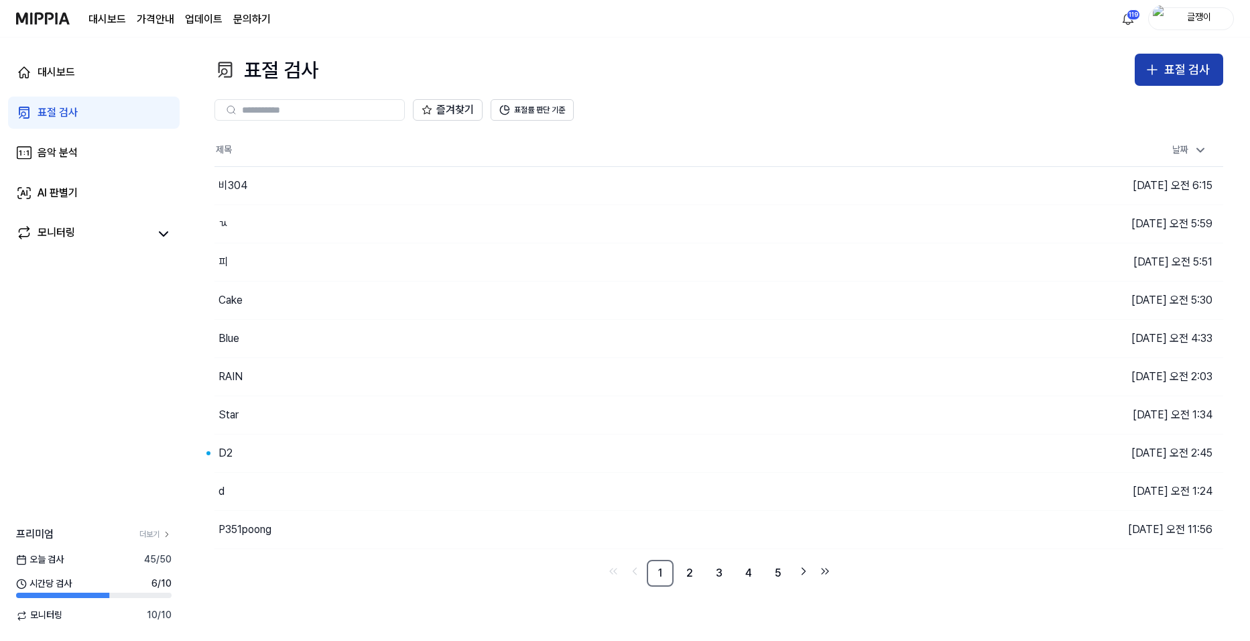
click at [1158, 73] on icon "button" at bounding box center [1152, 70] width 16 height 16
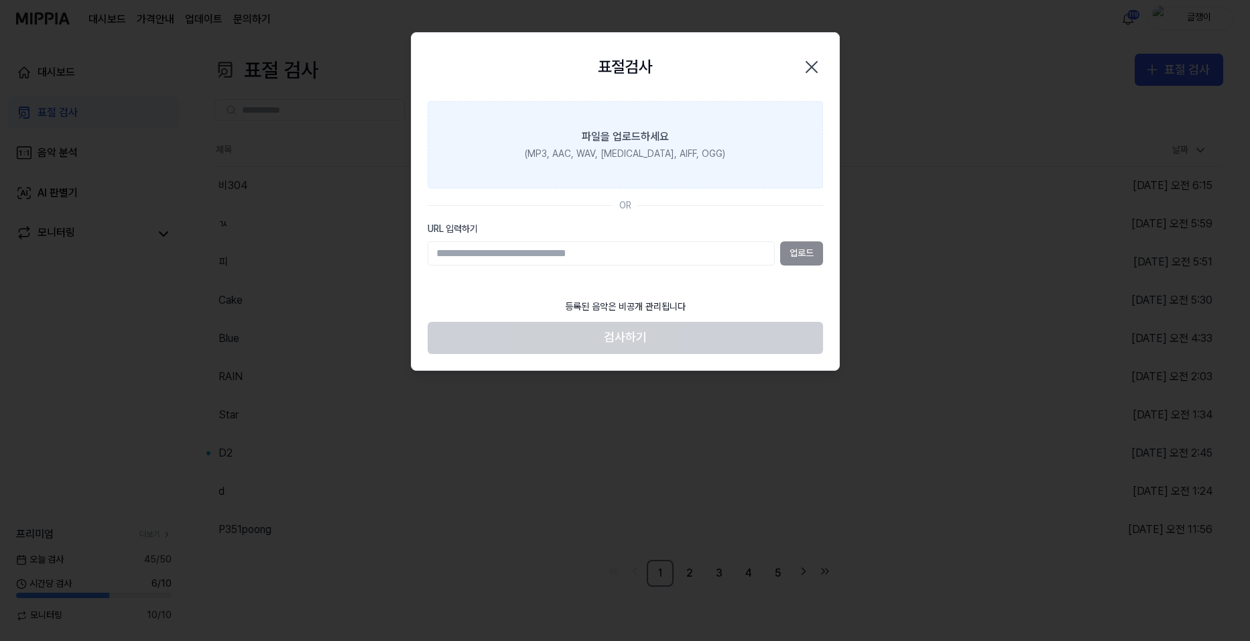
click at [621, 145] on label "파일을 업로드하세요 (MP3, AAC, WAV, [MEDICAL_DATA], AIFF, OGG)" at bounding box center [625, 144] width 395 height 87
click at [0, 0] on input "파일을 업로드하세요 (MP3, AAC, WAV, [MEDICAL_DATA], AIFF, OGG)" at bounding box center [0, 0] width 0 height 0
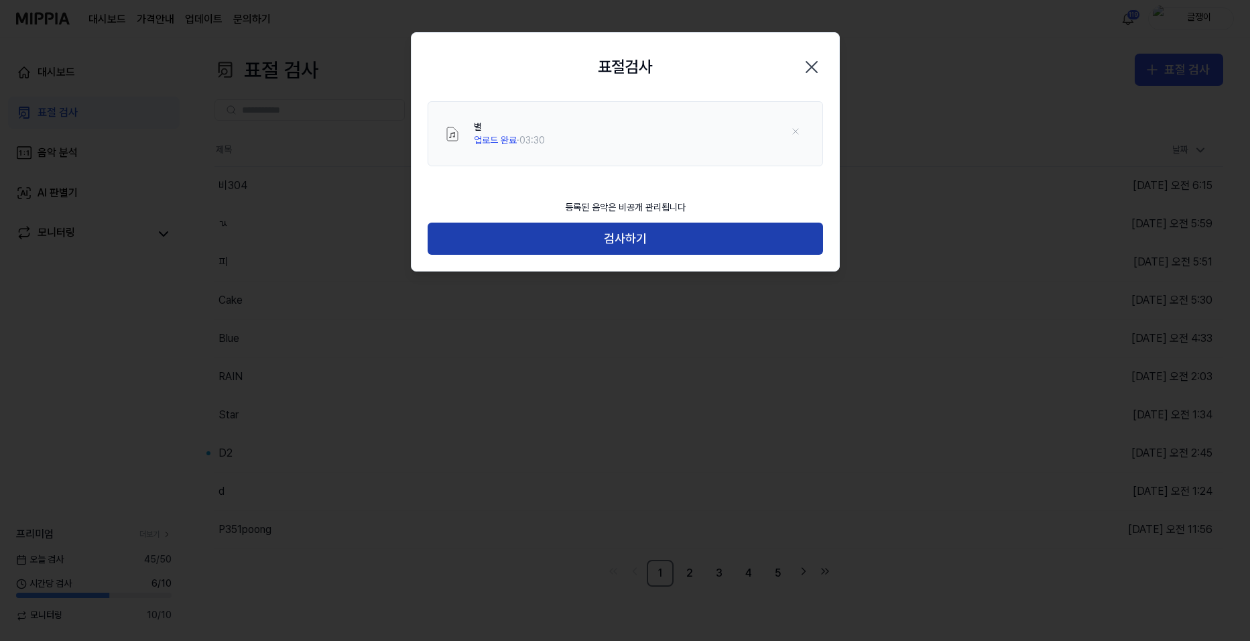
click at [641, 237] on button "검사하기" at bounding box center [625, 239] width 395 height 32
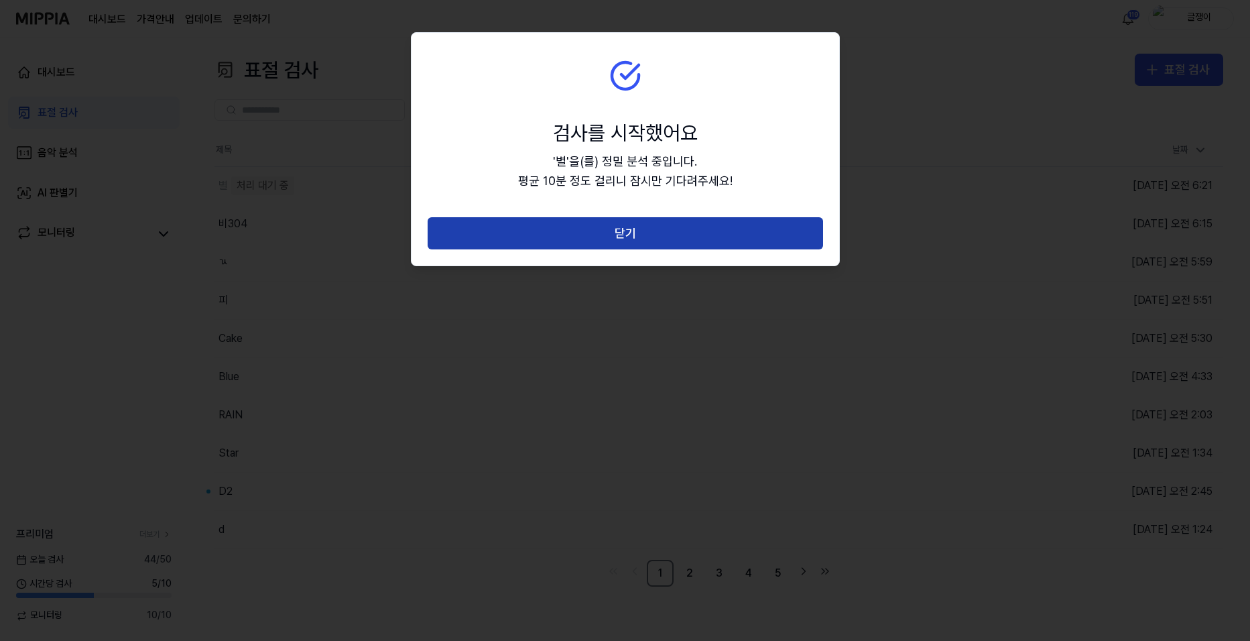
click at [636, 233] on button "닫기" at bounding box center [625, 233] width 395 height 32
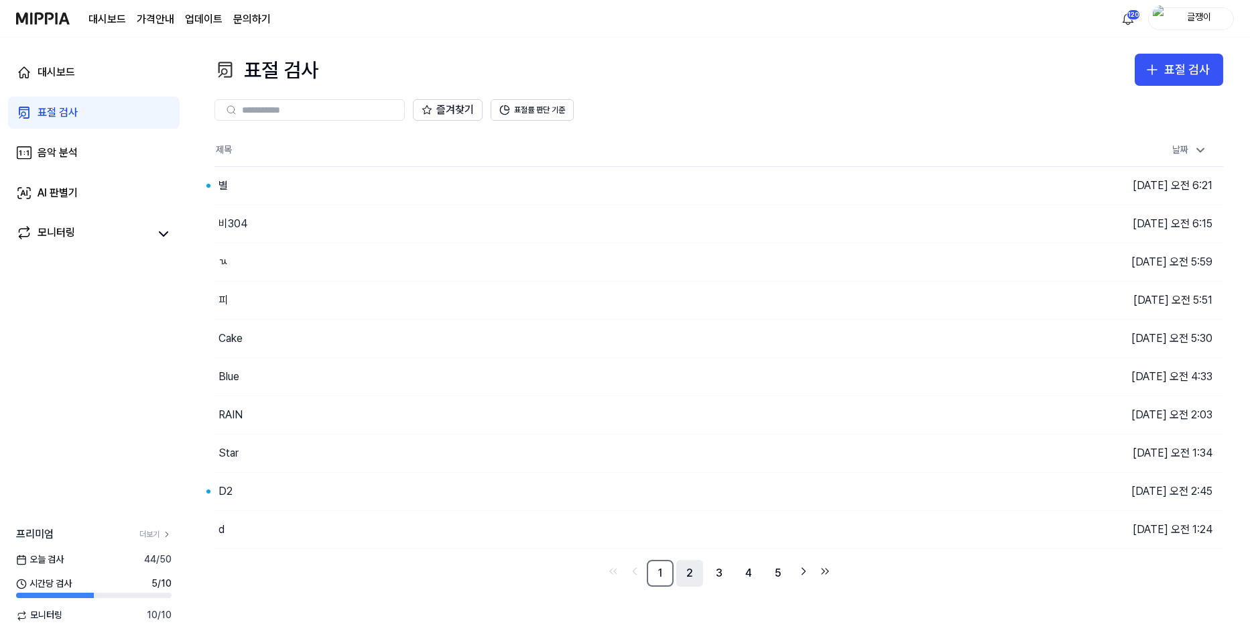
click at [687, 568] on link "2" at bounding box center [689, 573] width 27 height 27
click at [718, 574] on link "3" at bounding box center [719, 573] width 27 height 27
click at [747, 568] on link "4" at bounding box center [748, 573] width 27 height 27
click at [869, 181] on button "이동하기" at bounding box center [888, 185] width 48 height 21
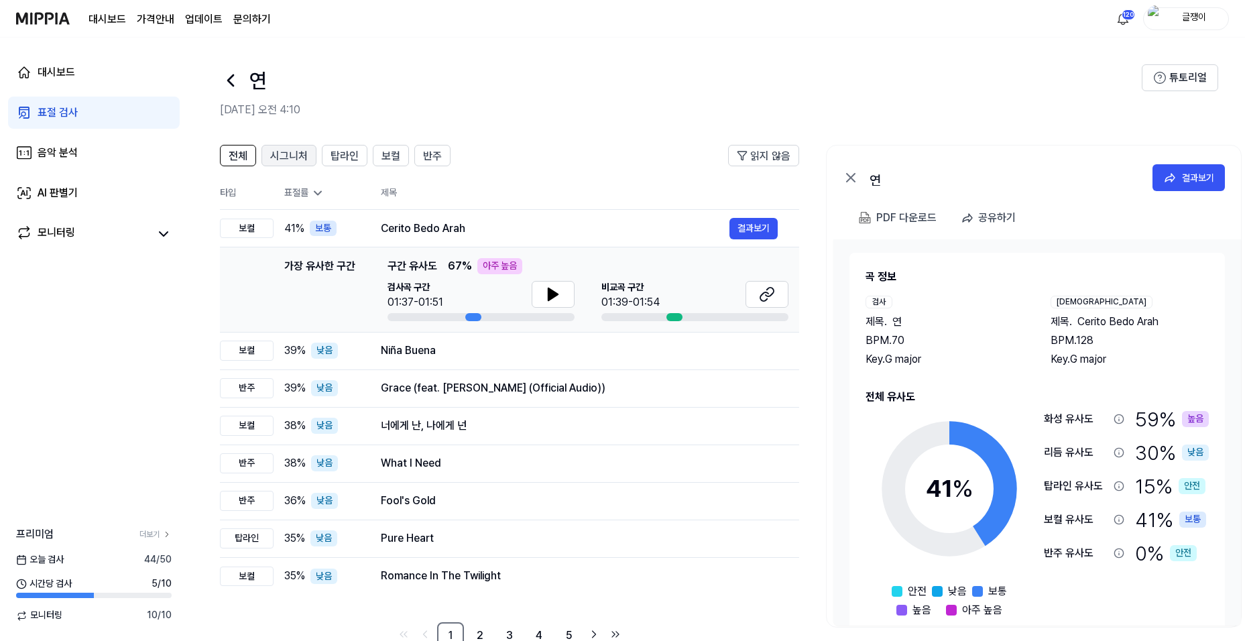
click at [297, 155] on span "시그니처" at bounding box center [289, 156] width 38 height 16
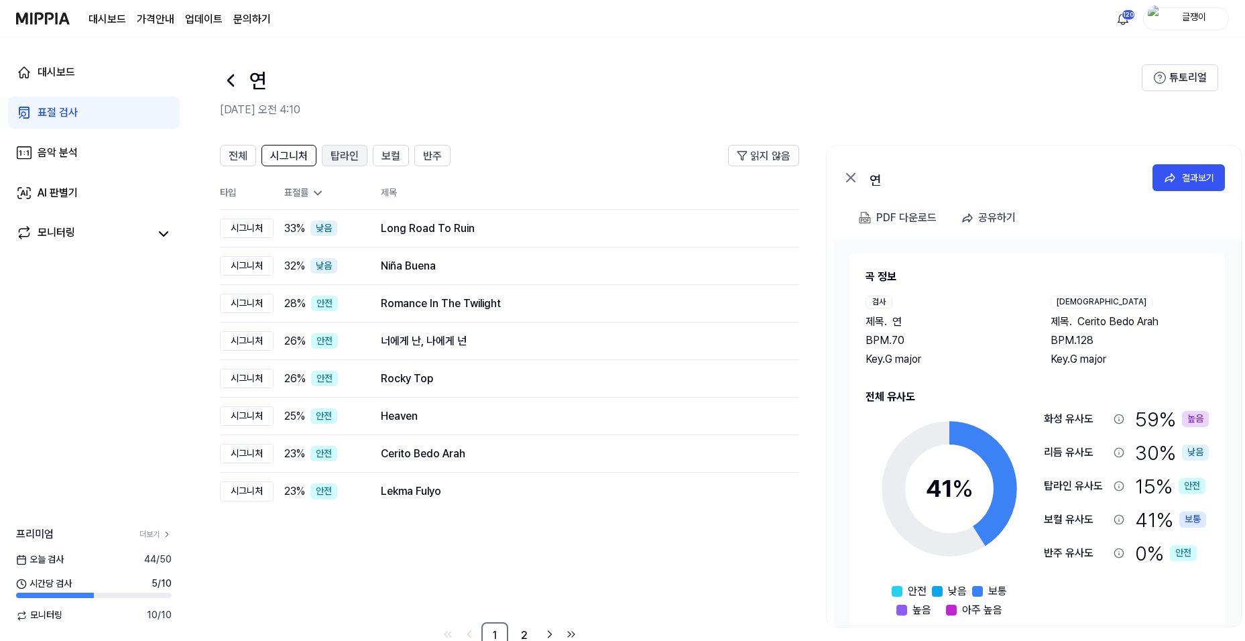
click at [333, 157] on span "탑라인" at bounding box center [344, 156] width 28 height 16
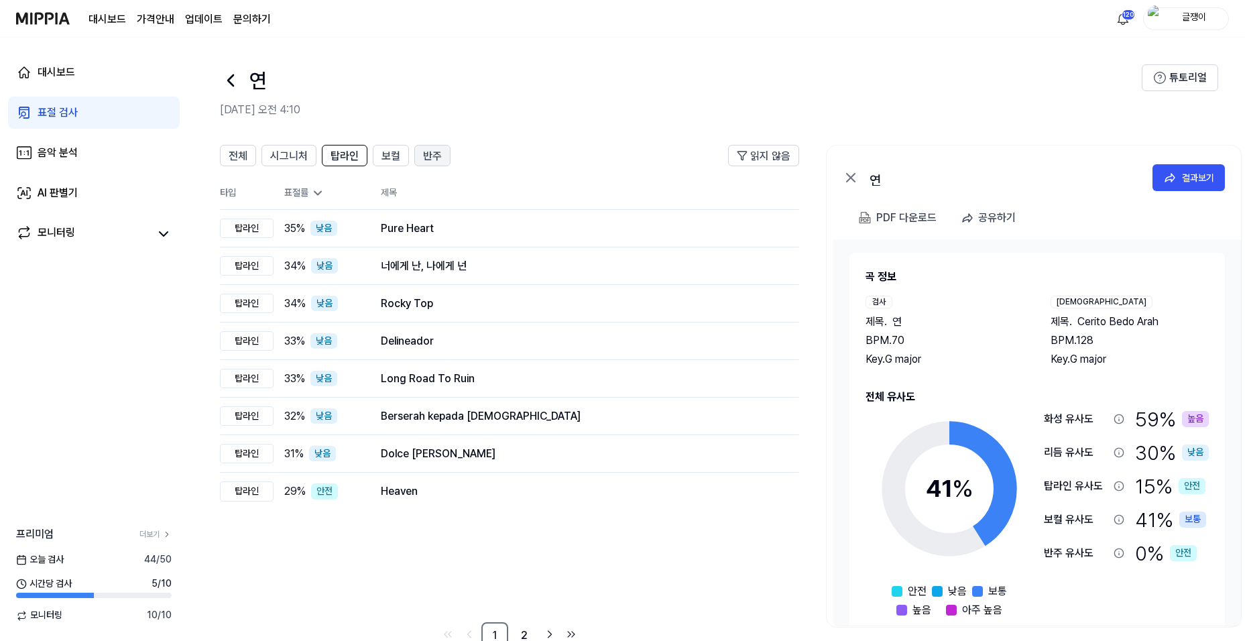
drag, startPoint x: 383, startPoint y: 159, endPoint x: 427, endPoint y: 160, distance: 44.2
click at [389, 159] on span "보컬" at bounding box center [390, 156] width 19 height 16
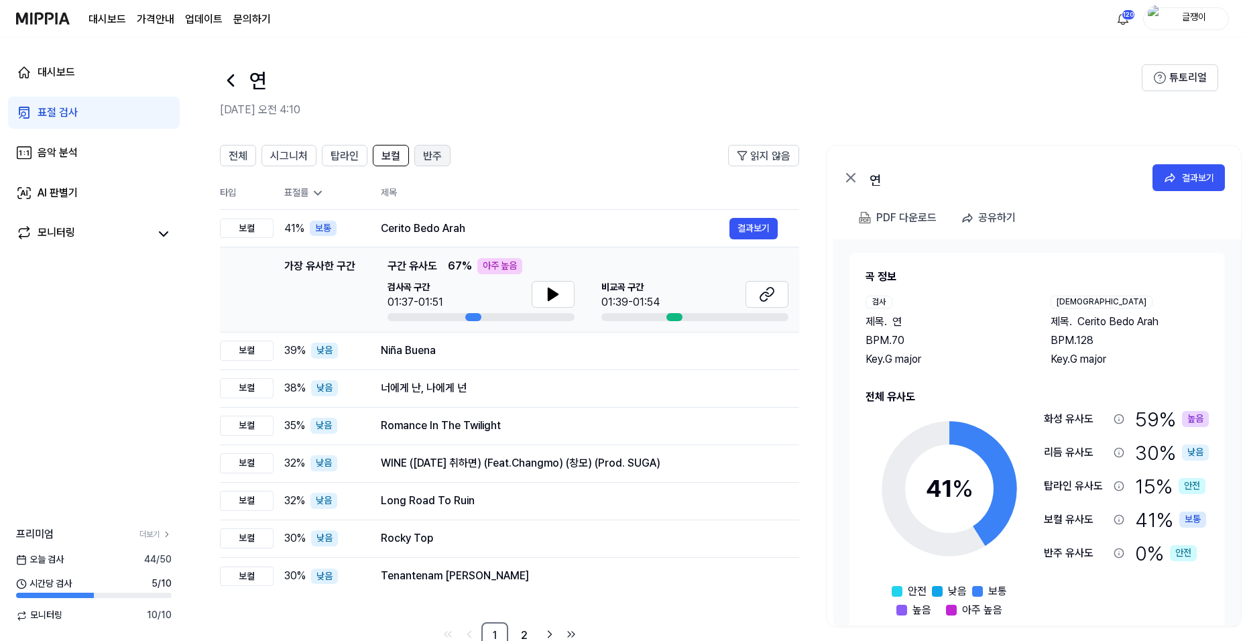
click at [432, 156] on span "반주" at bounding box center [432, 156] width 19 height 16
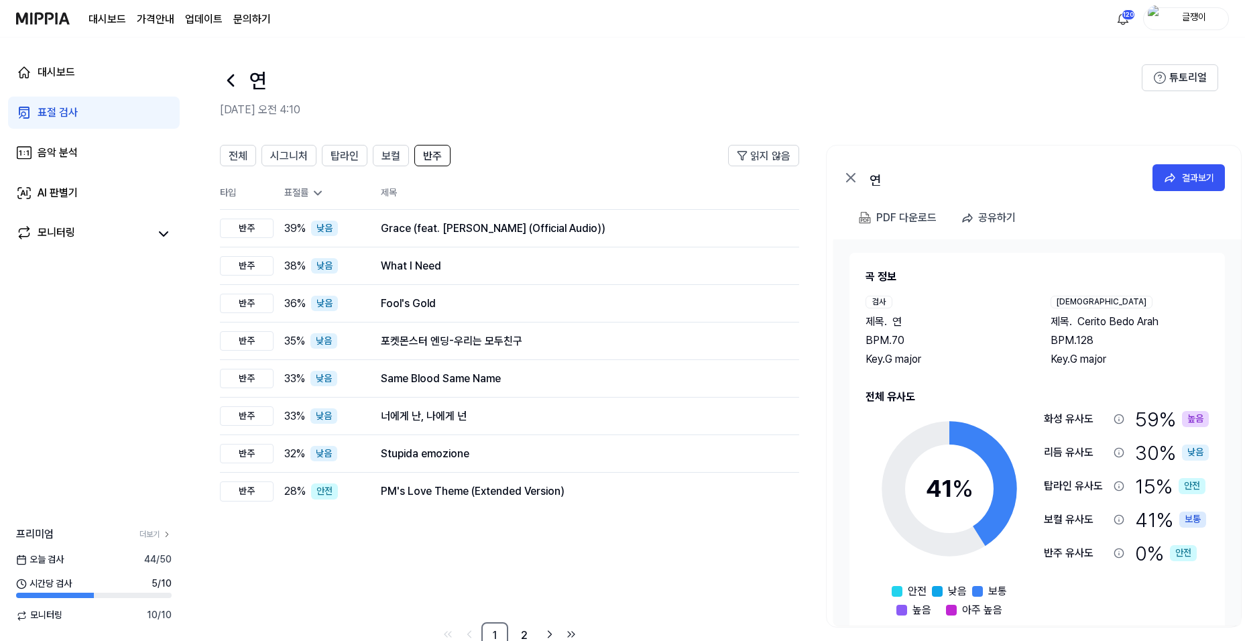
click at [58, 109] on div "표절 검사" at bounding box center [58, 113] width 40 height 16
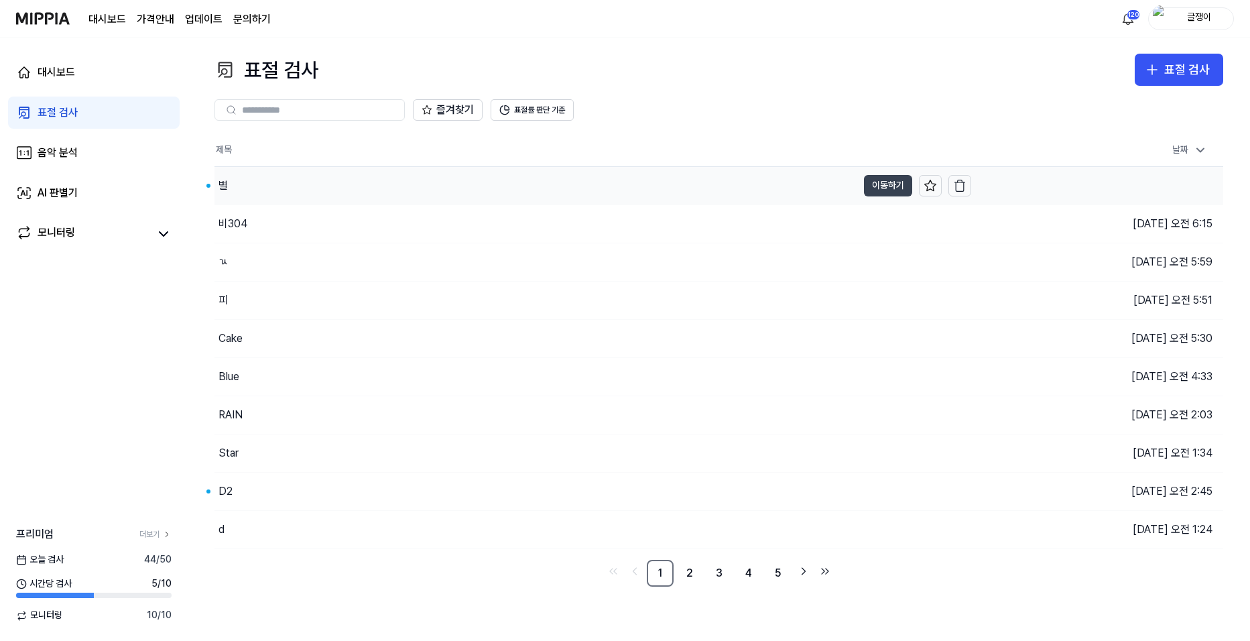
click at [880, 180] on button "이동하기" at bounding box center [888, 185] width 48 height 21
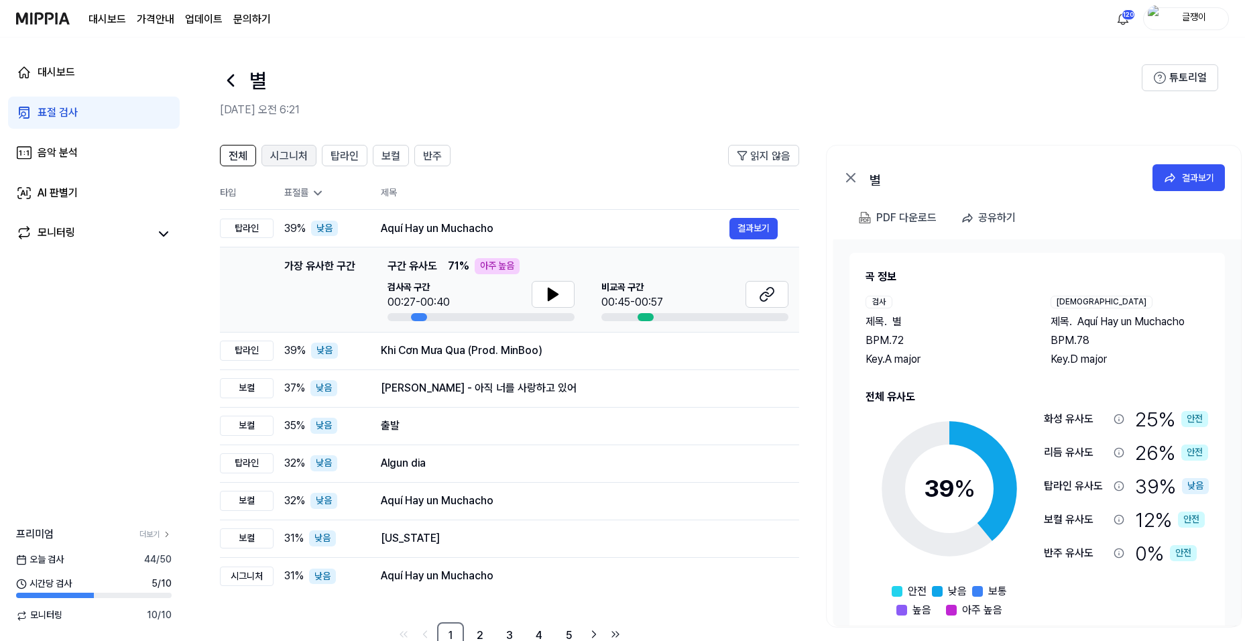
click at [292, 154] on span "시그니처" at bounding box center [289, 156] width 38 height 16
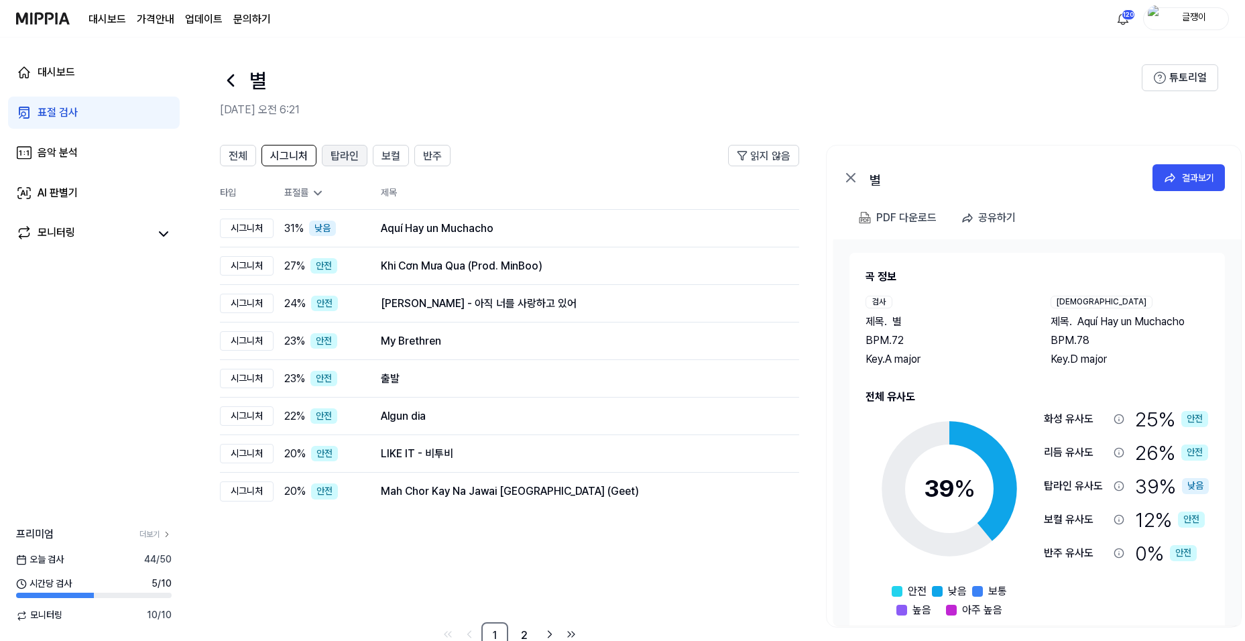
click at [349, 158] on span "탑라인" at bounding box center [344, 156] width 28 height 16
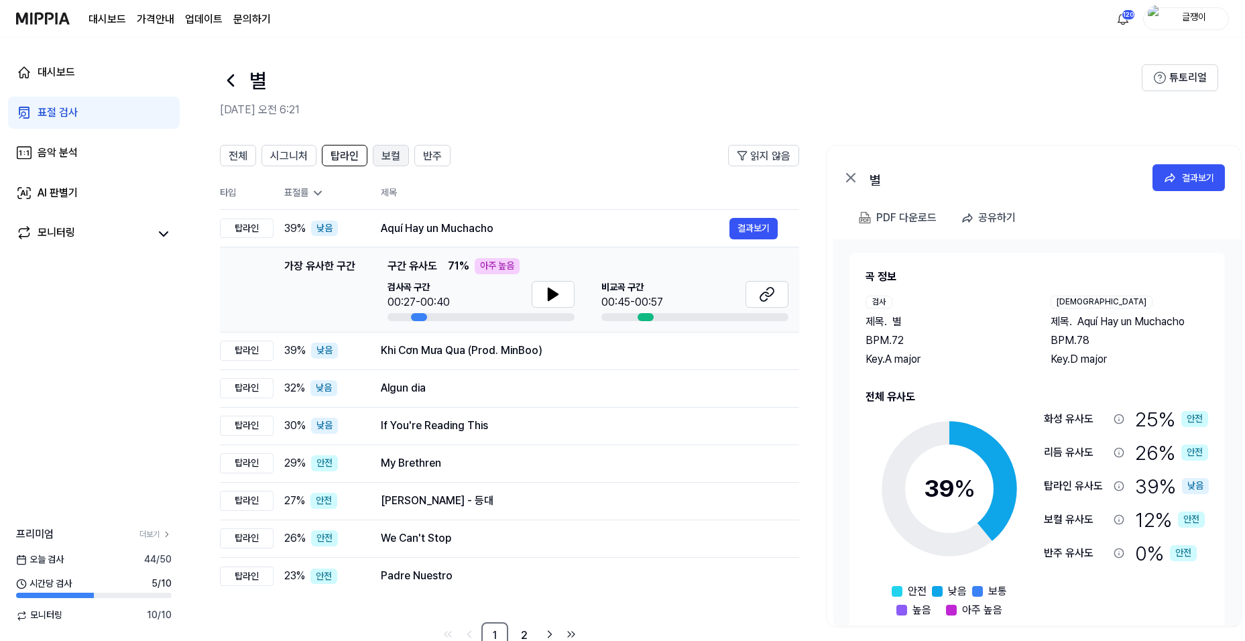
click at [387, 158] on span "보컬" at bounding box center [390, 156] width 19 height 16
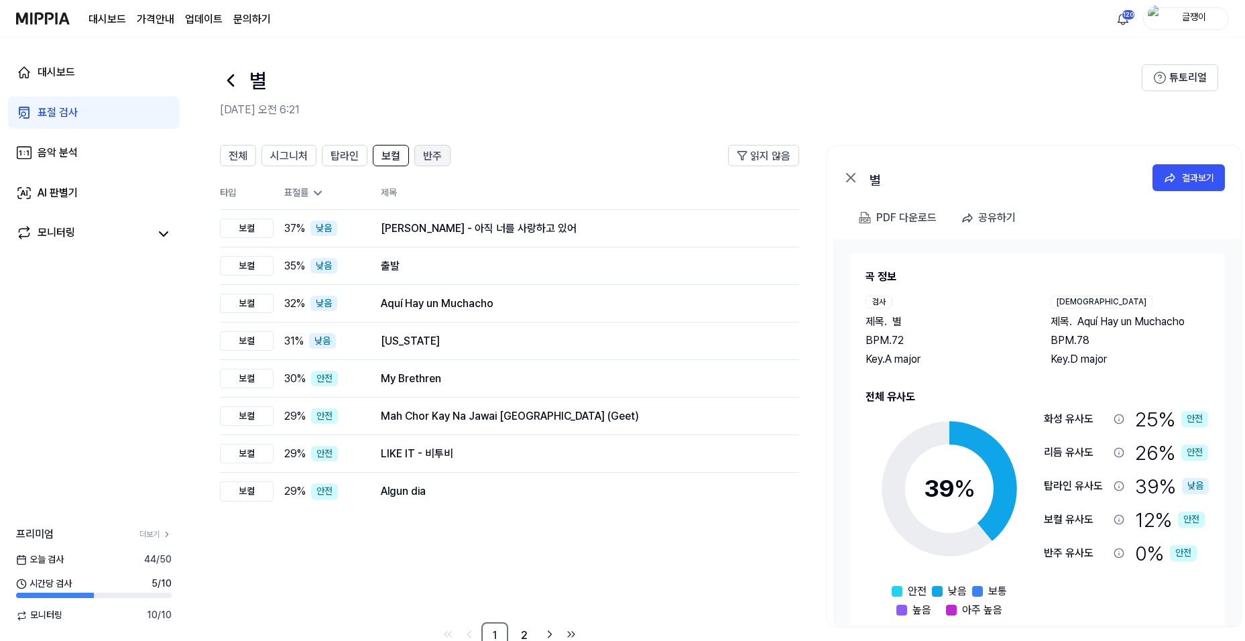
click at [428, 156] on span "반주" at bounding box center [432, 156] width 19 height 16
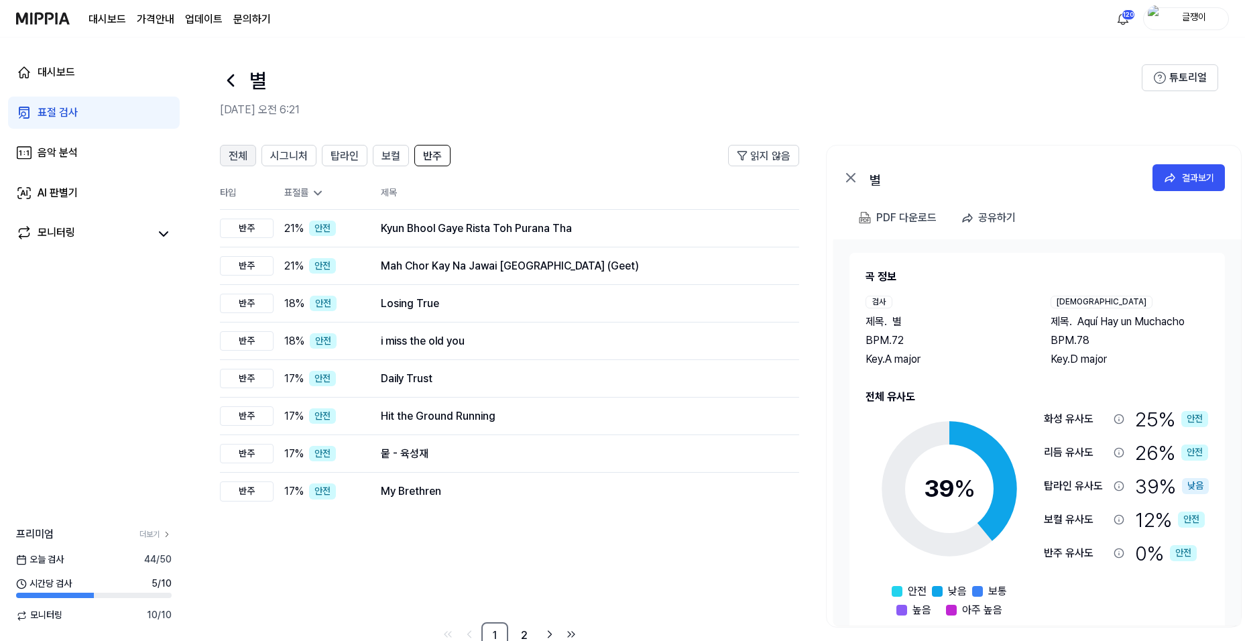
click at [235, 154] on span "전체" at bounding box center [238, 156] width 19 height 16
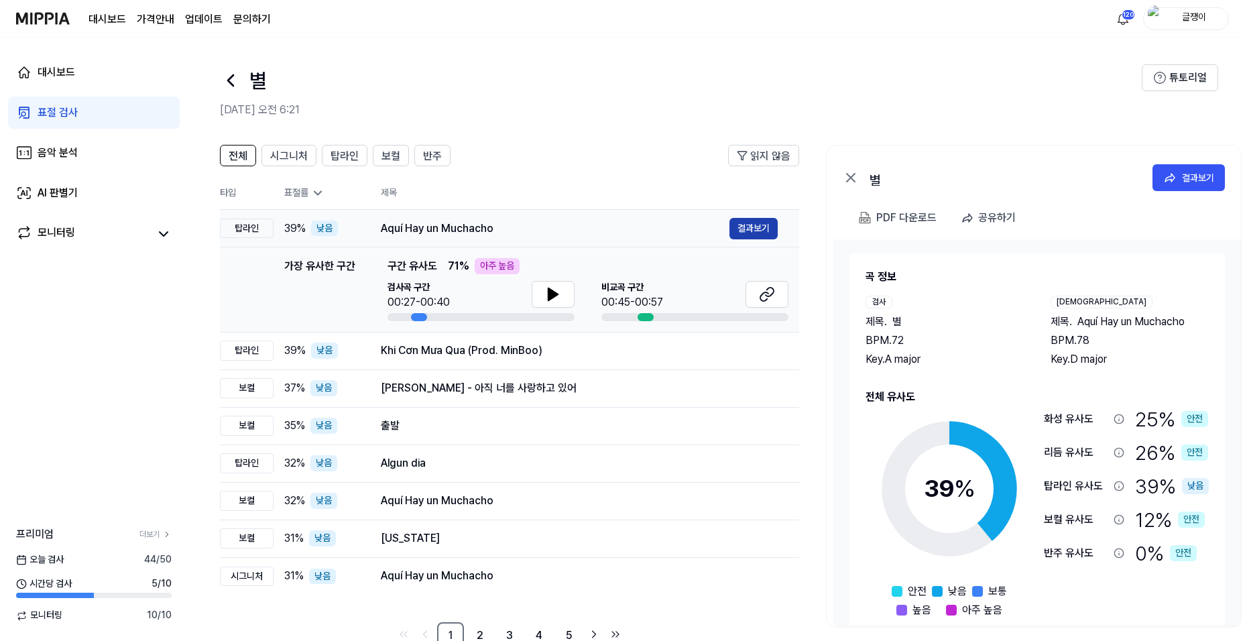
click at [745, 226] on button "결과보기" at bounding box center [753, 228] width 48 height 21
click at [900, 218] on div "PDF 다운로드" at bounding box center [906, 217] width 60 height 17
drag, startPoint x: 80, startPoint y: 110, endPoint x: 97, endPoint y: 117, distance: 17.4
click at [81, 111] on link "표절 검사" at bounding box center [94, 113] width 172 height 32
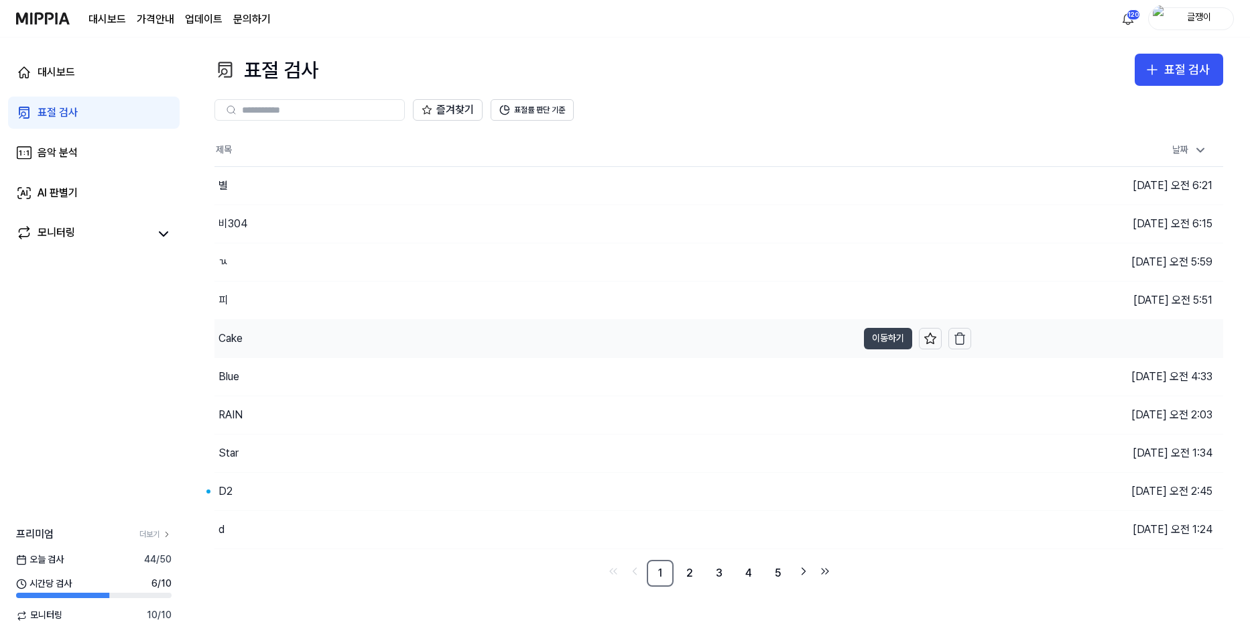
click at [866, 334] on button "이동하기" at bounding box center [888, 338] width 48 height 21
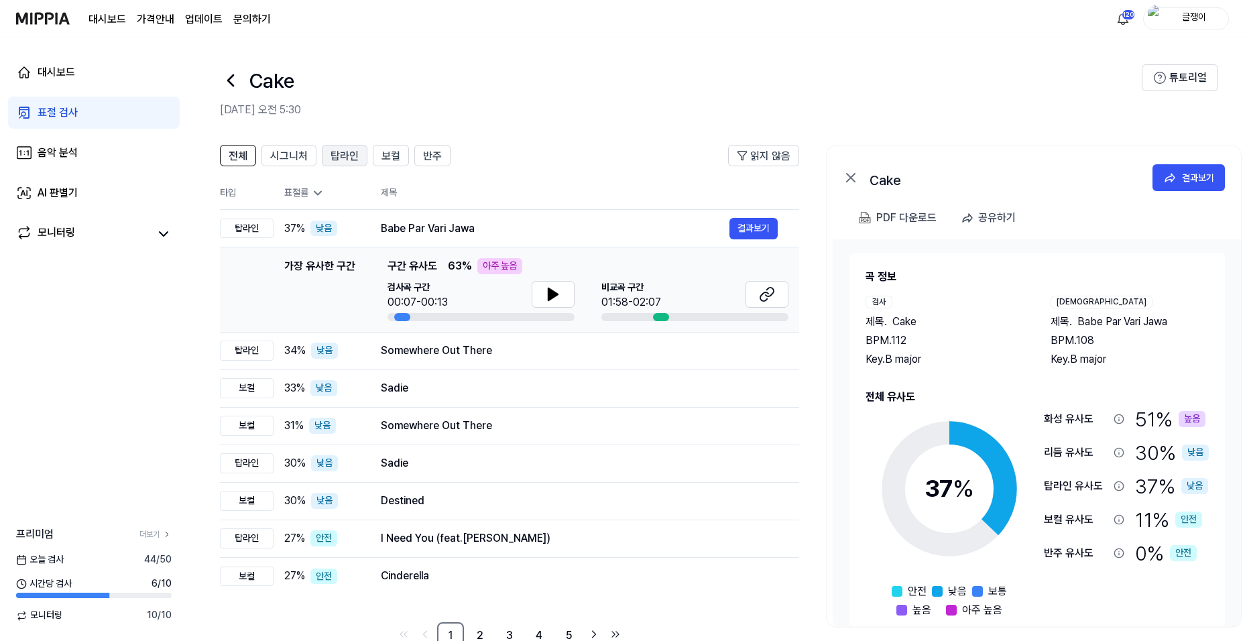
drag, startPoint x: 288, startPoint y: 158, endPoint x: 341, endPoint y: 158, distance: 52.3
click at [289, 158] on span "시그니처" at bounding box center [289, 156] width 38 height 16
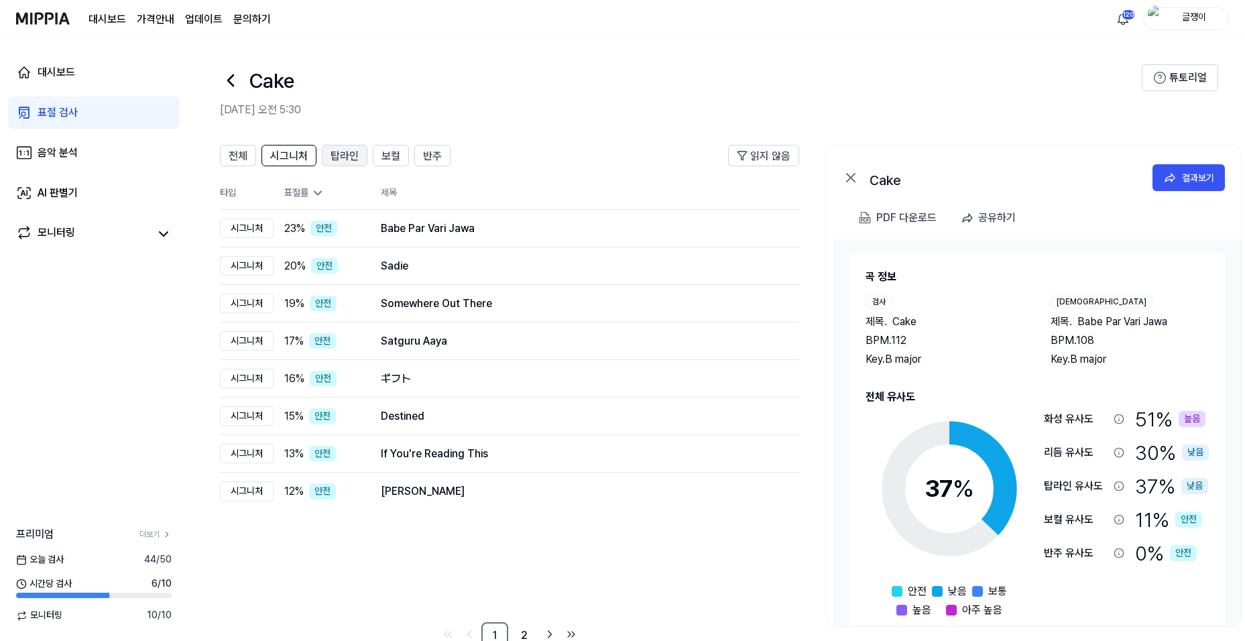
drag, startPoint x: 345, startPoint y: 155, endPoint x: 359, endPoint y: 156, distance: 14.1
click at [345, 155] on span "탑라인" at bounding box center [344, 156] width 28 height 16
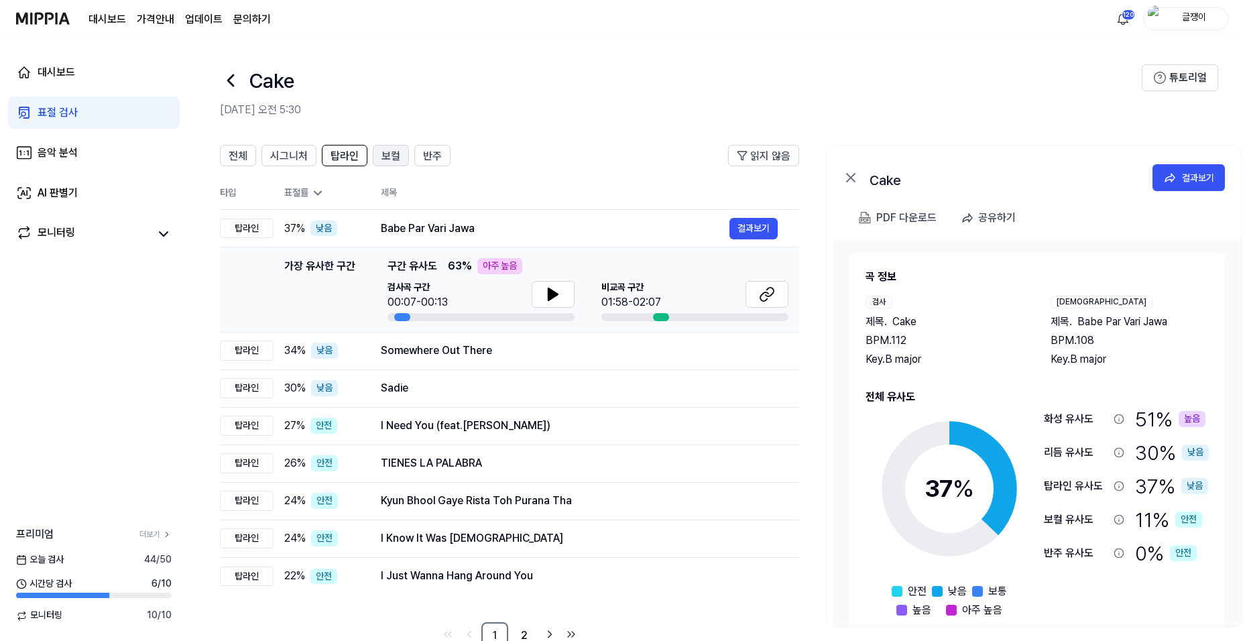
click at [387, 157] on span "보컬" at bounding box center [390, 156] width 19 height 16
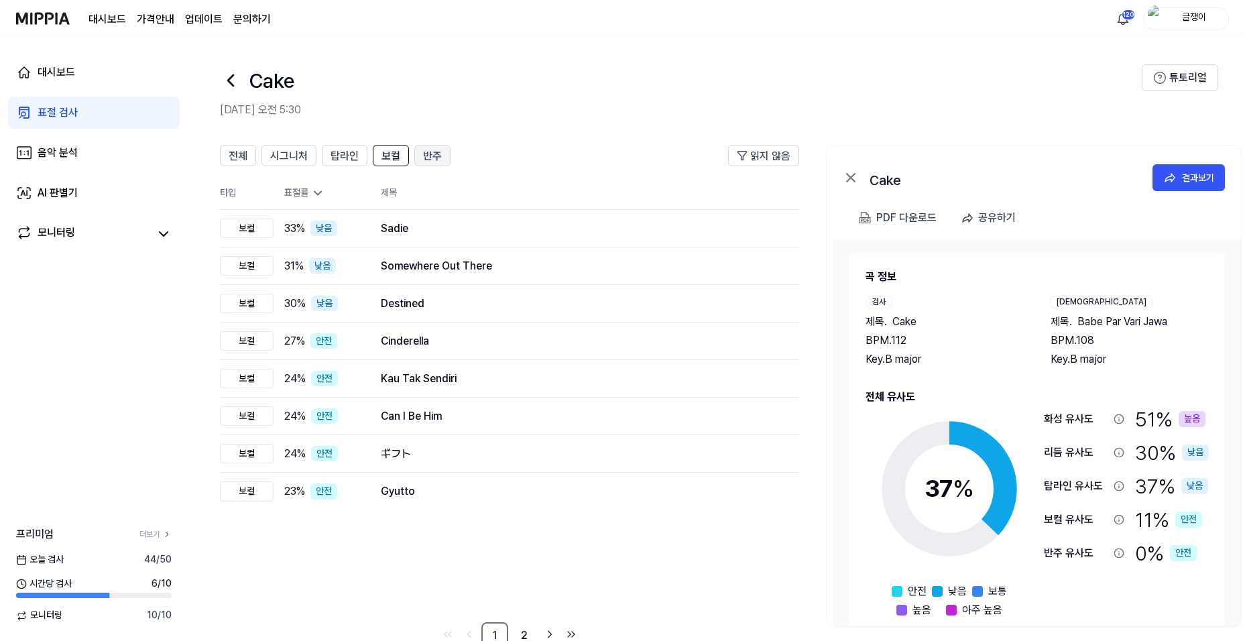
click at [423, 153] on span "반주" at bounding box center [432, 156] width 19 height 16
click at [52, 111] on div "표절 검사" at bounding box center [58, 113] width 40 height 16
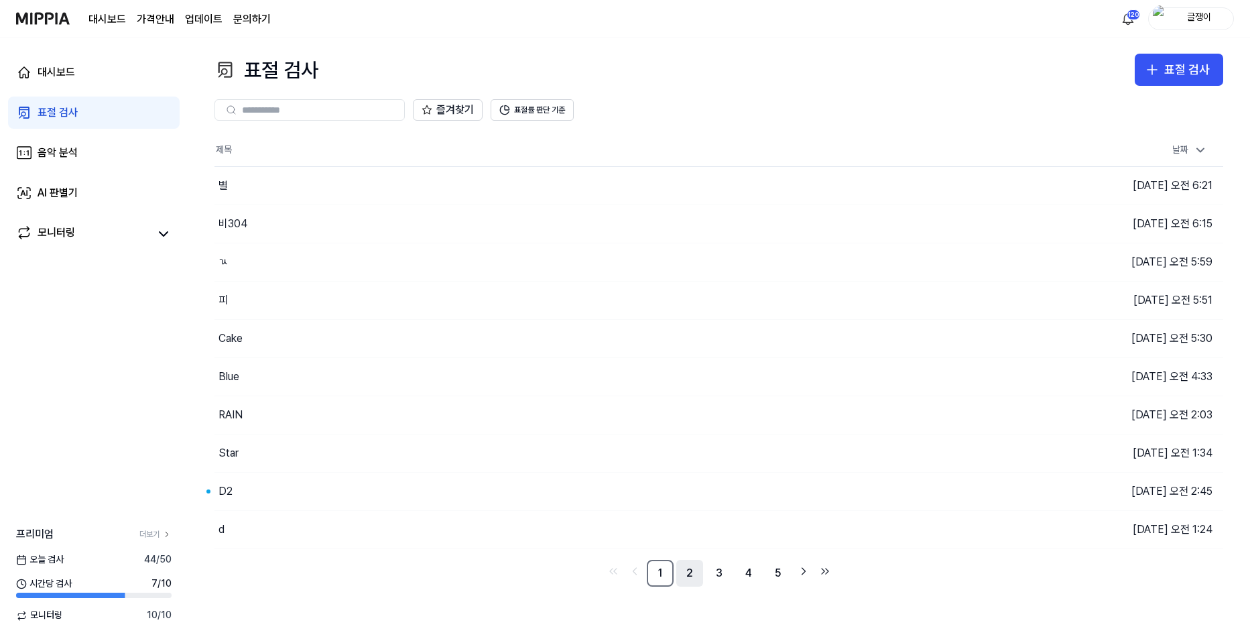
click at [688, 572] on link "2" at bounding box center [689, 573] width 27 height 27
click at [722, 572] on link "3" at bounding box center [719, 573] width 27 height 27
click at [741, 574] on link "4" at bounding box center [748, 573] width 27 height 27
click at [748, 572] on link "5" at bounding box center [748, 573] width 27 height 27
click at [773, 570] on link "7" at bounding box center [778, 573] width 27 height 27
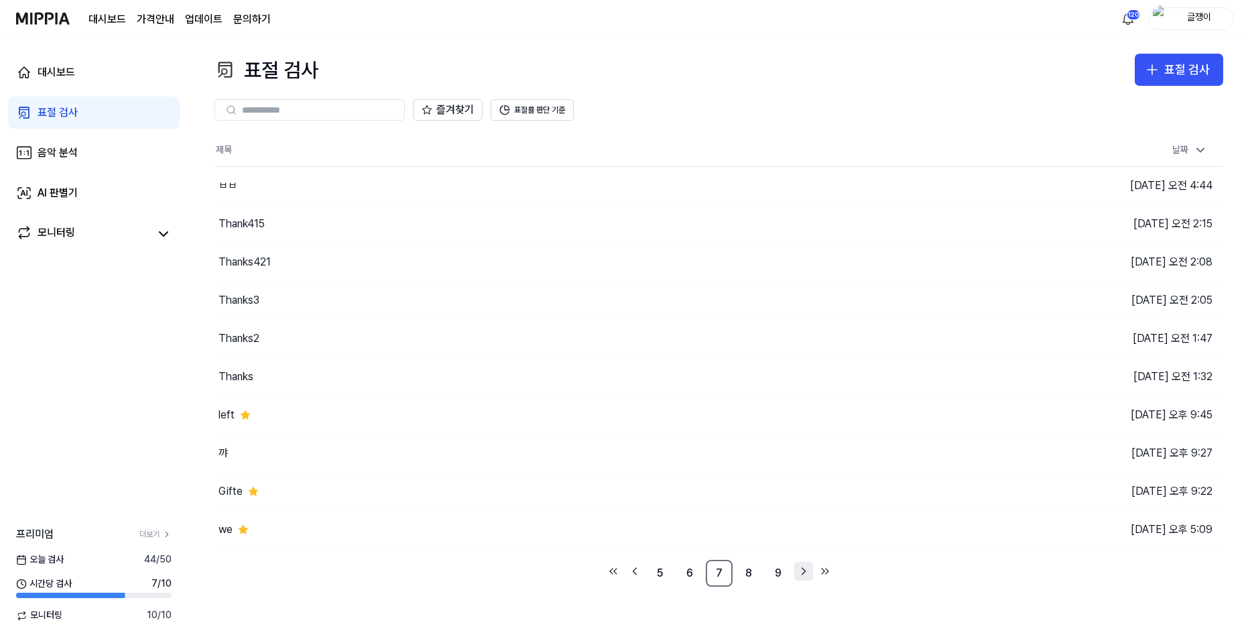
click at [797, 568] on icon "Go to next page" at bounding box center [803, 571] width 13 height 16
click at [779, 576] on link "9" at bounding box center [778, 573] width 27 height 27
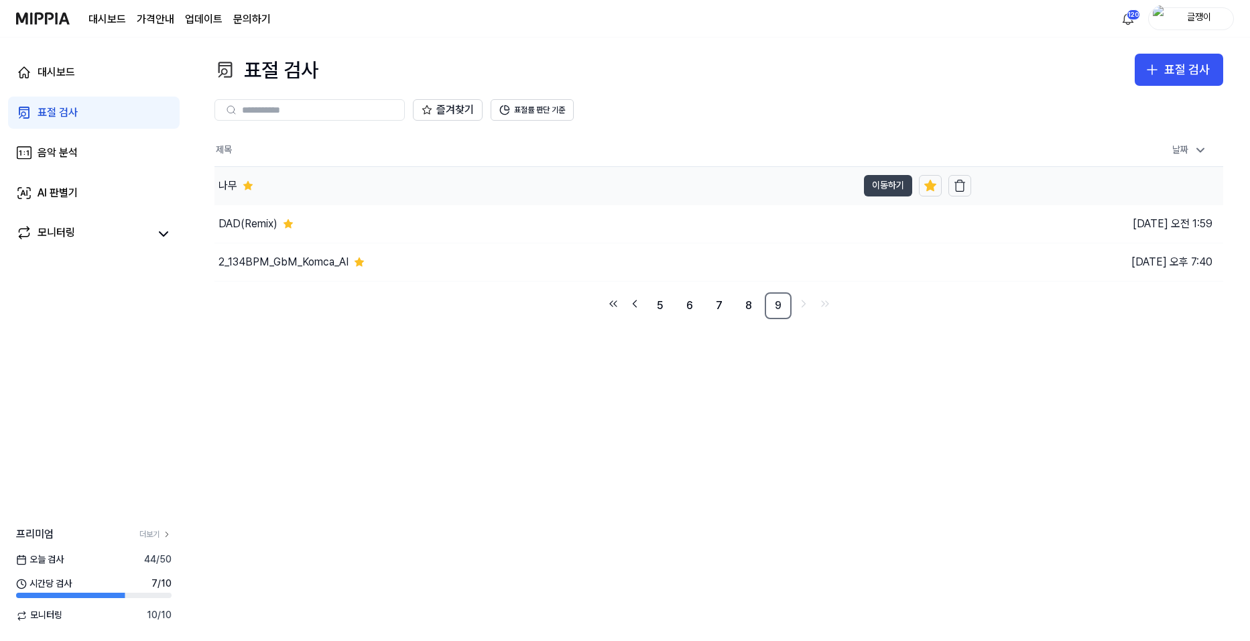
click at [879, 189] on button "이동하기" at bounding box center [888, 185] width 48 height 21
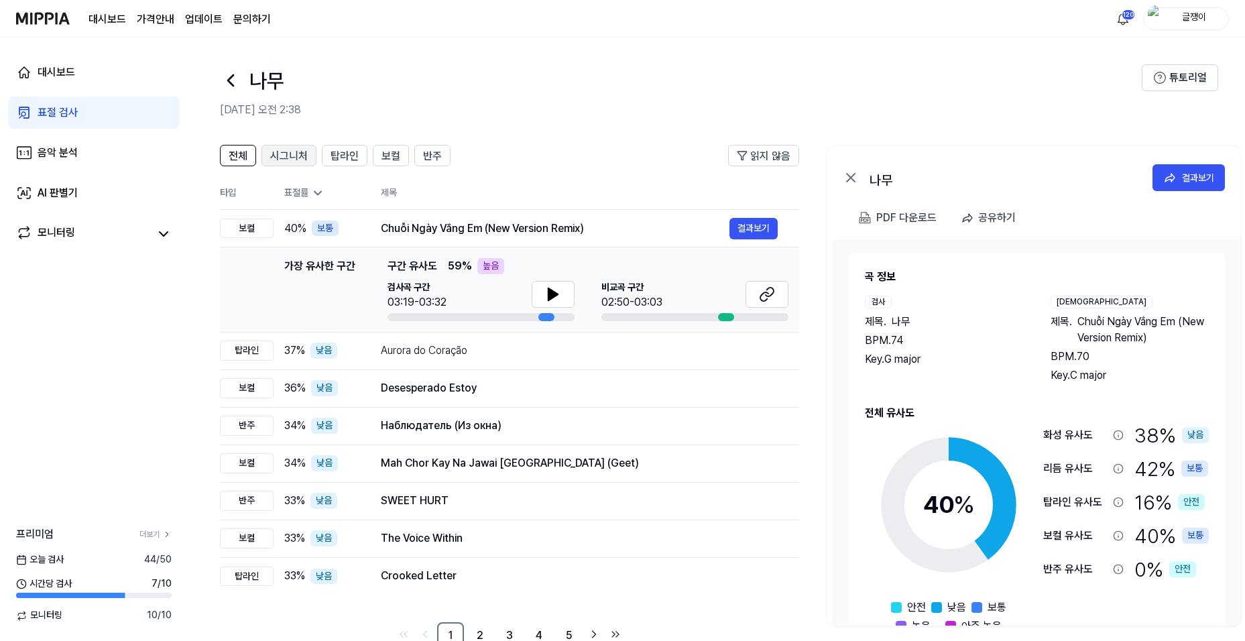
click at [284, 154] on span "시그니처" at bounding box center [289, 156] width 38 height 16
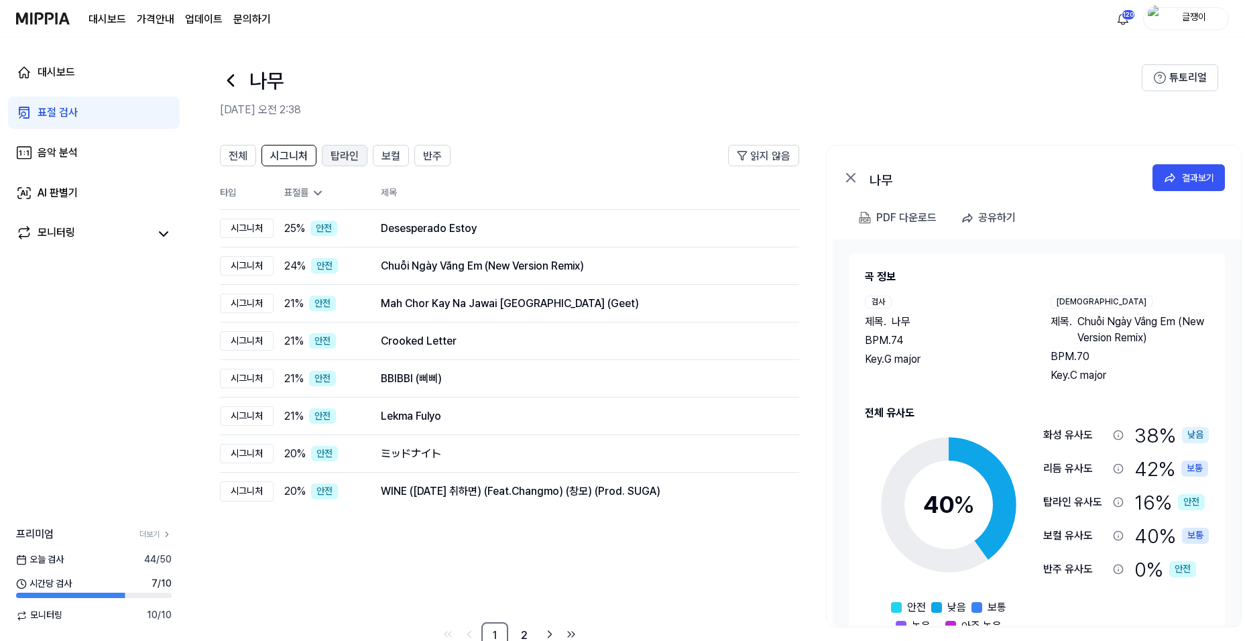
click at [354, 158] on span "탑라인" at bounding box center [344, 156] width 28 height 16
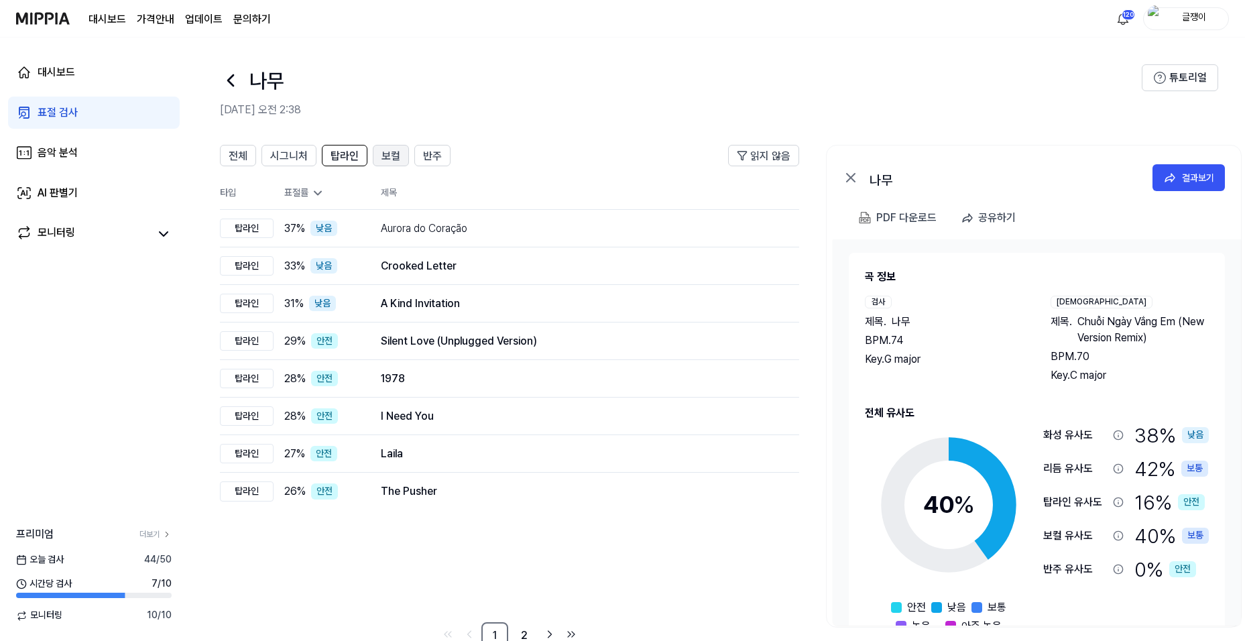
drag, startPoint x: 389, startPoint y: 155, endPoint x: 422, endPoint y: 151, distance: 32.3
click at [393, 154] on span "보컬" at bounding box center [390, 156] width 19 height 16
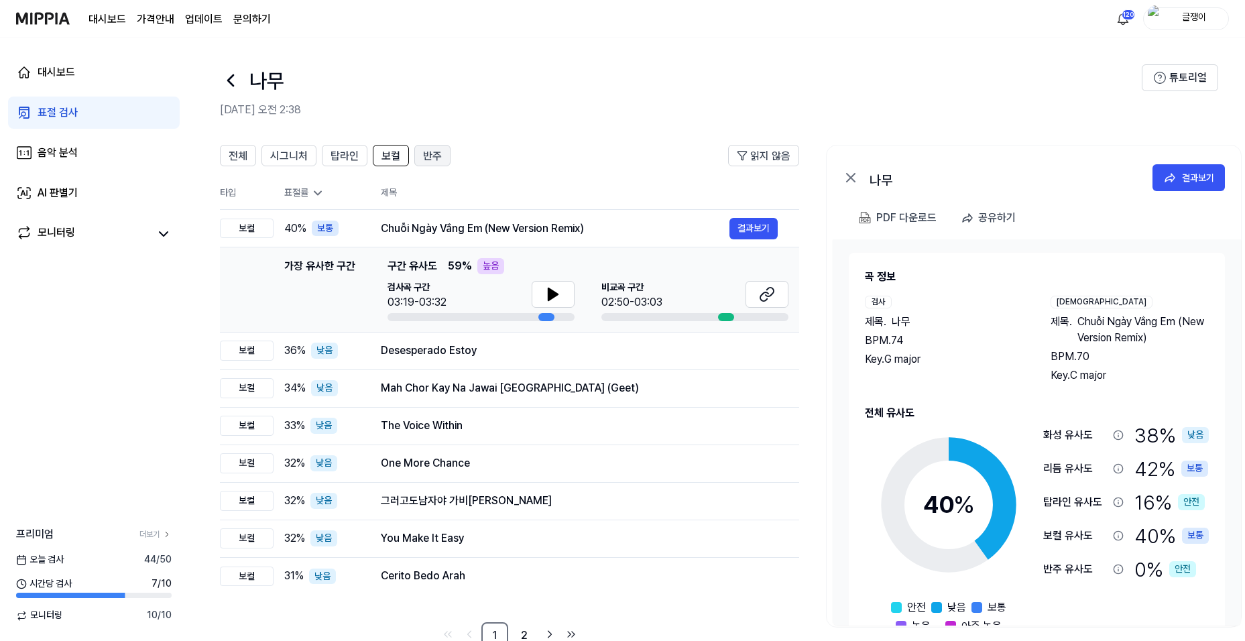
click at [430, 149] on span "반주" at bounding box center [432, 156] width 19 height 16
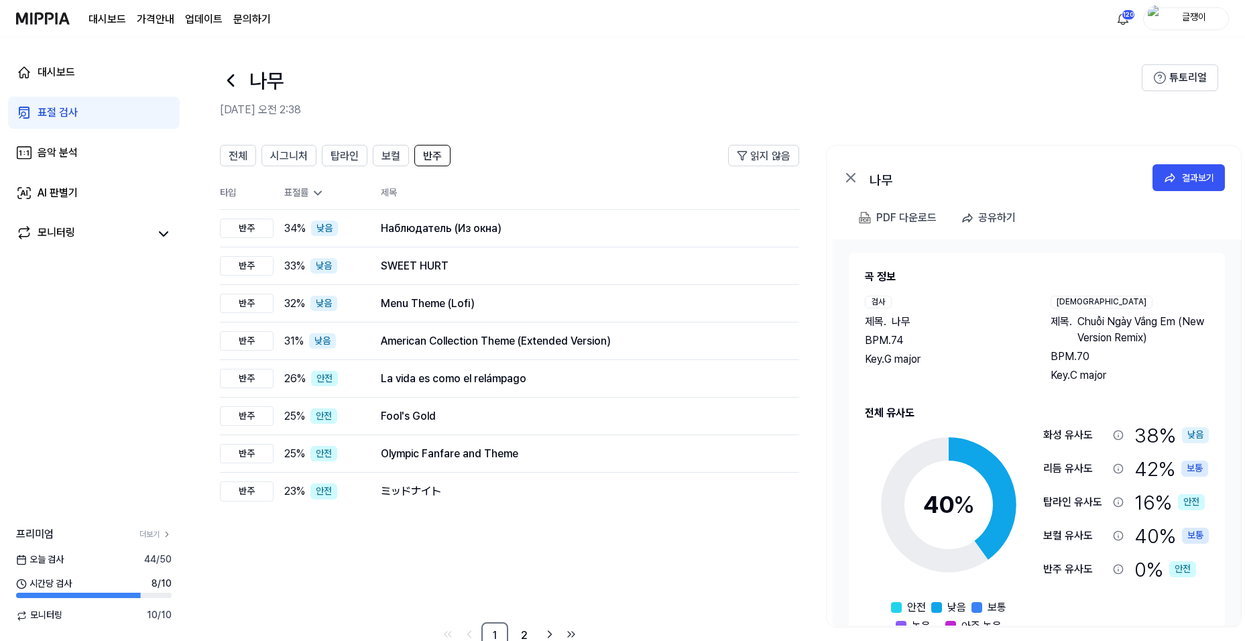
click at [55, 109] on div "표절 검사" at bounding box center [58, 113] width 40 height 16
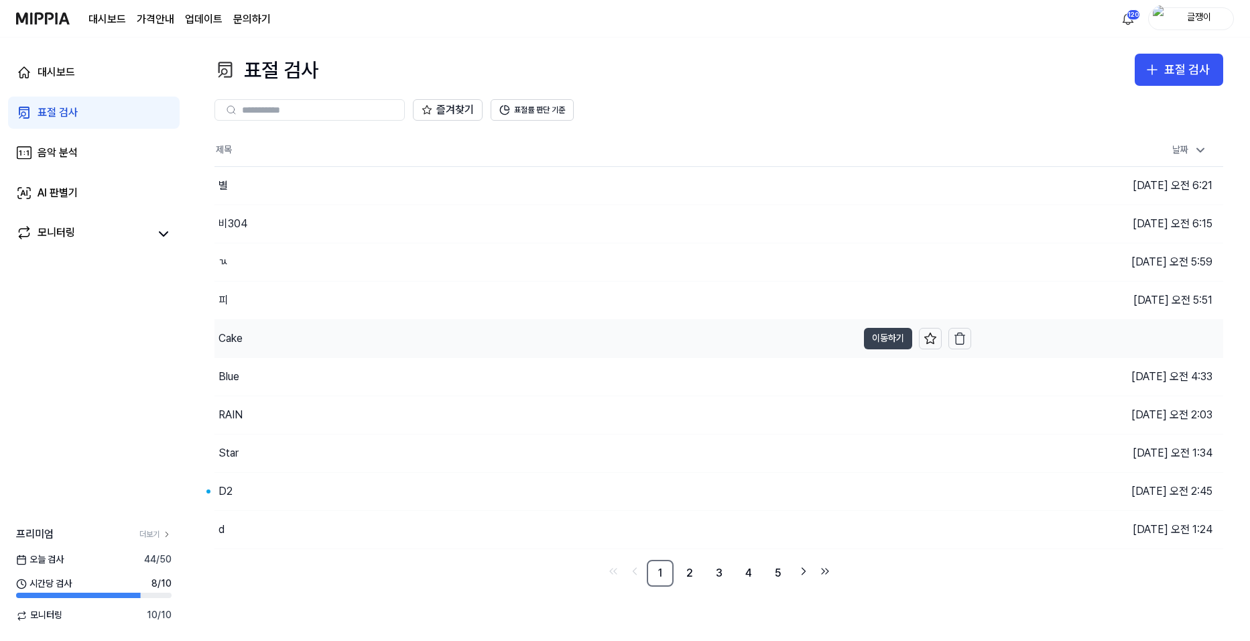
click at [887, 330] on button "이동하기" at bounding box center [888, 338] width 48 height 21
